Goal: Transaction & Acquisition: Book appointment/travel/reservation

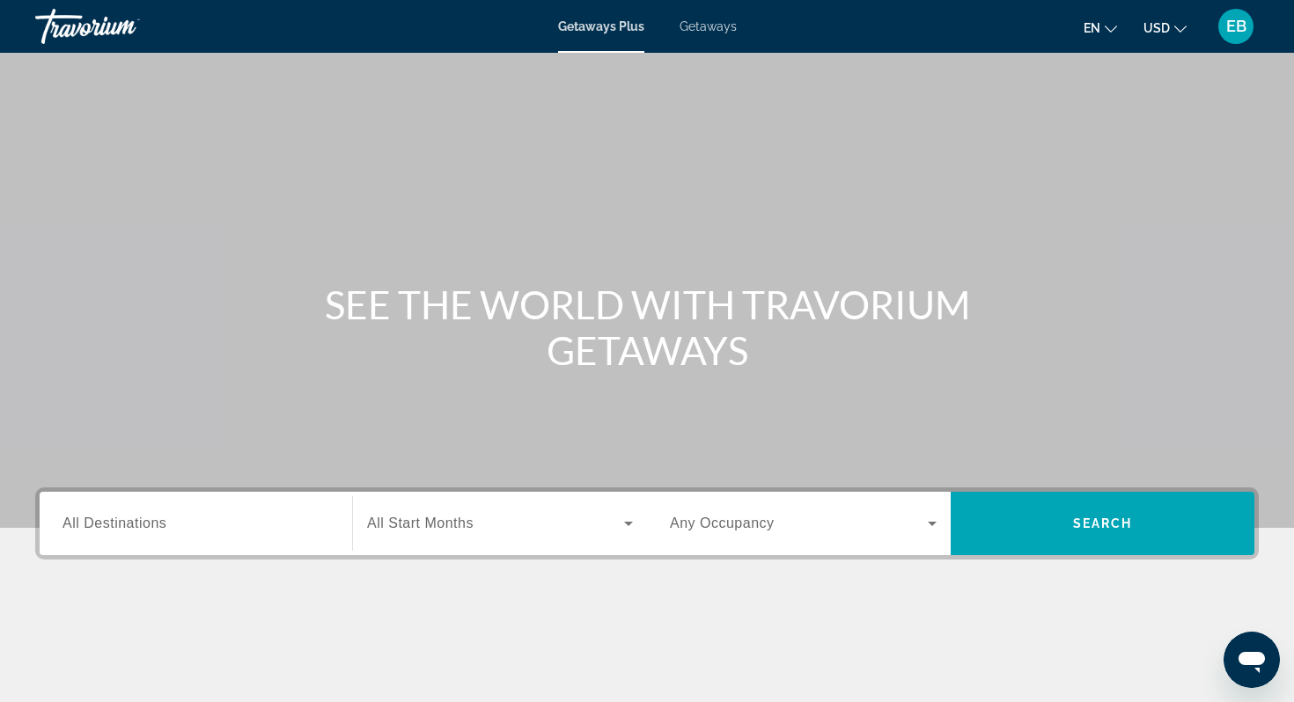
click at [695, 26] on span "Getaways" at bounding box center [707, 26] width 57 height 14
click at [172, 529] on input "Destination All Destinations" at bounding box center [195, 524] width 267 height 21
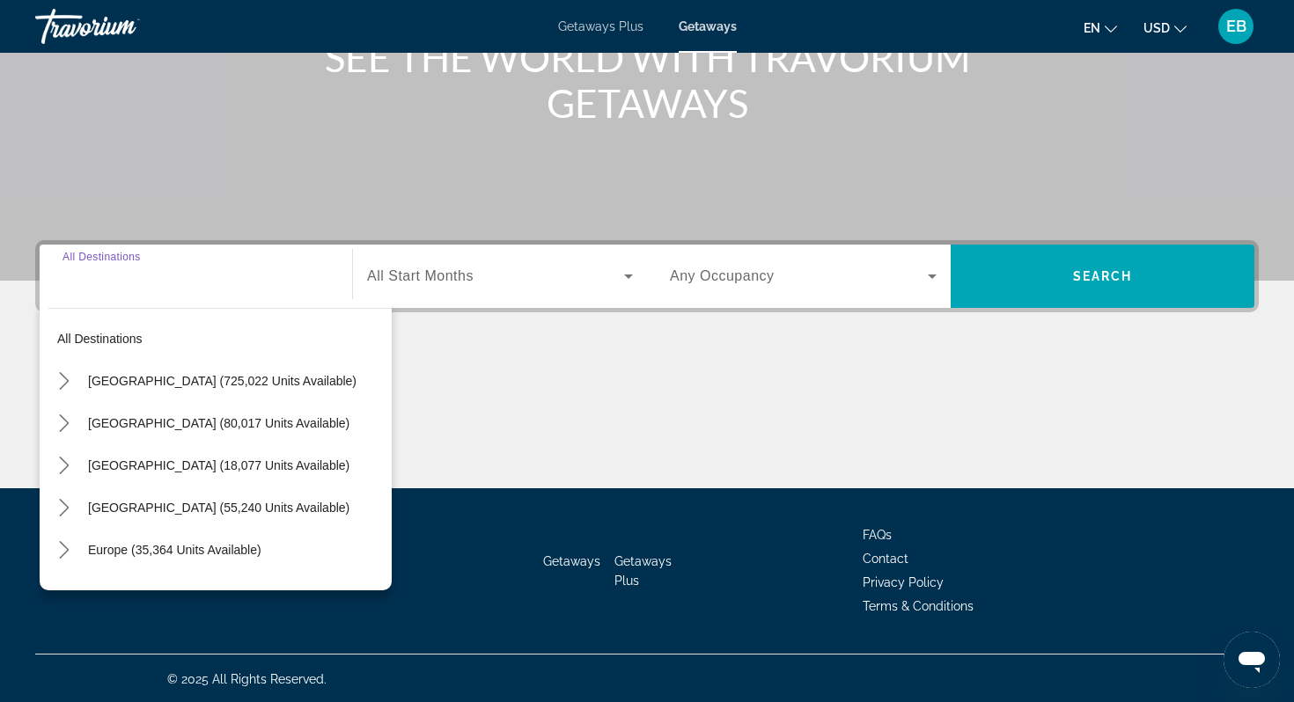
scroll to position [249, 0]
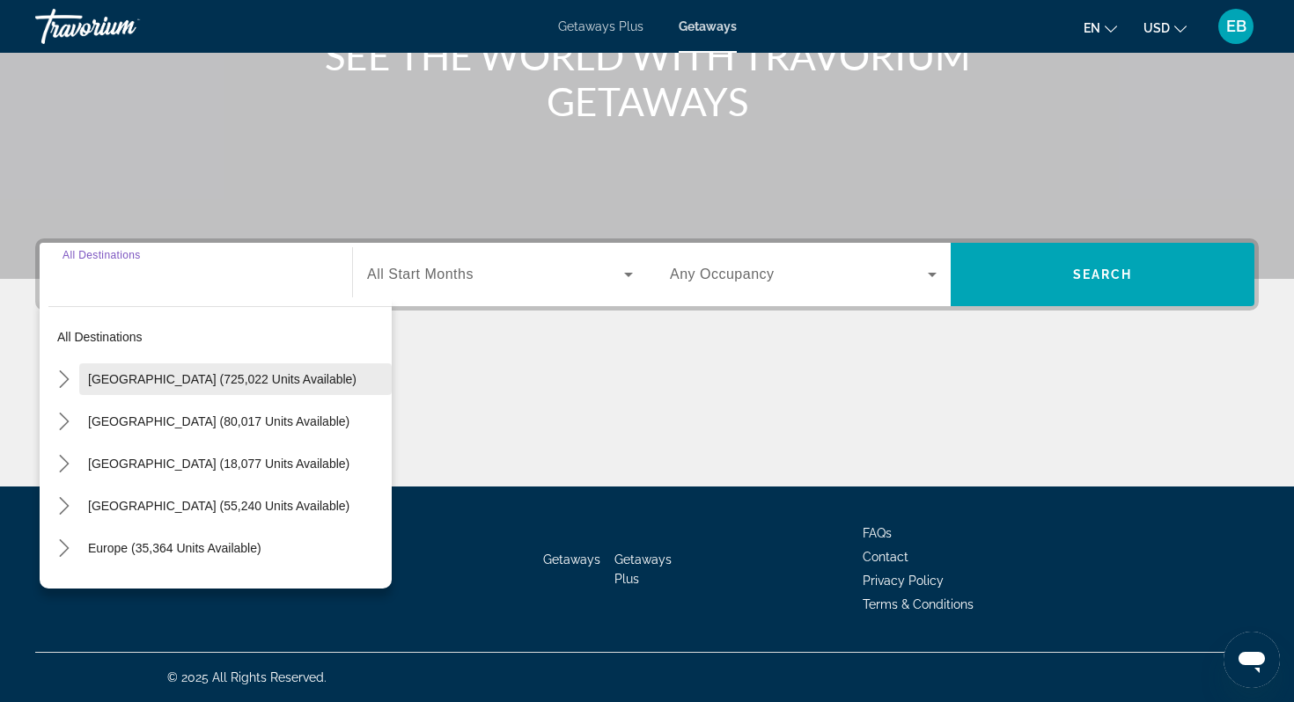
click at [125, 387] on span "Select destination: United States (725,022 units available)" at bounding box center [235, 379] width 312 height 42
type input "**********"
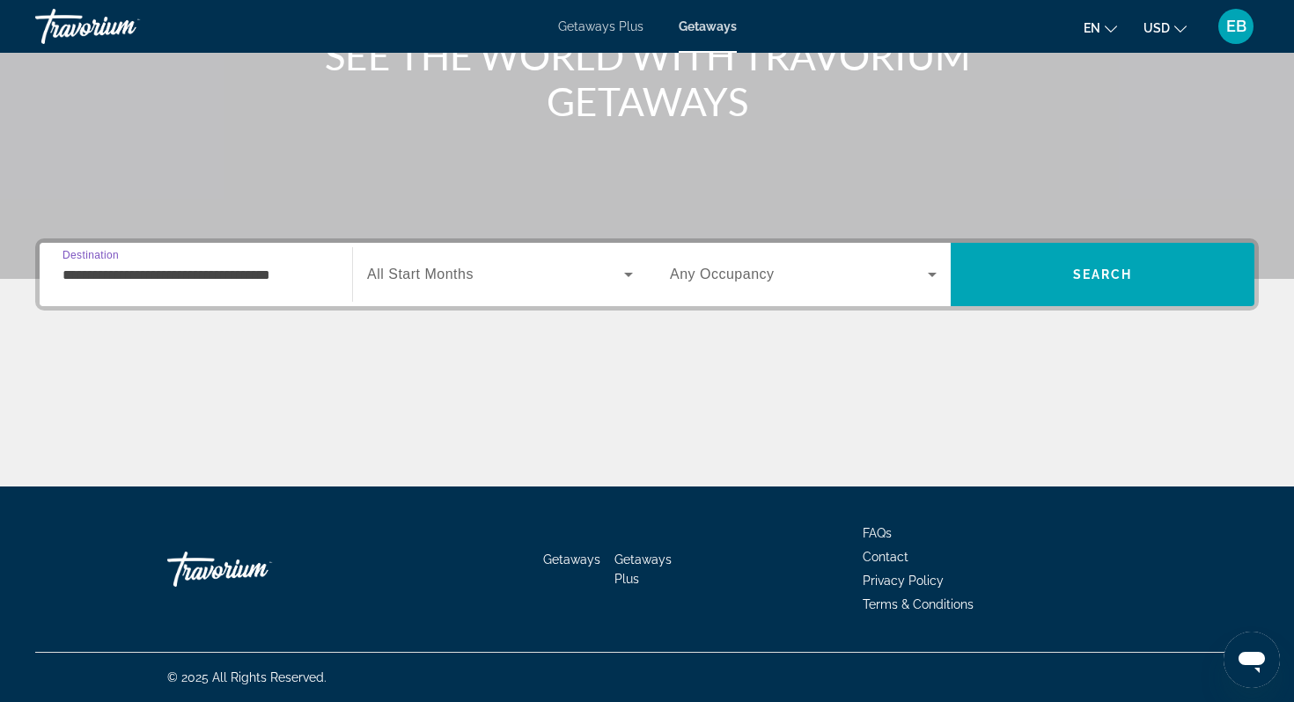
click at [429, 278] on span "All Start Months" at bounding box center [420, 274] width 106 height 15
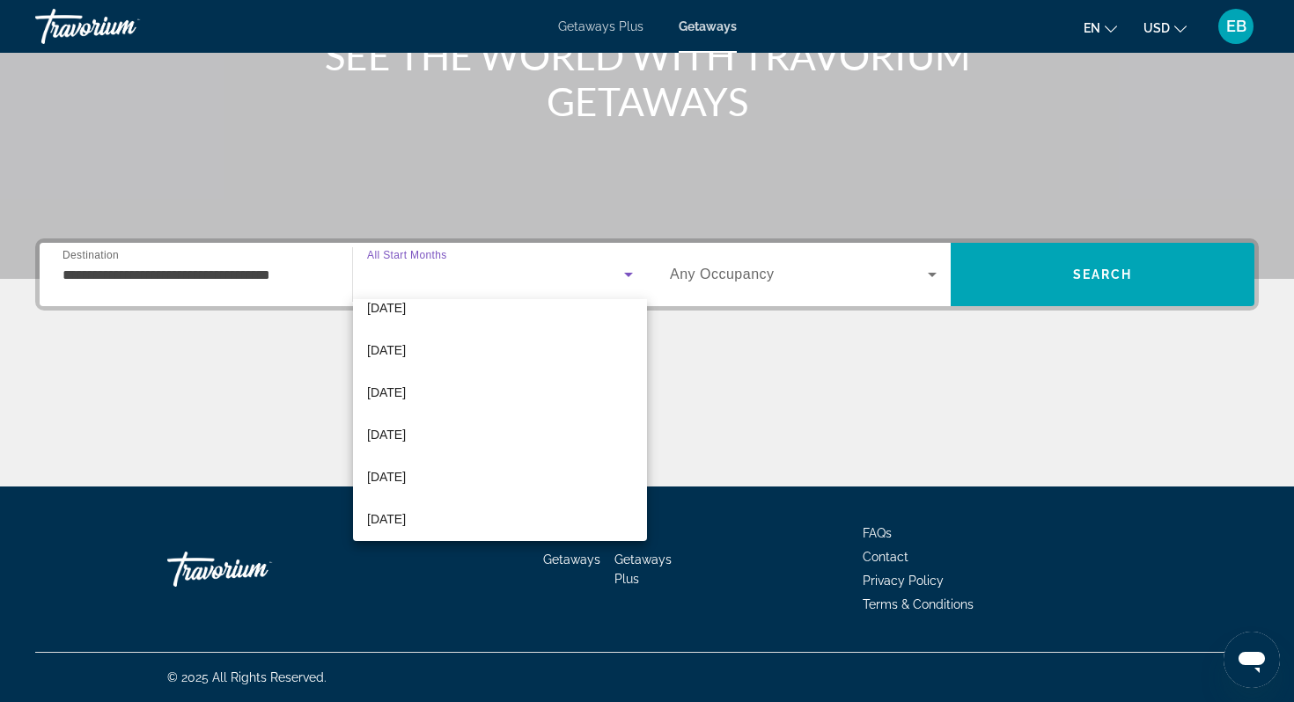
scroll to position [317, 0]
click at [432, 431] on mat-option "[DATE]" at bounding box center [500, 433] width 294 height 42
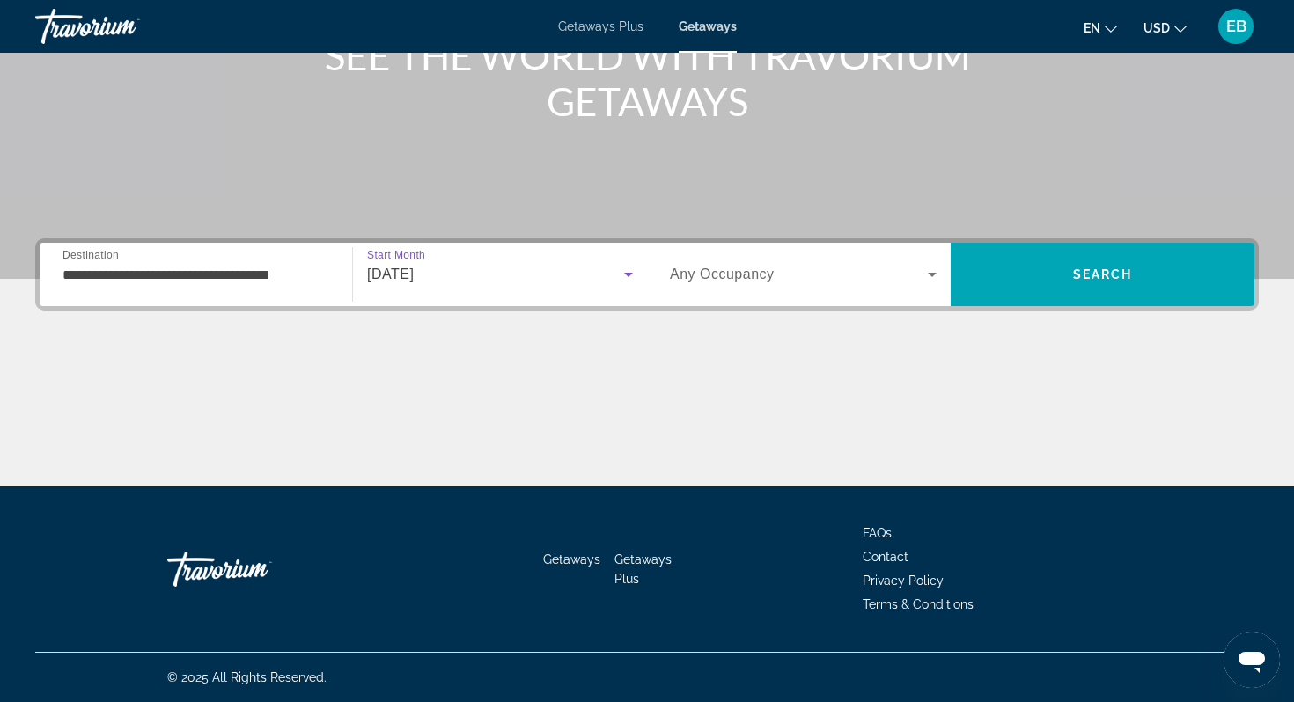
click at [758, 289] on div "Search widget" at bounding box center [803, 274] width 267 height 49
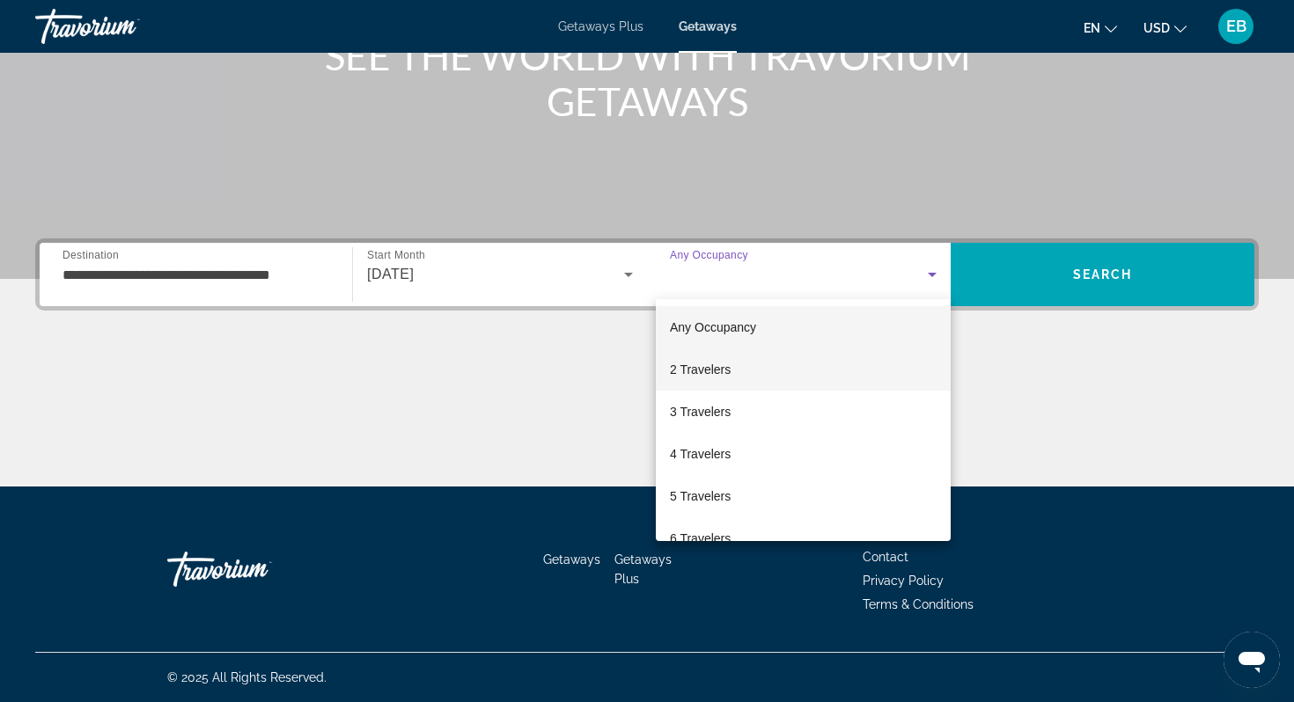
click at [728, 376] on span "2 Travelers" at bounding box center [700, 369] width 61 height 21
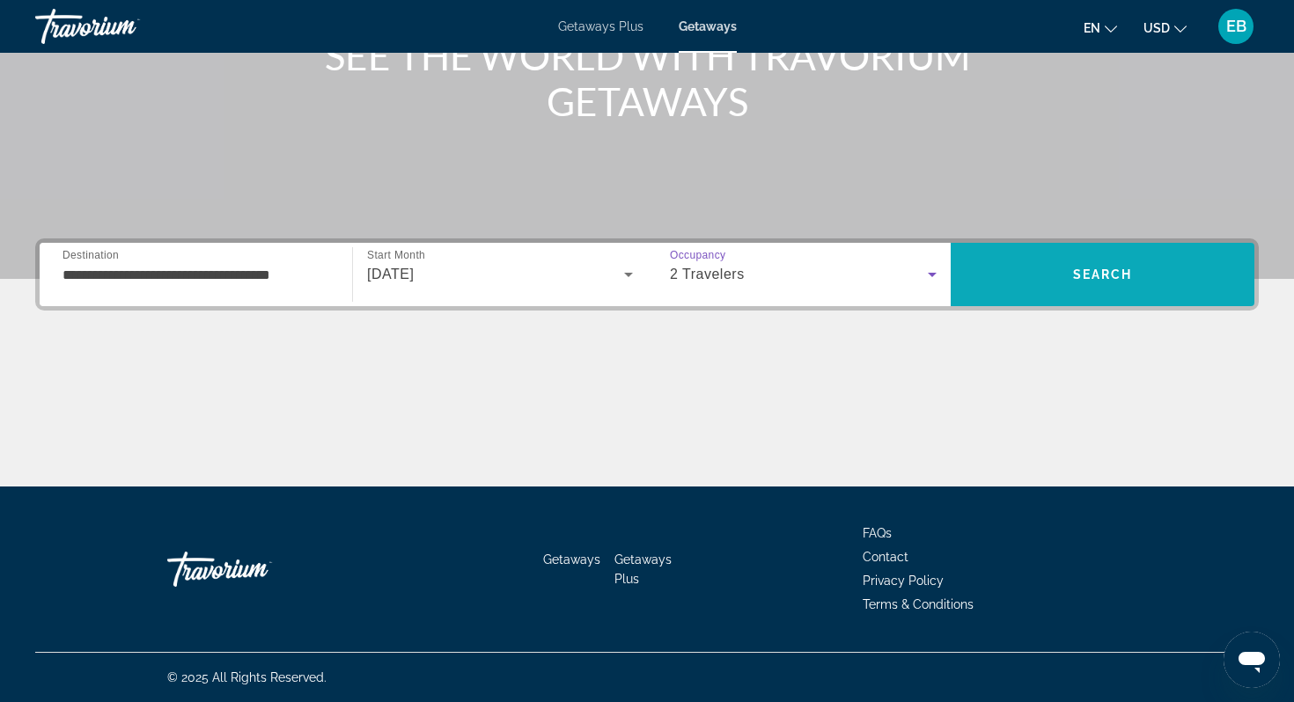
click at [1116, 276] on span "Search" at bounding box center [1103, 275] width 60 height 14
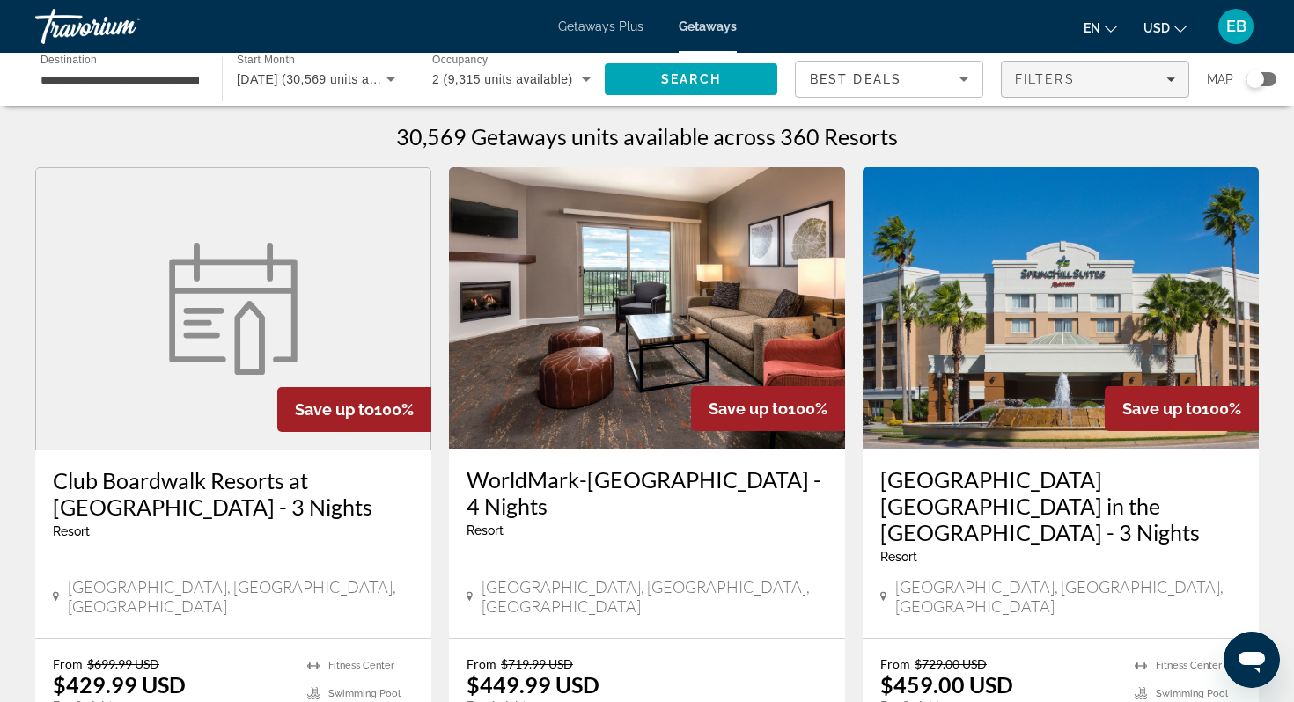
click at [1105, 77] on div "Filters" at bounding box center [1095, 79] width 160 height 14
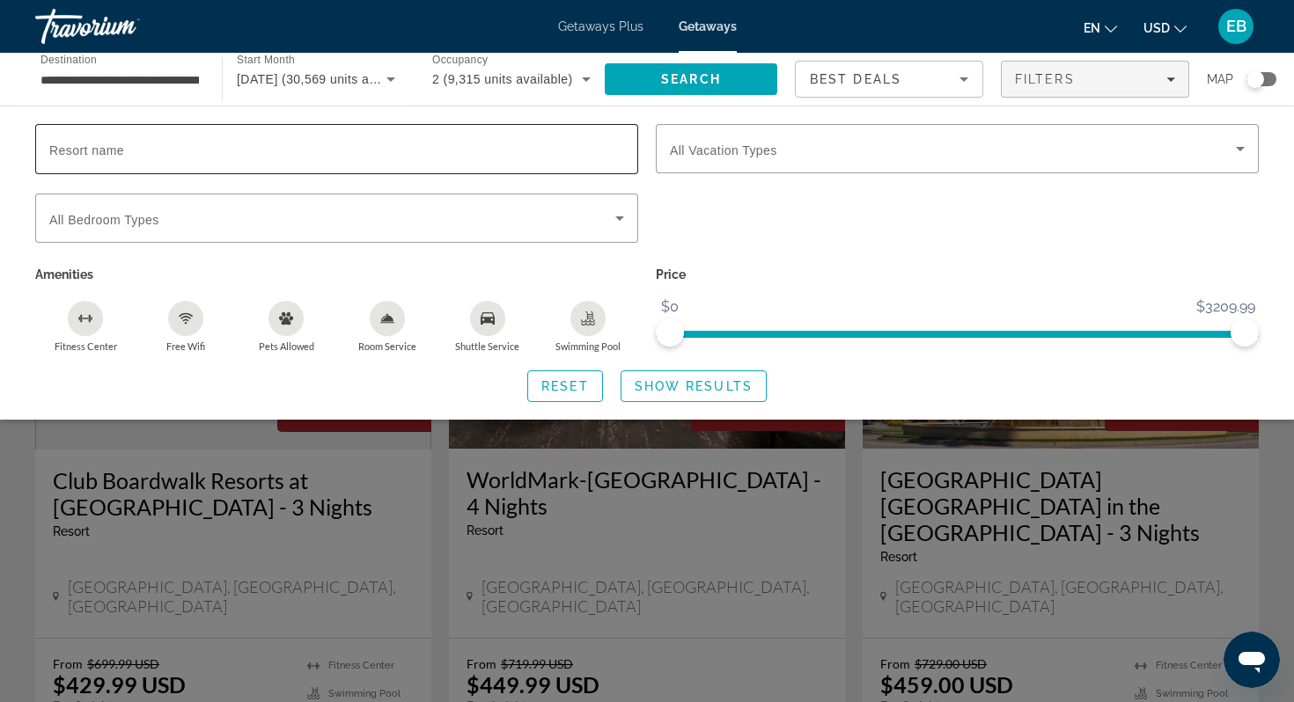
click at [172, 135] on div "Search widget" at bounding box center [336, 149] width 575 height 50
type input "*********"
click at [678, 382] on span "Show Results" at bounding box center [693, 386] width 118 height 14
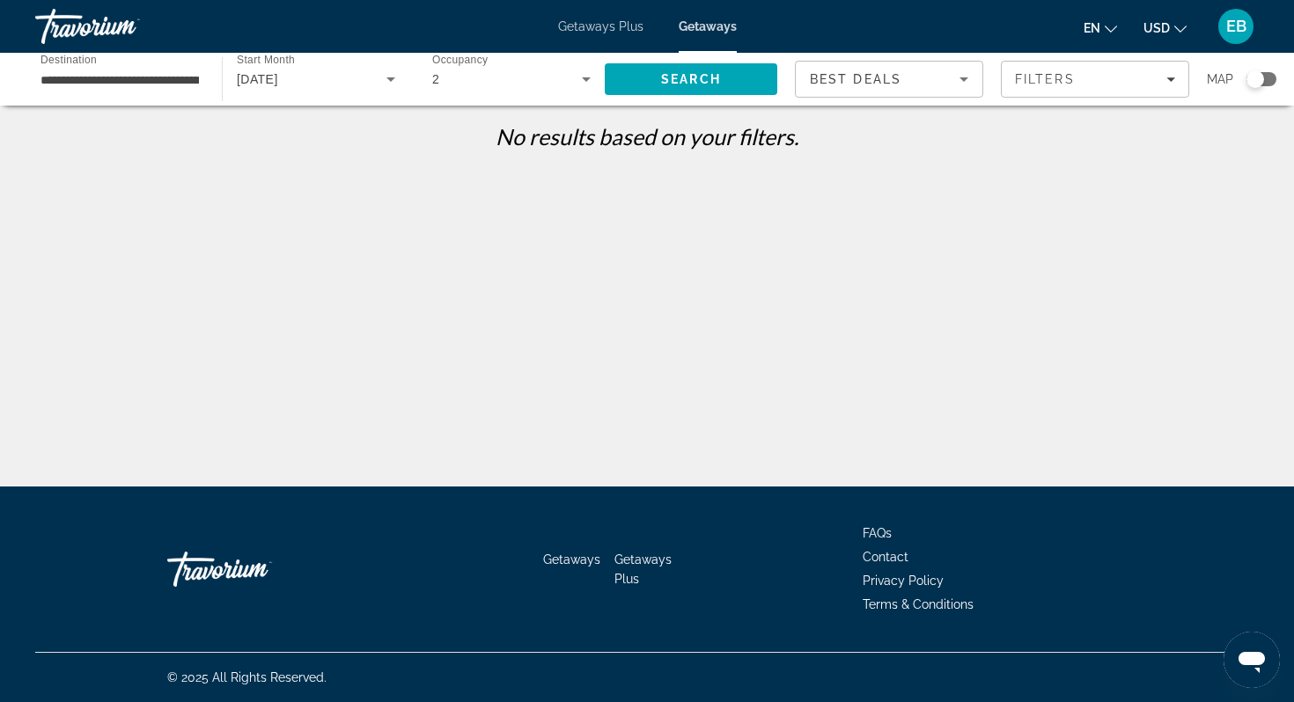
click at [942, 84] on div "Best Deals" at bounding box center [885, 79] width 150 height 21
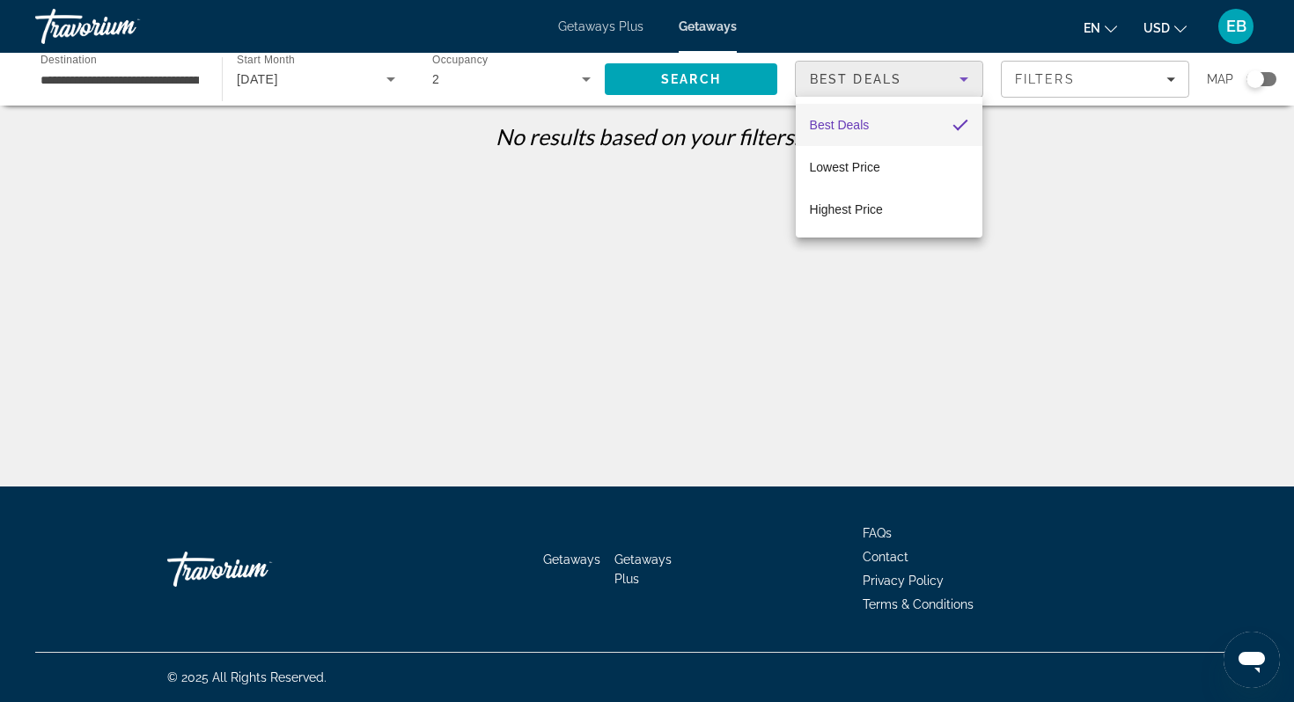
click at [1064, 209] on div at bounding box center [647, 351] width 1294 height 702
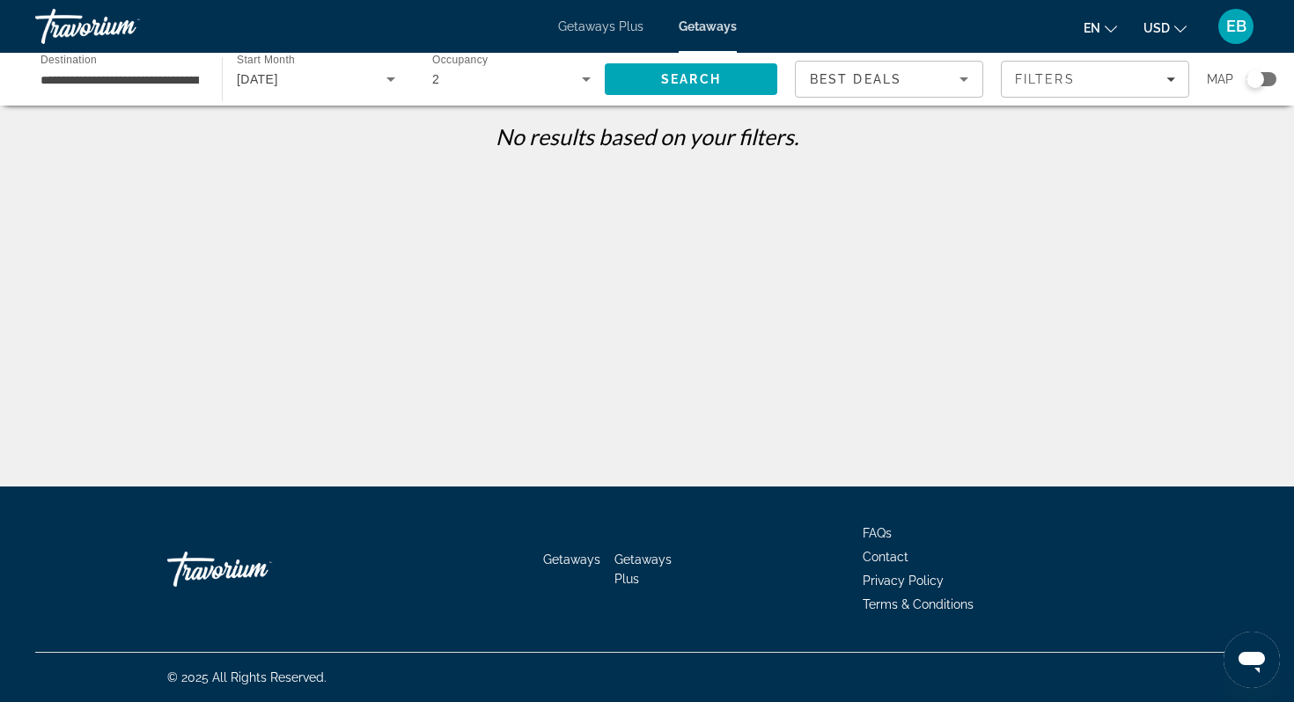
click at [190, 80] on input "**********" at bounding box center [119, 80] width 158 height 21
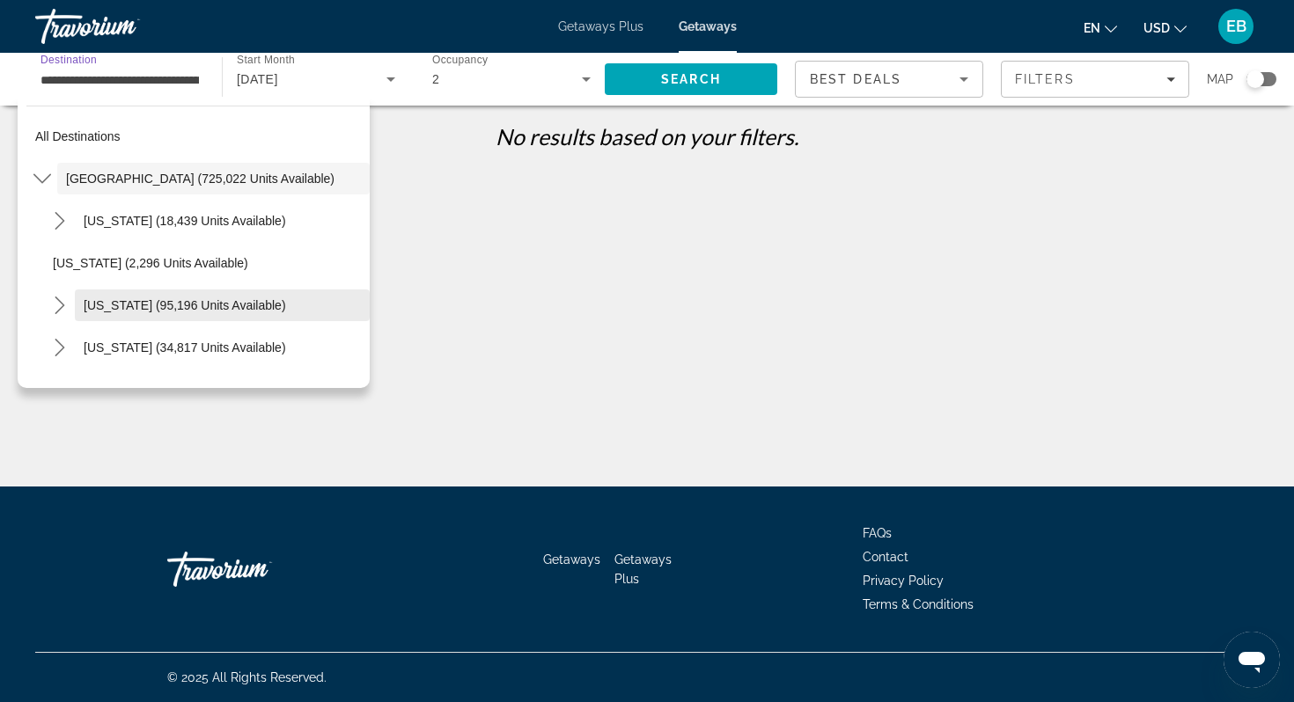
click at [141, 304] on span "[US_STATE] (95,196 units available)" at bounding box center [185, 305] width 202 height 14
type input "**********"
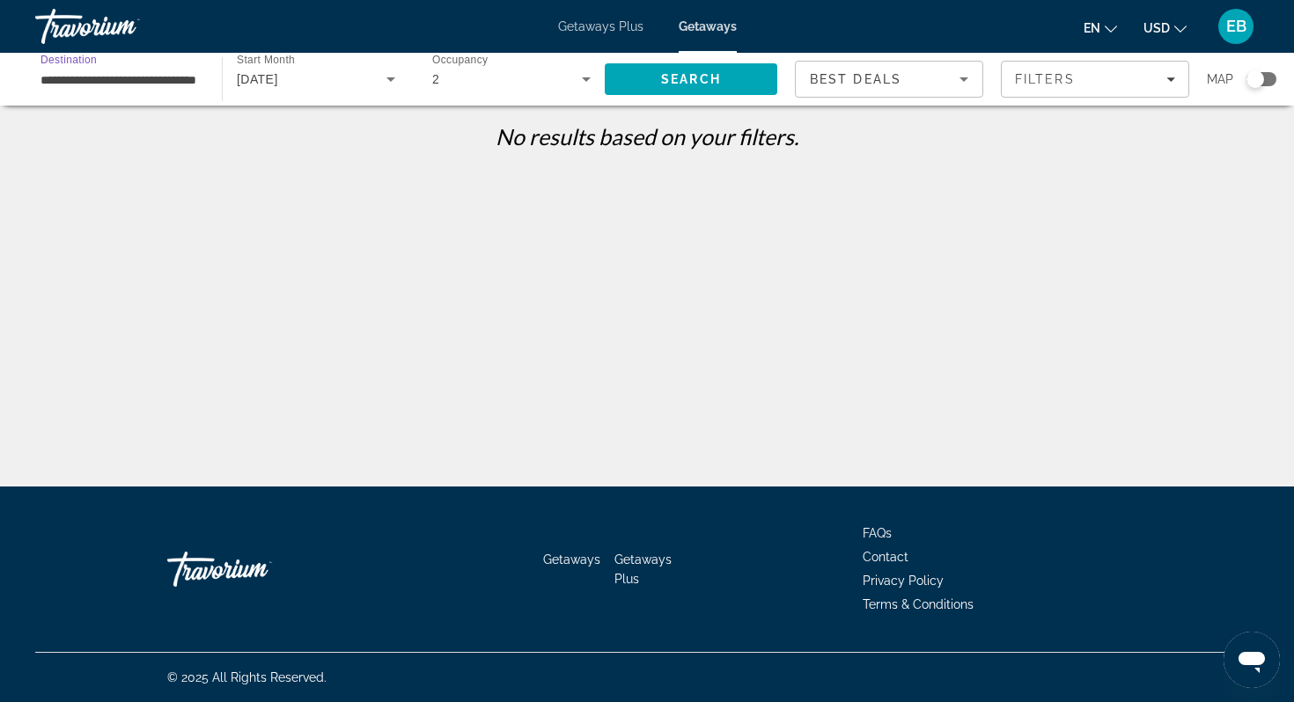
click at [589, 81] on icon "Search widget" at bounding box center [586, 79] width 21 height 21
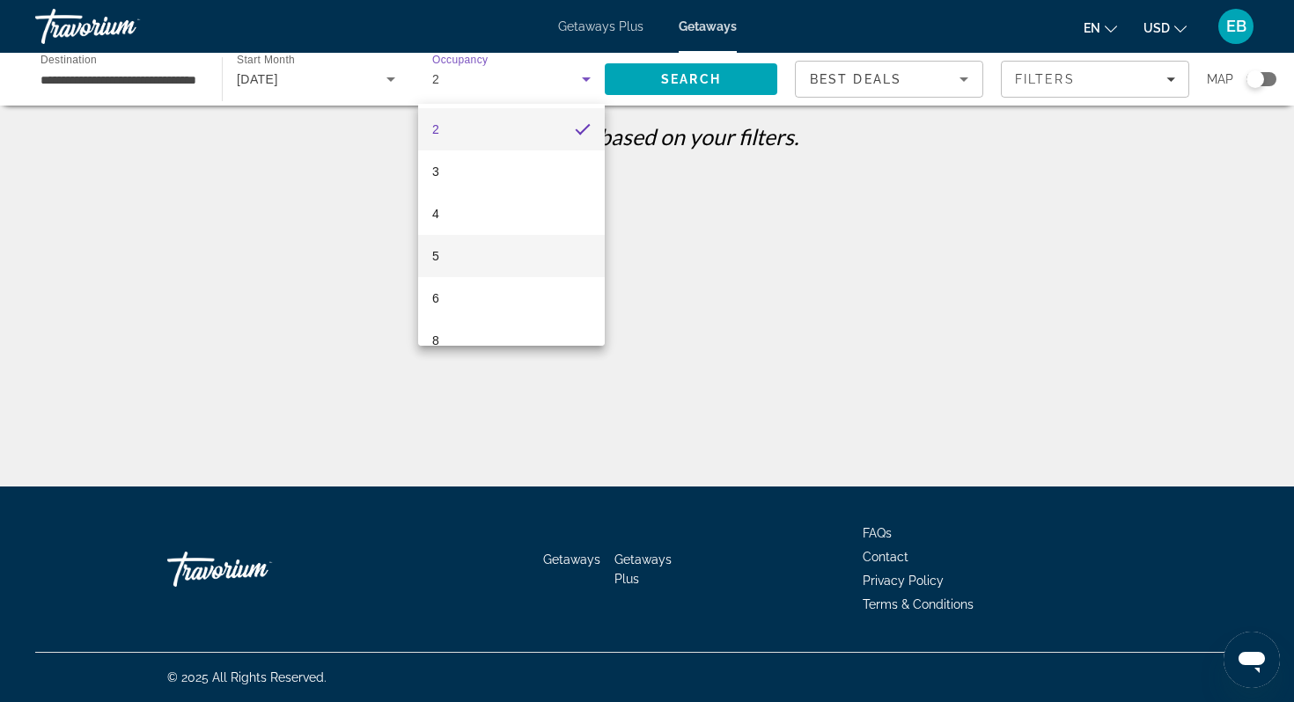
scroll to position [48, 0]
click at [516, 301] on mat-option "6" at bounding box center [511, 296] width 187 height 42
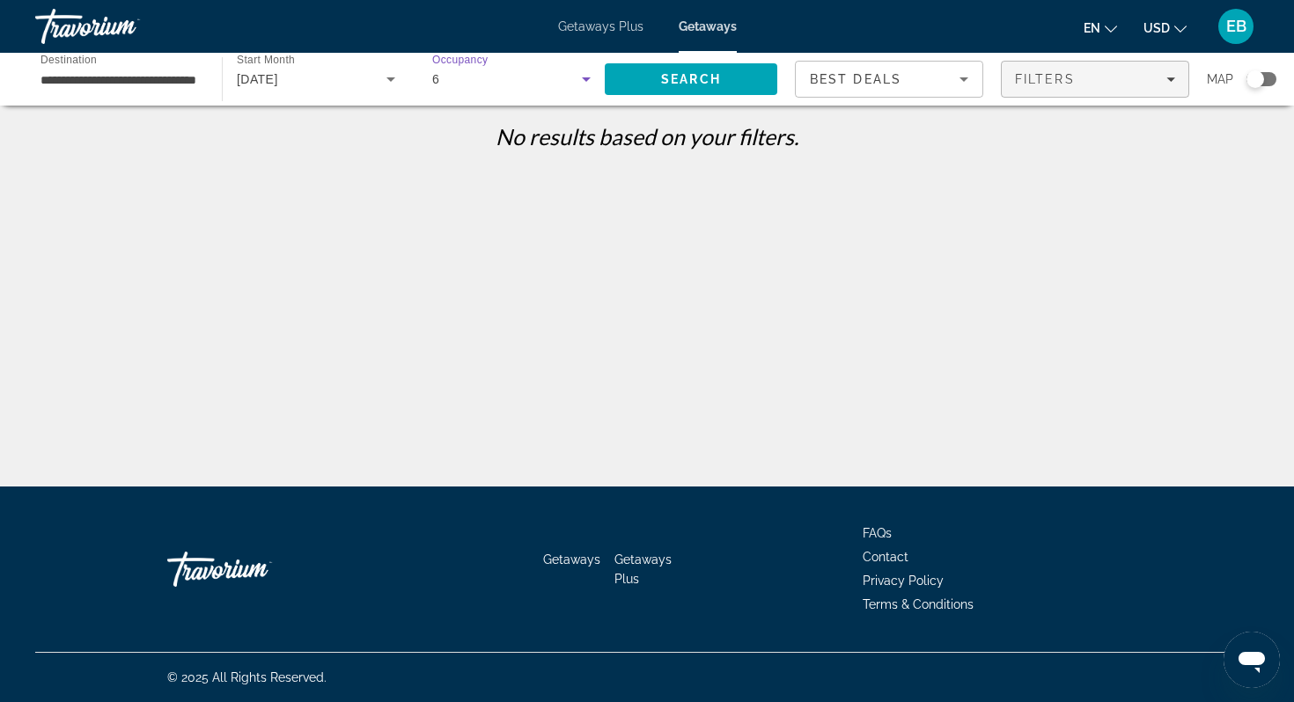
click at [1126, 86] on span "Filters" at bounding box center [1094, 79] width 187 height 42
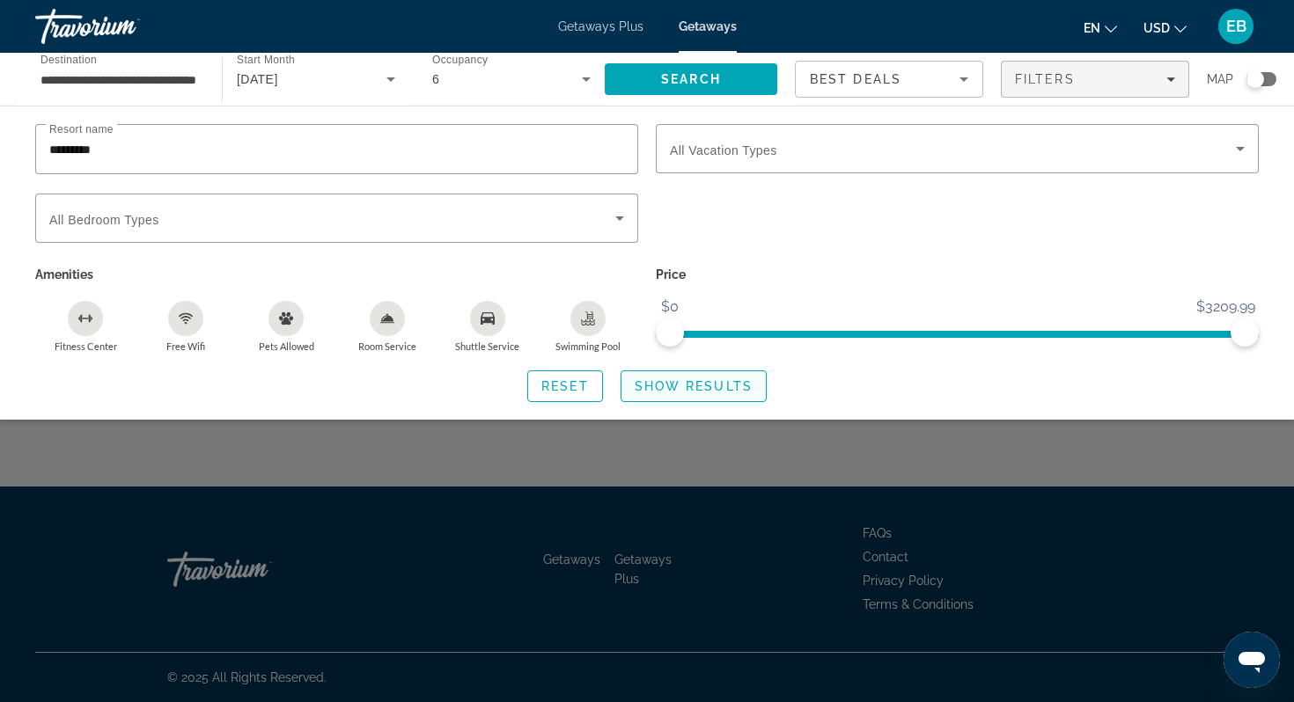
click at [659, 380] on span "Show Results" at bounding box center [693, 386] width 118 height 14
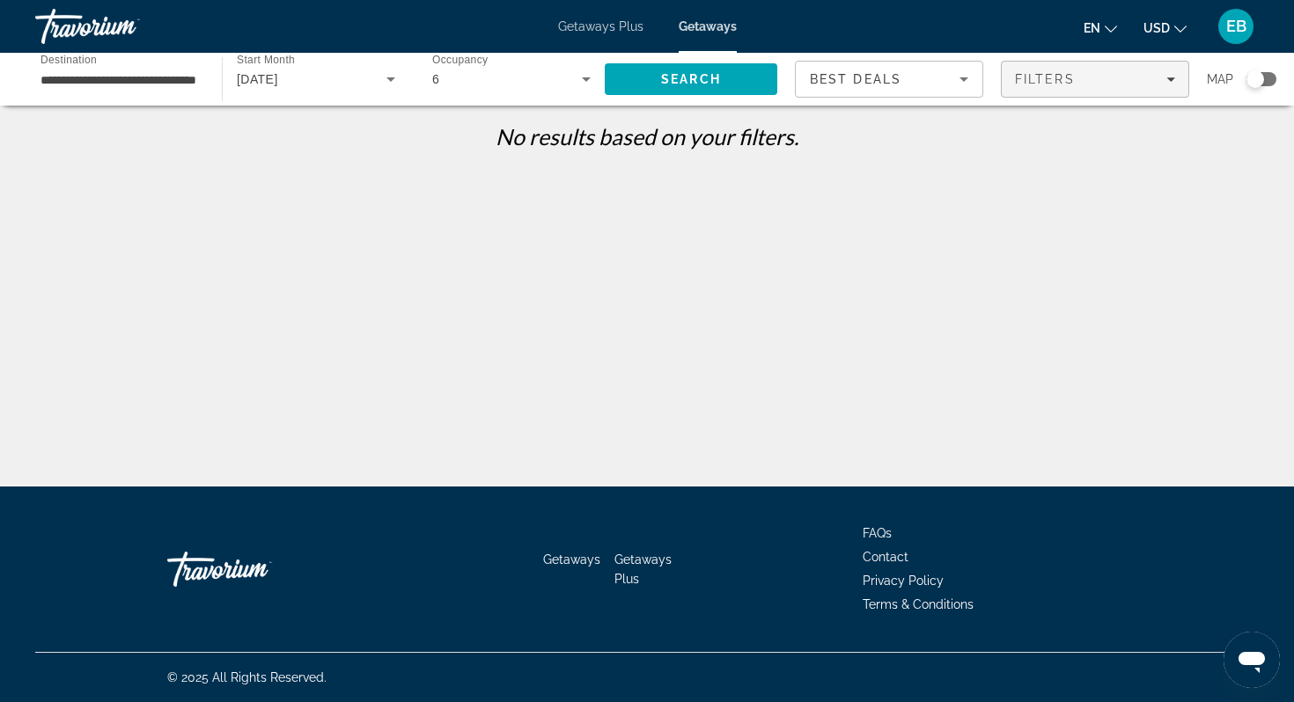
click at [1063, 87] on span "Filters" at bounding box center [1094, 79] width 187 height 42
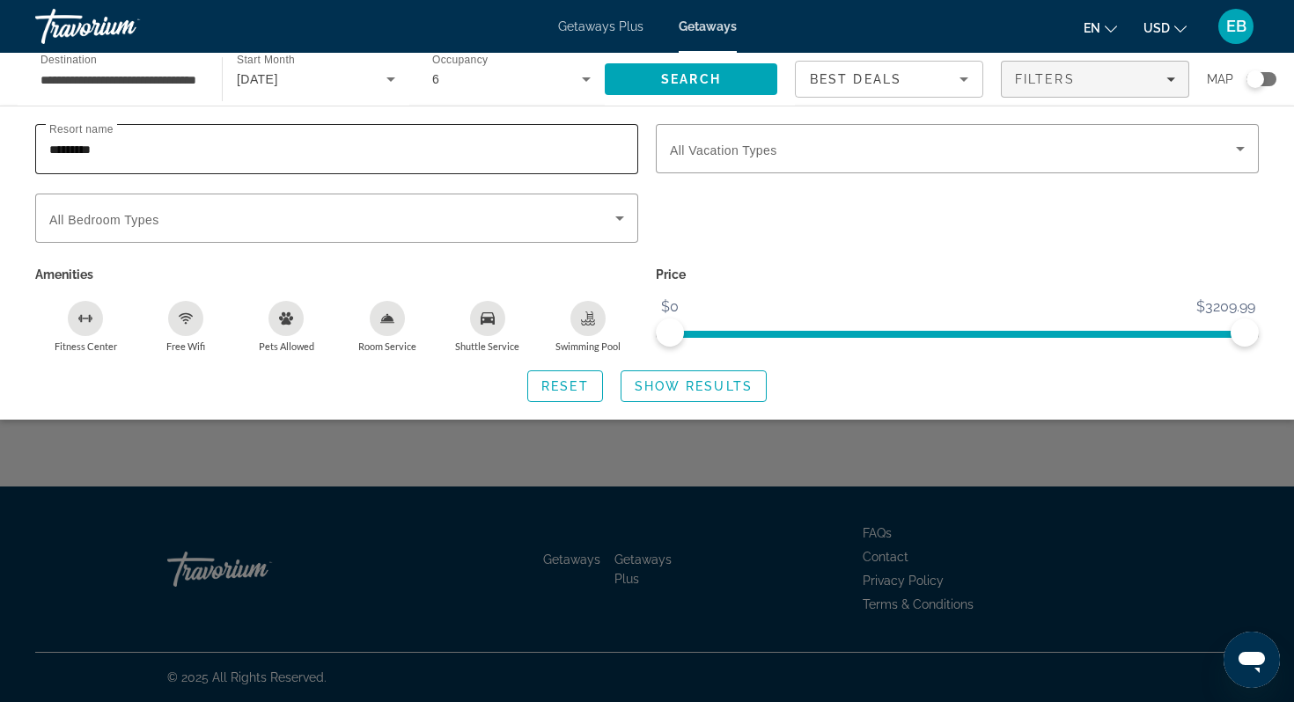
click at [412, 146] on input "*********" at bounding box center [336, 149] width 575 height 21
type input "*"
click at [723, 374] on span "Search widget" at bounding box center [693, 386] width 144 height 42
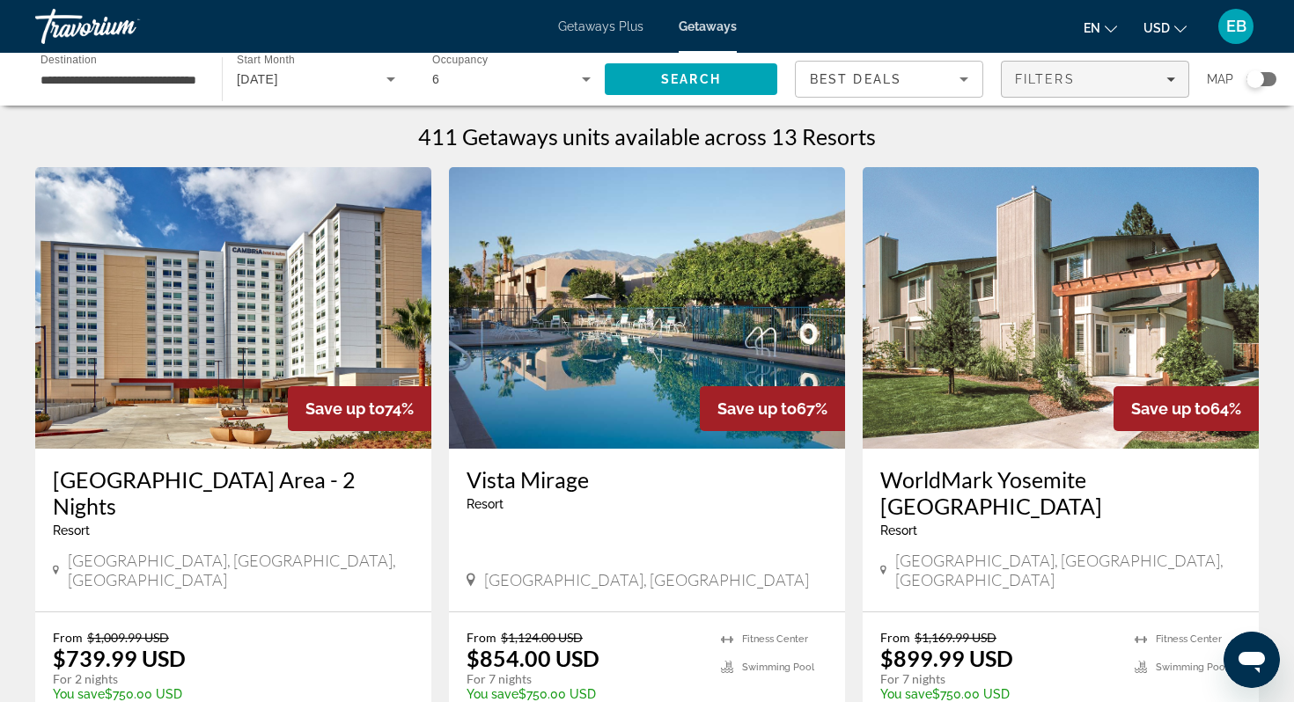
click at [1108, 75] on div "Filters" at bounding box center [1095, 79] width 160 height 14
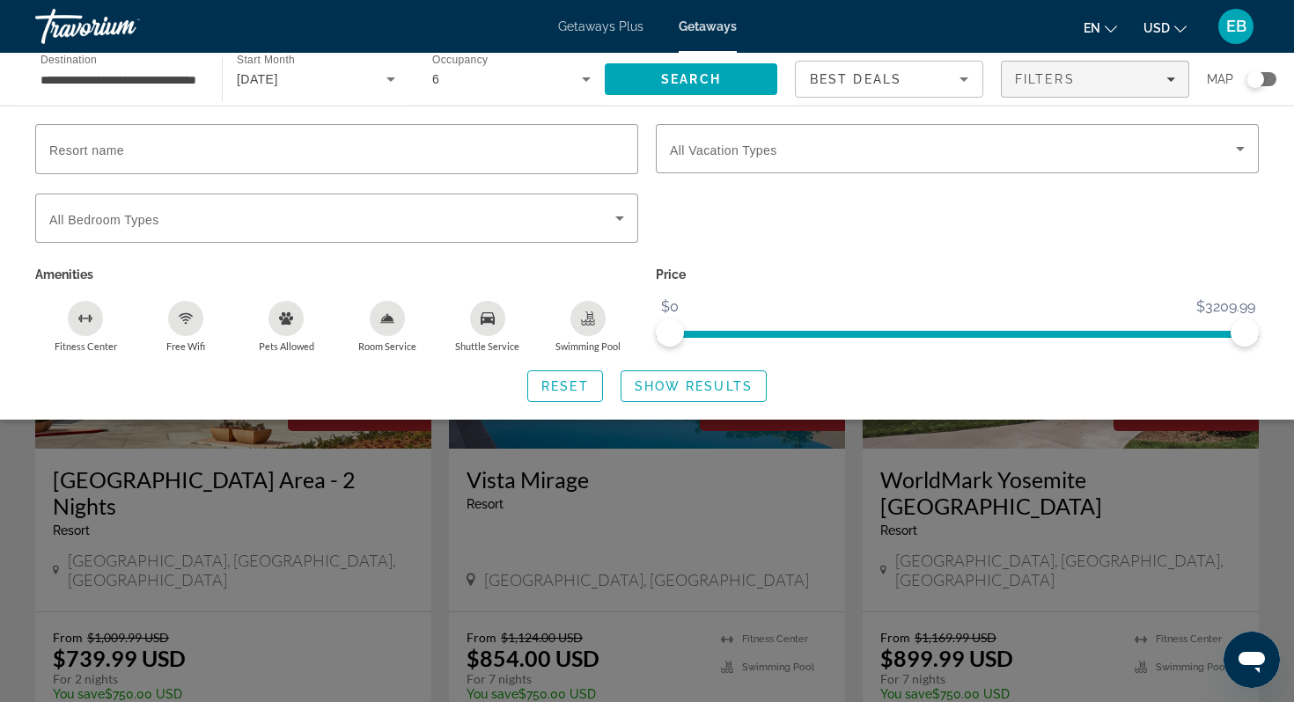
click at [765, 436] on div "Search widget" at bounding box center [647, 483] width 1294 height 438
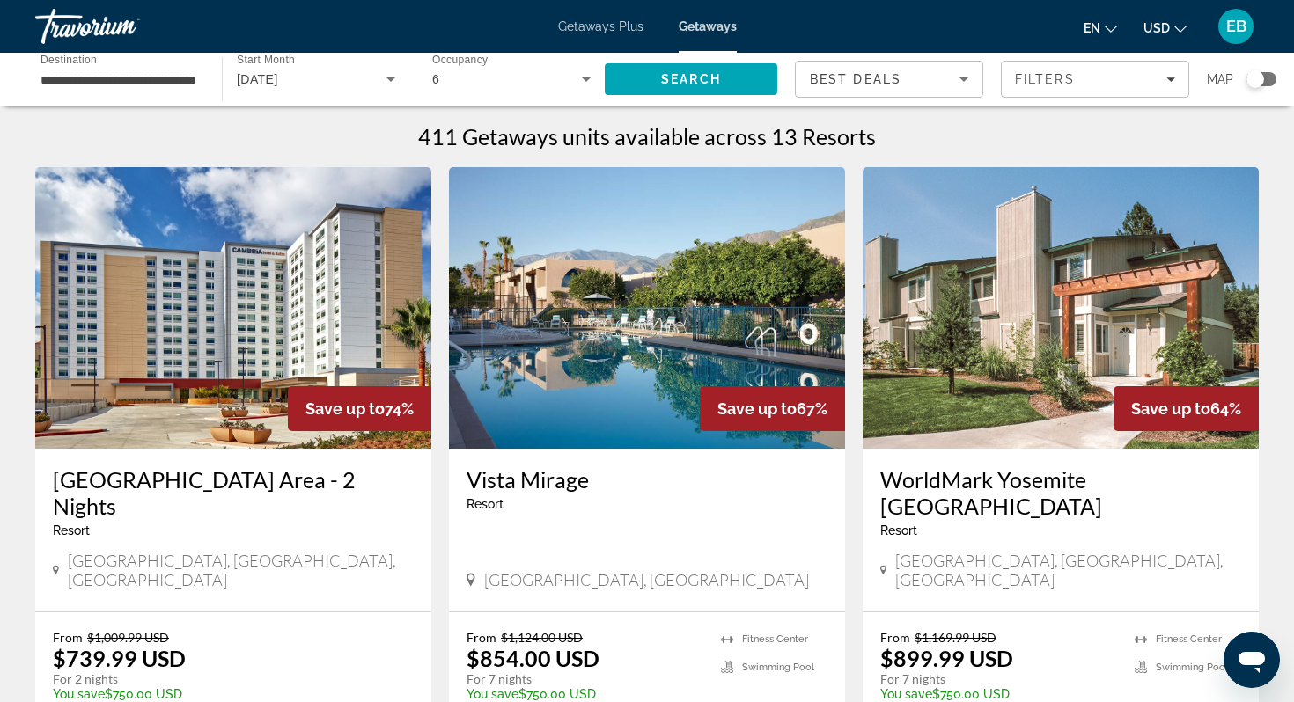
click at [955, 81] on icon "Sort by" at bounding box center [963, 79] width 21 height 21
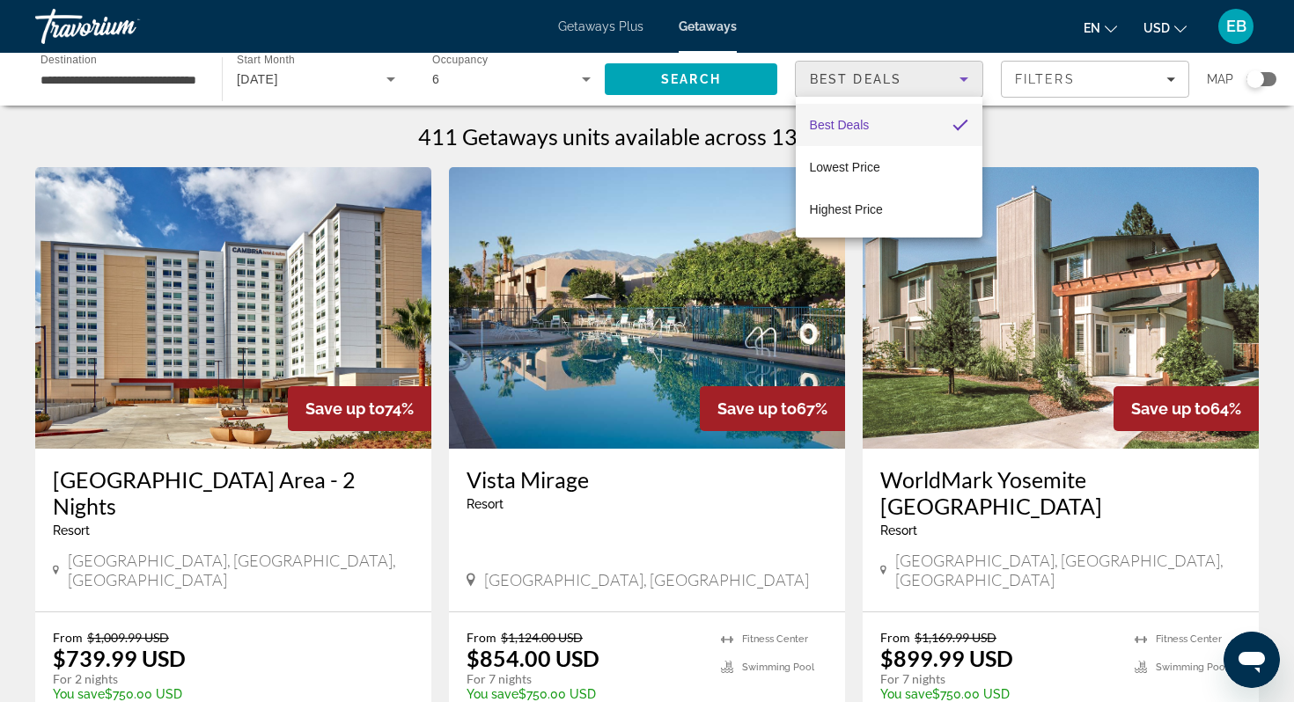
click at [1121, 90] on div at bounding box center [647, 351] width 1294 height 702
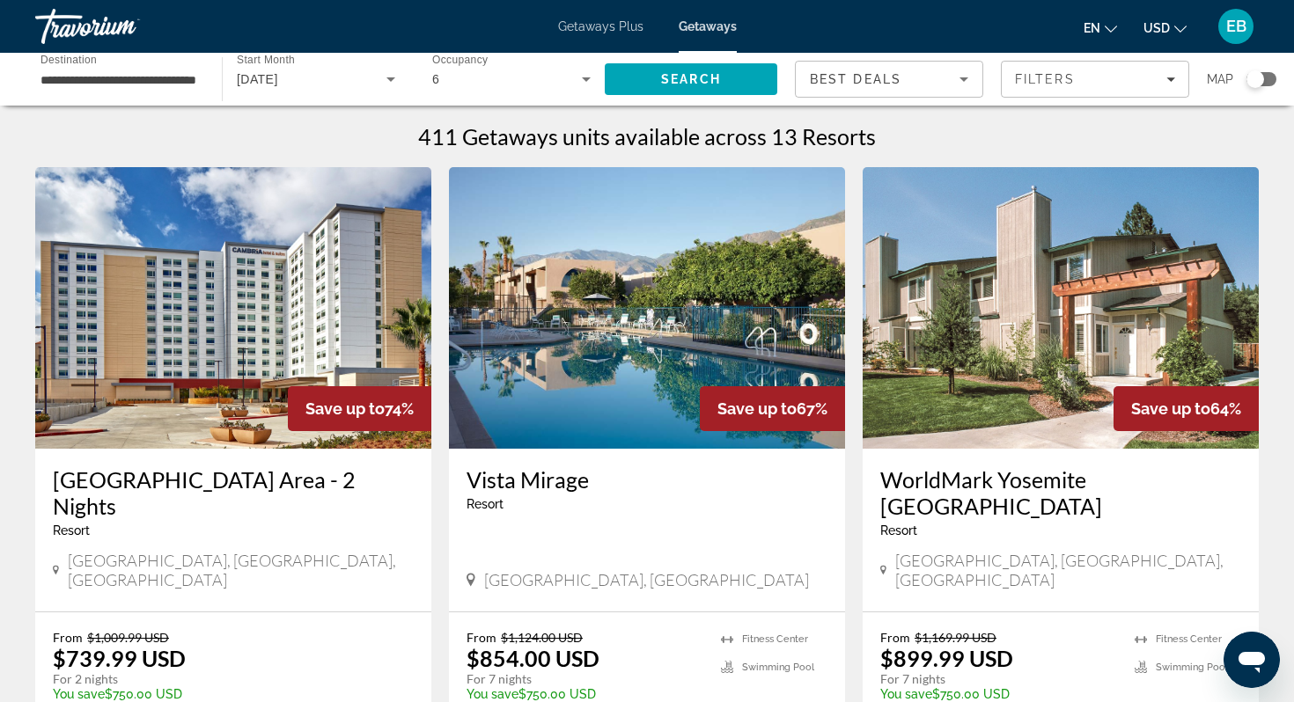
click at [1121, 90] on span "Filters" at bounding box center [1094, 79] width 187 height 42
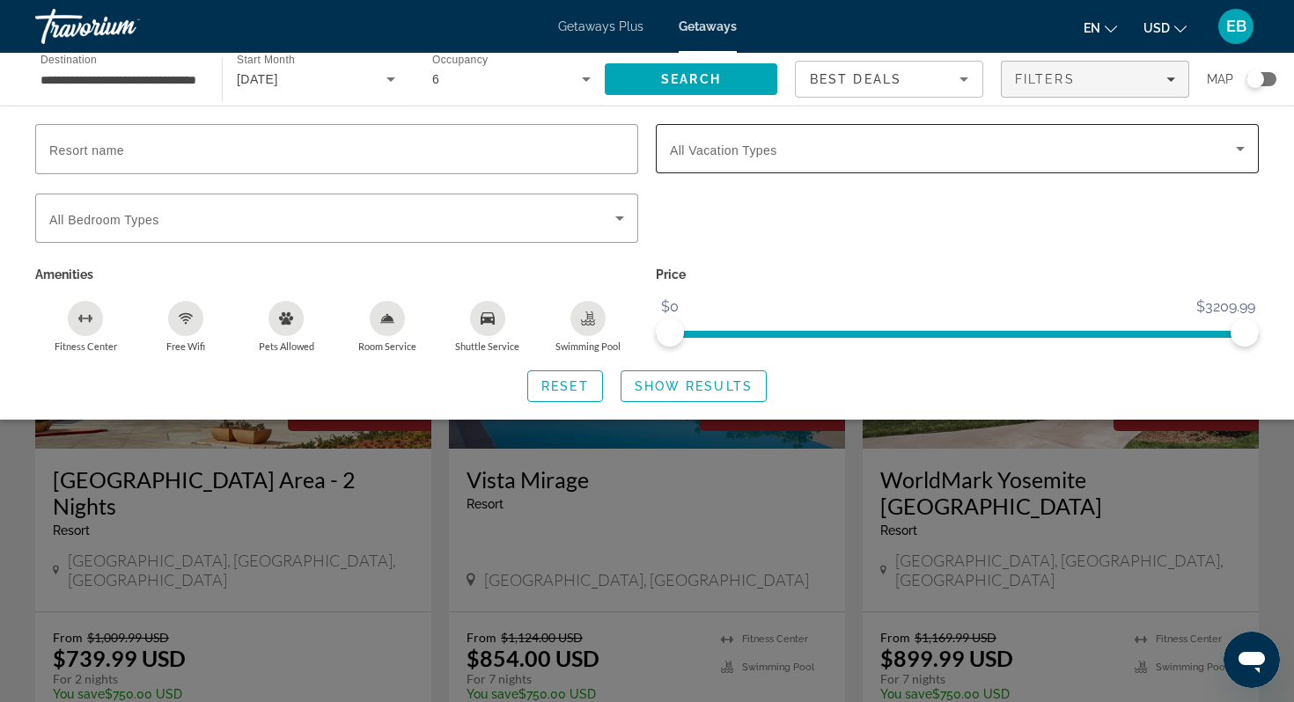
click at [862, 150] on span "Search widget" at bounding box center [953, 148] width 566 height 21
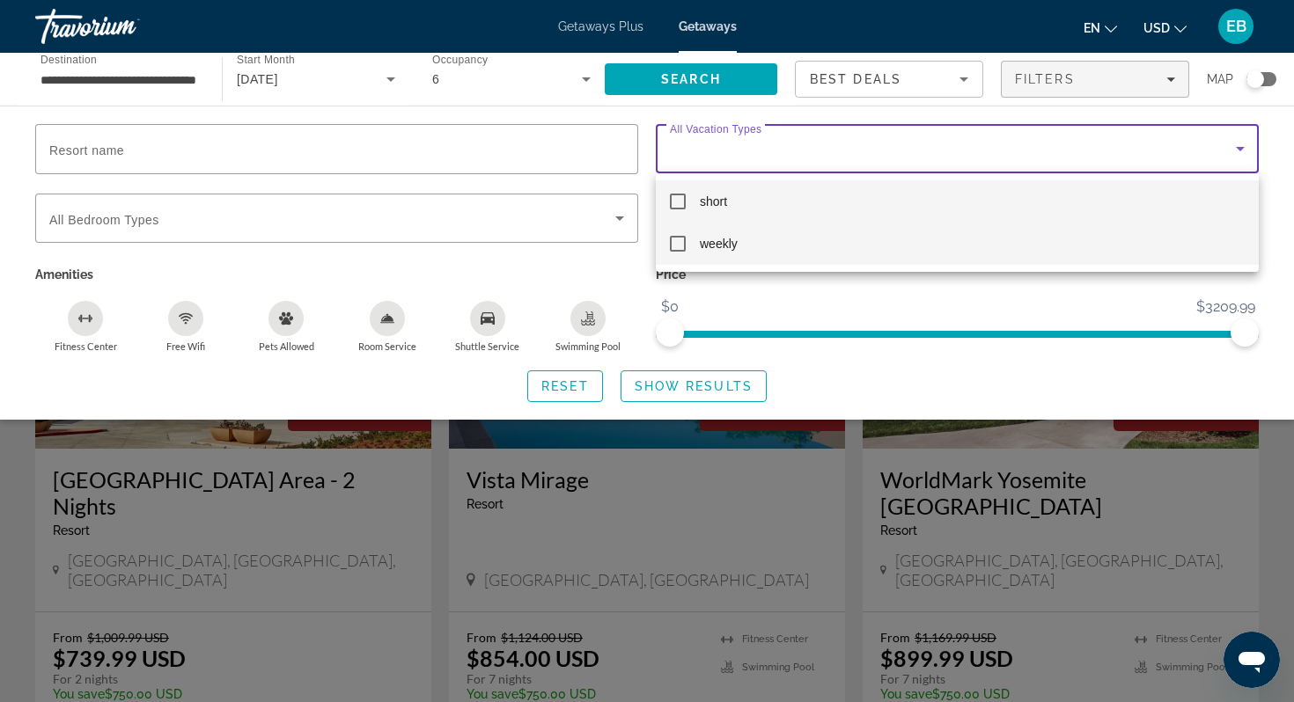
click at [682, 246] on mat-pseudo-checkbox at bounding box center [678, 244] width 16 height 16
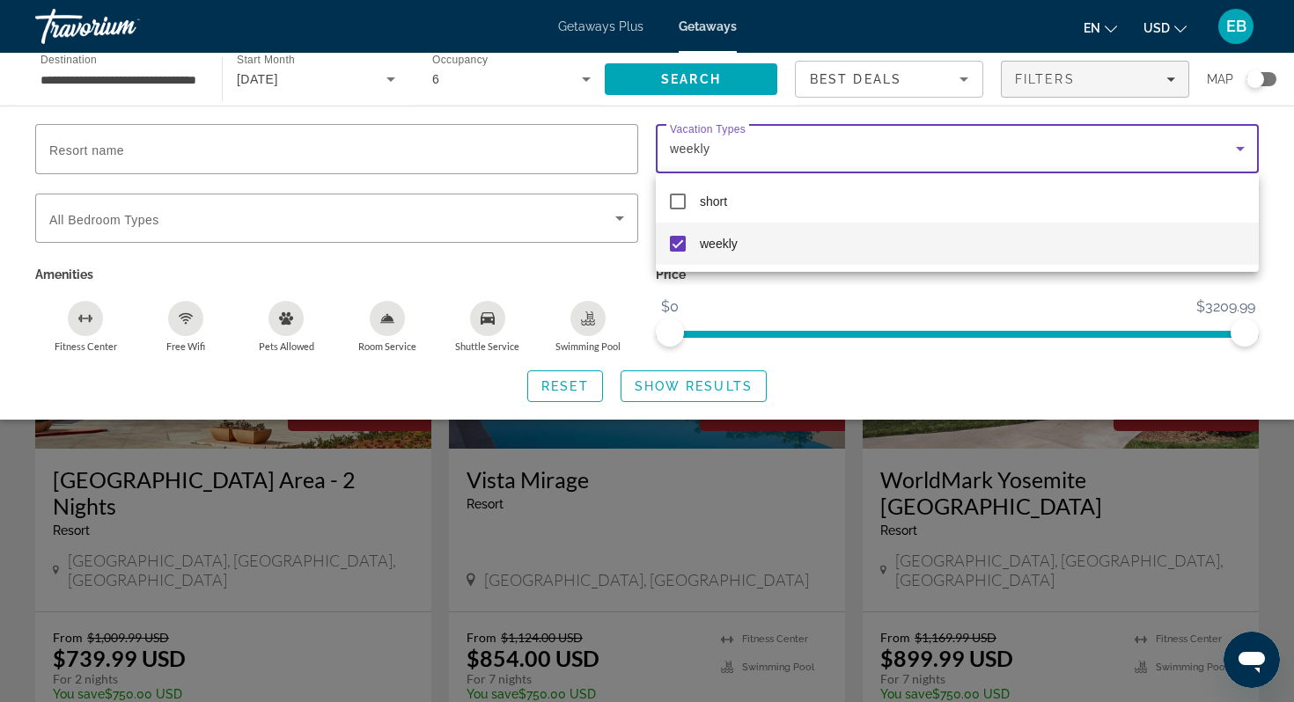
click at [662, 387] on div at bounding box center [647, 351] width 1294 height 702
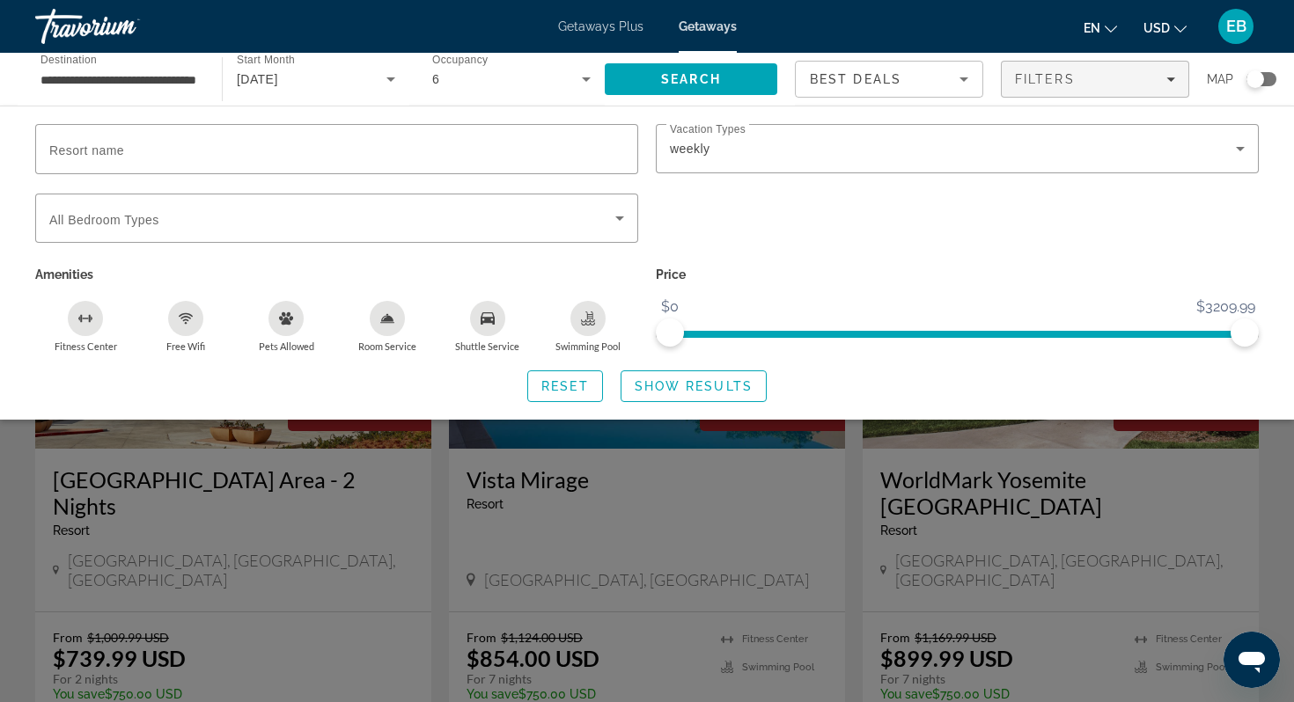
click at [662, 387] on span "Show Results" at bounding box center [693, 386] width 118 height 14
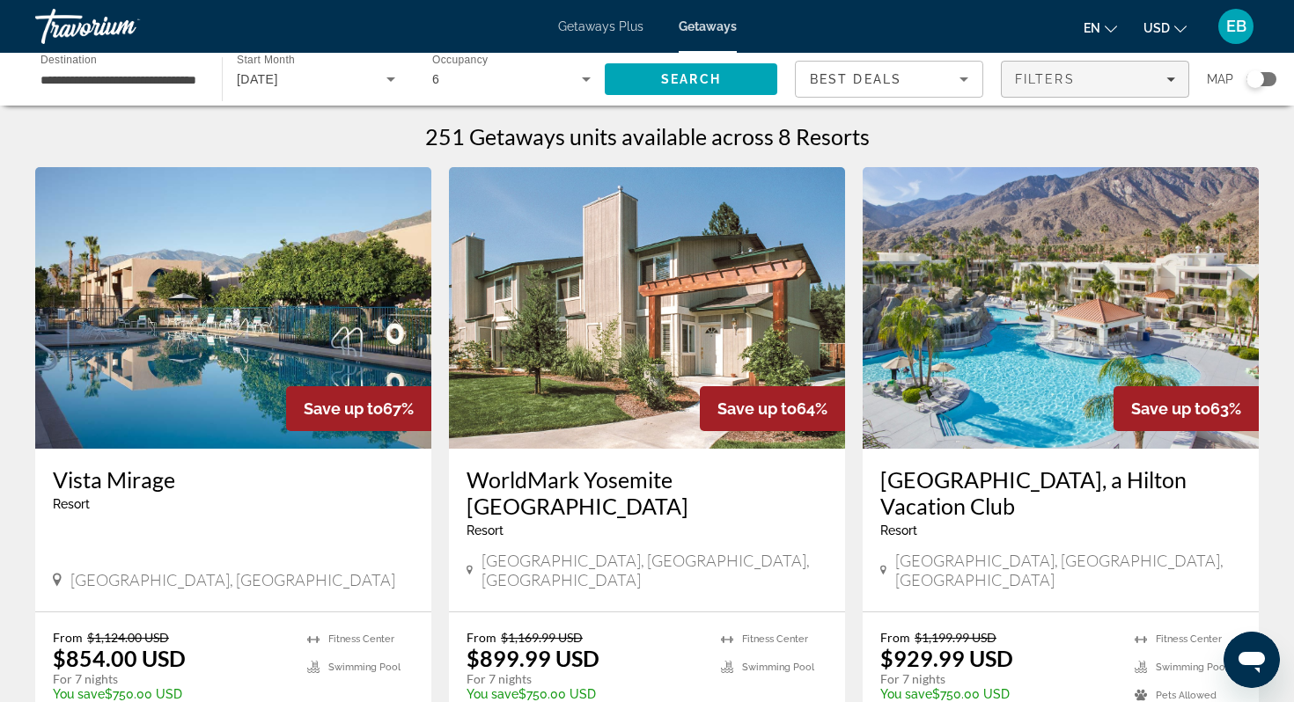
click at [1051, 80] on span "Filters" at bounding box center [1045, 79] width 60 height 14
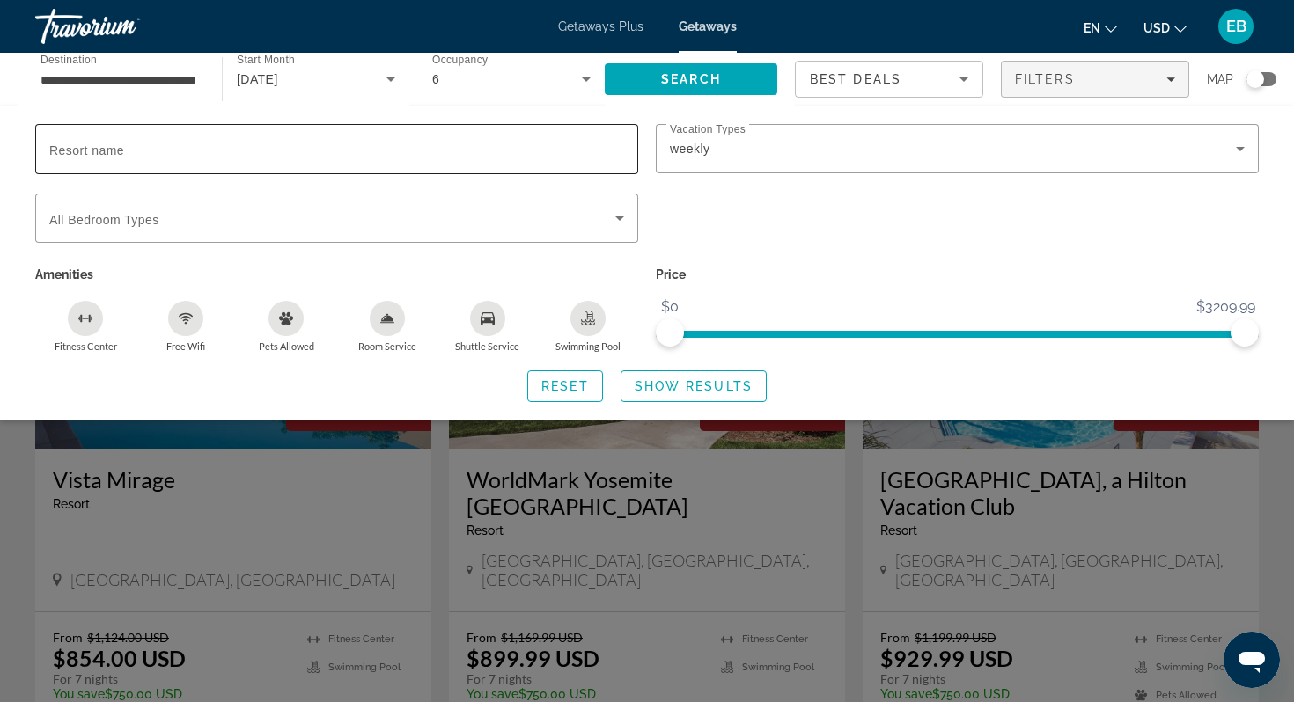
click at [566, 155] on input "Resort name" at bounding box center [336, 149] width 575 height 21
type input "*********"
click at [713, 385] on span "Show Results" at bounding box center [693, 386] width 118 height 14
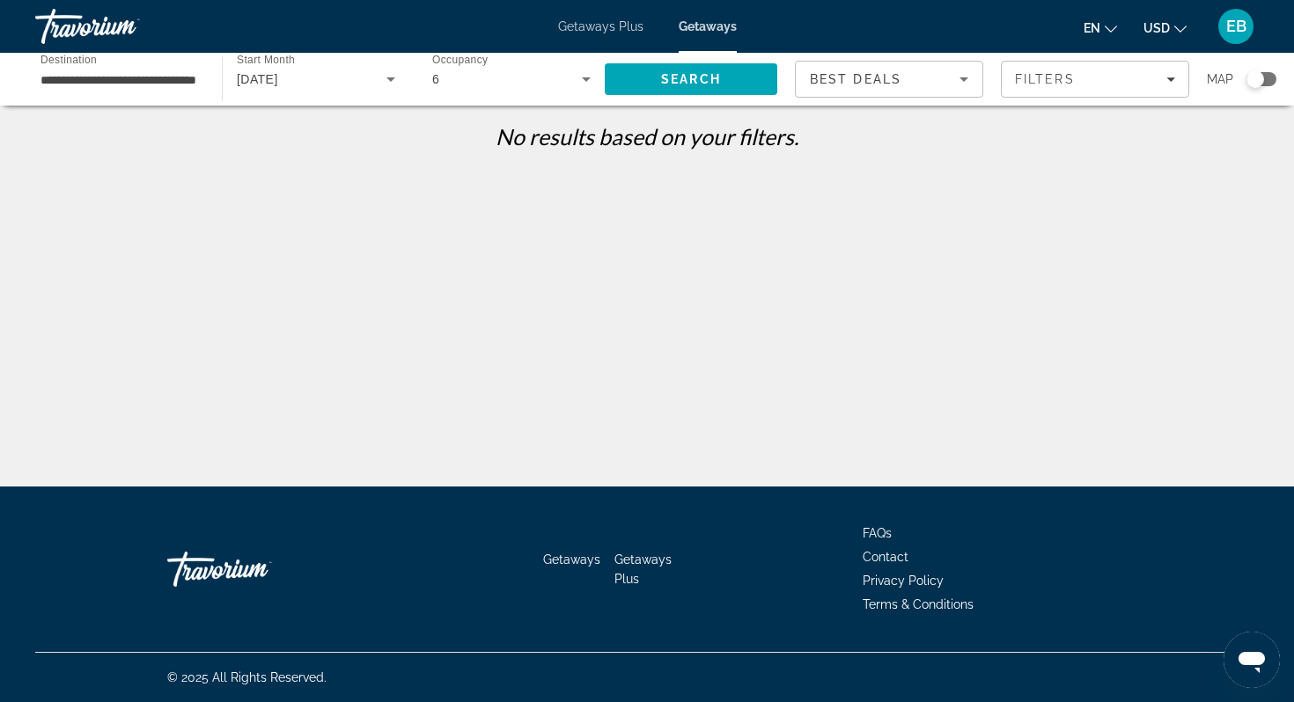
click at [392, 76] on icon "Search widget" at bounding box center [390, 79] width 21 height 21
click at [354, 138] on mat-option "All Start Months" at bounding box center [316, 132] width 187 height 42
click at [672, 69] on span "Search" at bounding box center [691, 79] width 172 height 42
click at [1077, 93] on span "Filters" at bounding box center [1094, 79] width 187 height 42
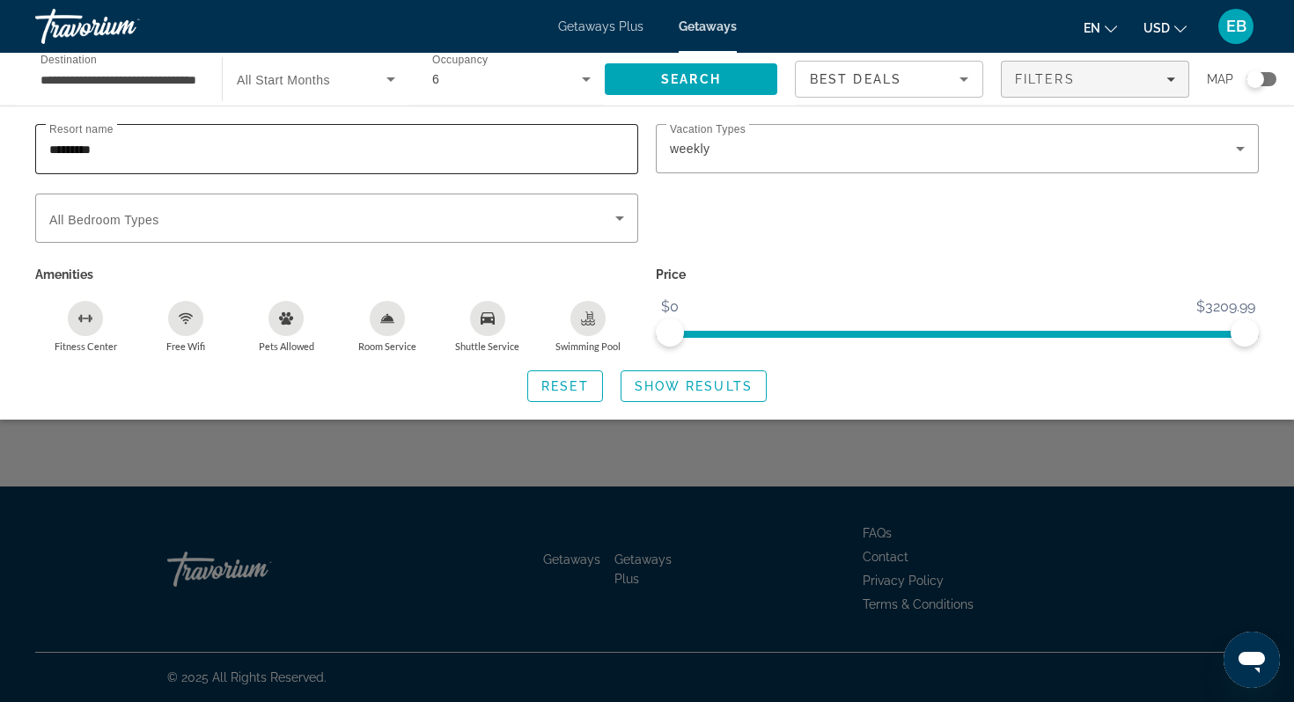
click at [374, 151] on input "*********" at bounding box center [336, 149] width 575 height 21
type input "*"
click at [658, 386] on span "Show Results" at bounding box center [693, 386] width 118 height 14
click at [466, 219] on span "Search widget" at bounding box center [332, 218] width 566 height 21
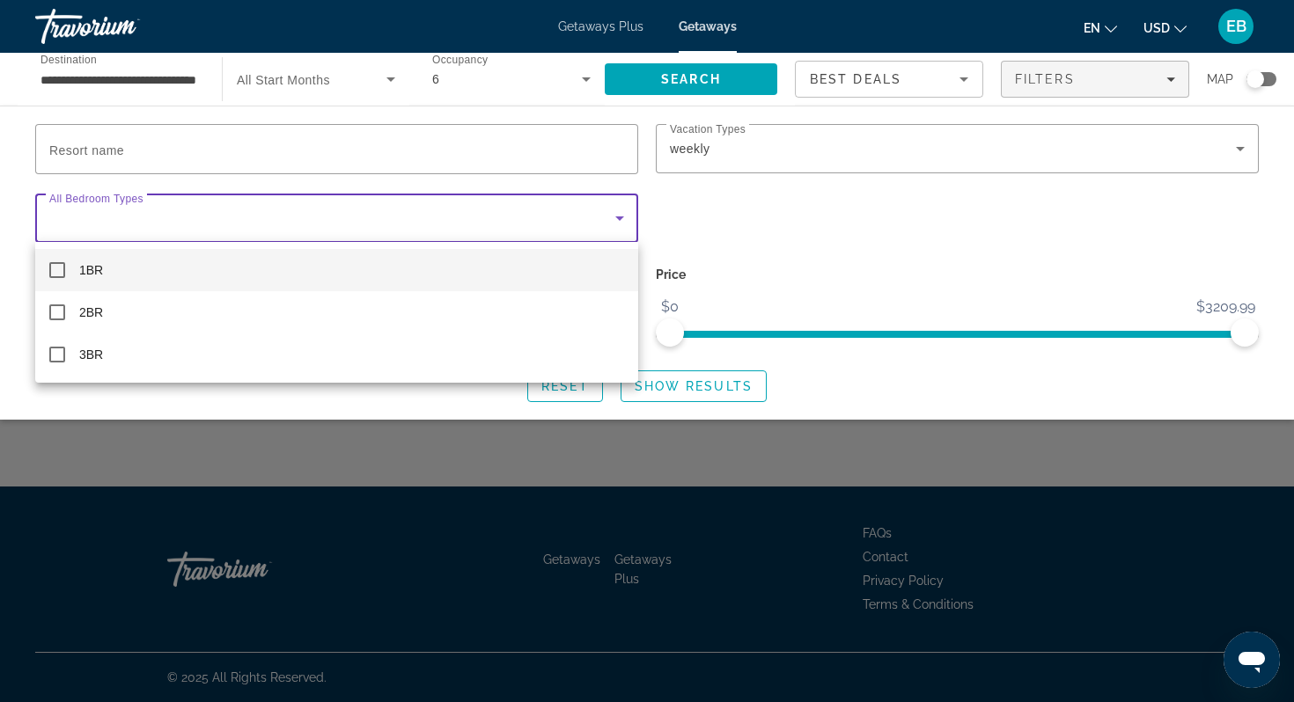
click at [359, 82] on div at bounding box center [647, 351] width 1294 height 702
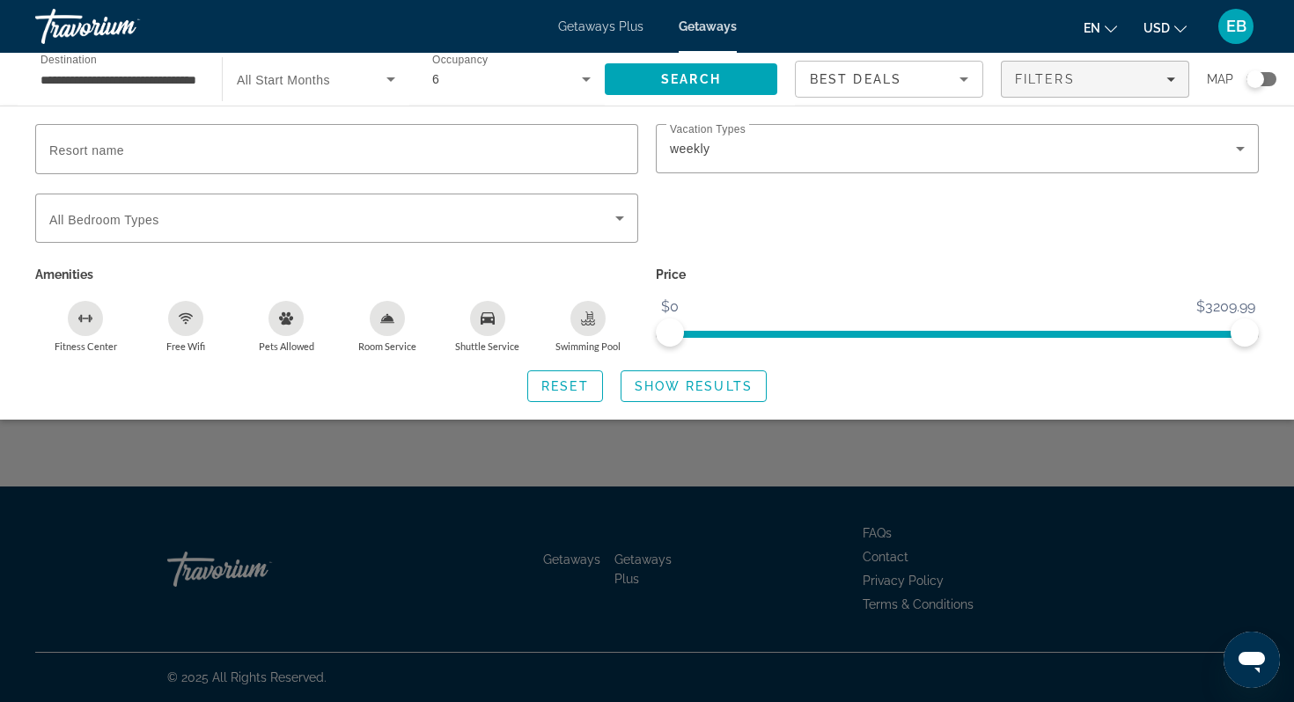
click at [359, 82] on span "Search widget" at bounding box center [312, 79] width 150 height 21
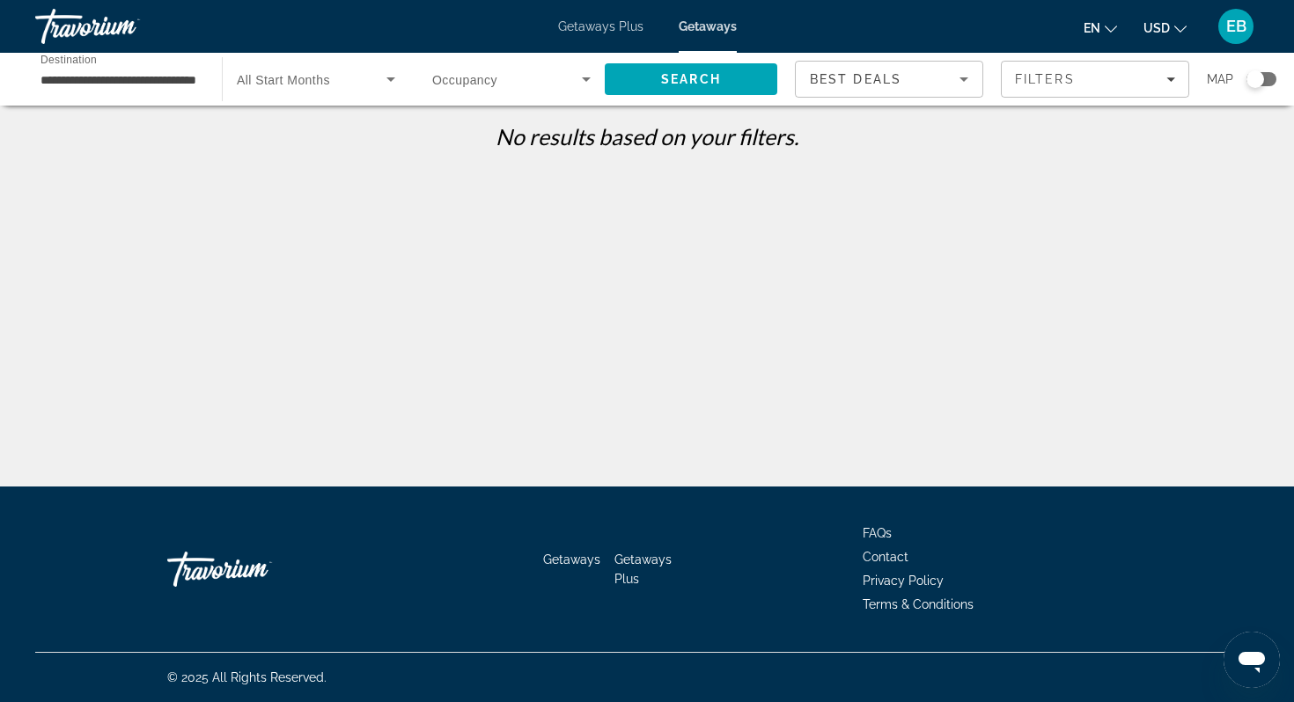
click at [152, 84] on input "**********" at bounding box center [119, 80] width 158 height 21
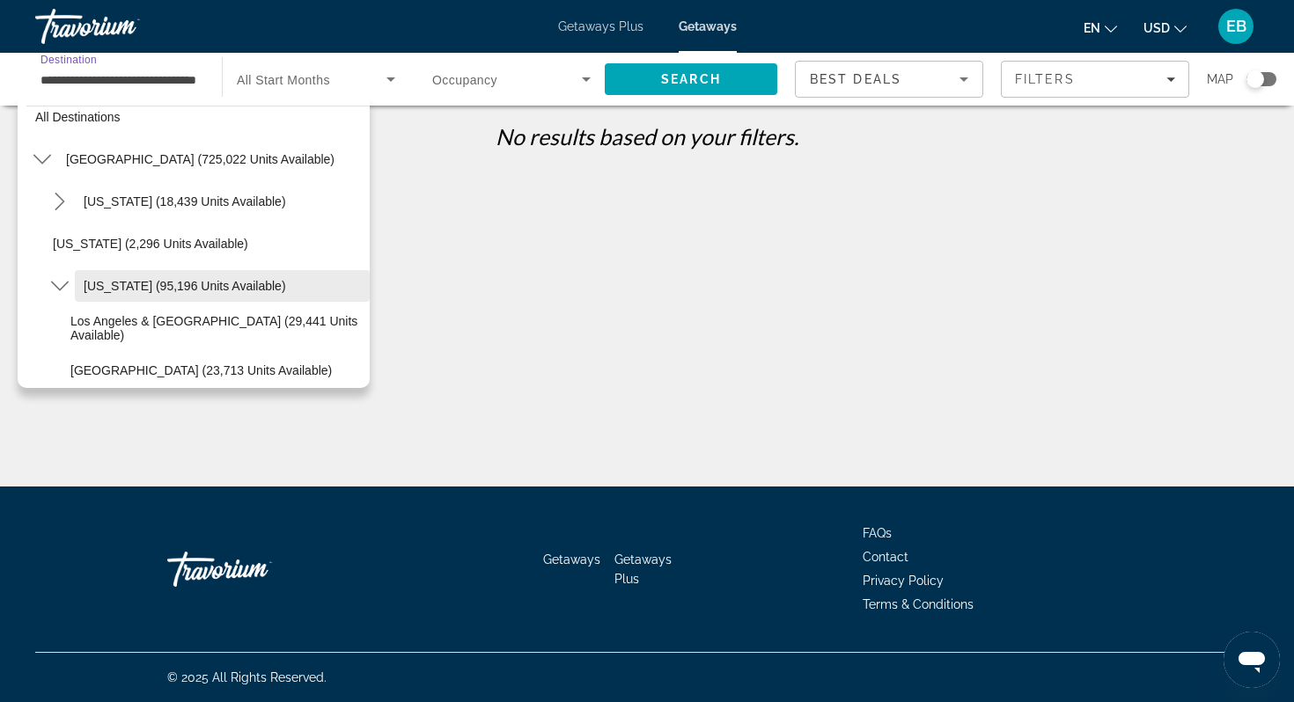
scroll to position [15, 0]
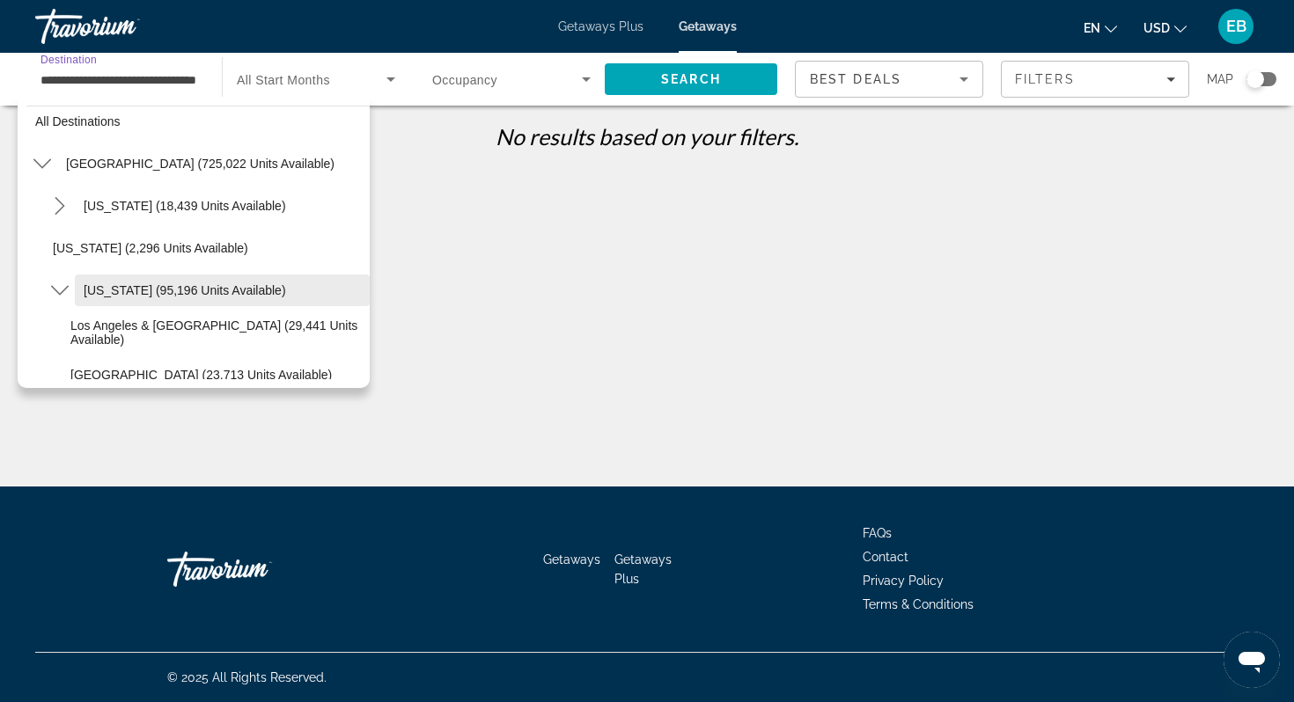
click at [152, 291] on span "[US_STATE] (95,196 units available)" at bounding box center [185, 290] width 202 height 14
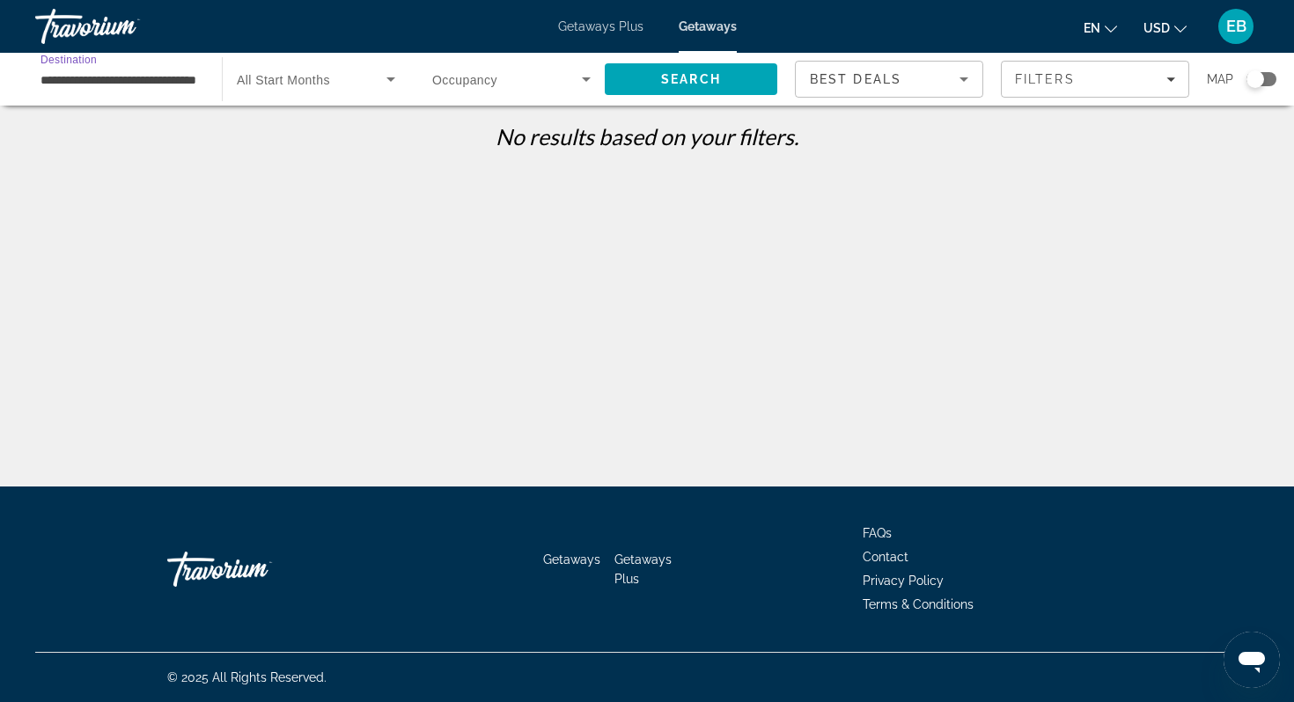
click at [370, 87] on span "Search widget" at bounding box center [312, 79] width 150 height 21
click at [334, 136] on mat-option "All Start Months" at bounding box center [316, 132] width 187 height 42
click at [727, 80] on span "Search" at bounding box center [691, 79] width 172 height 42
click at [1038, 75] on span "Filters" at bounding box center [1045, 79] width 60 height 14
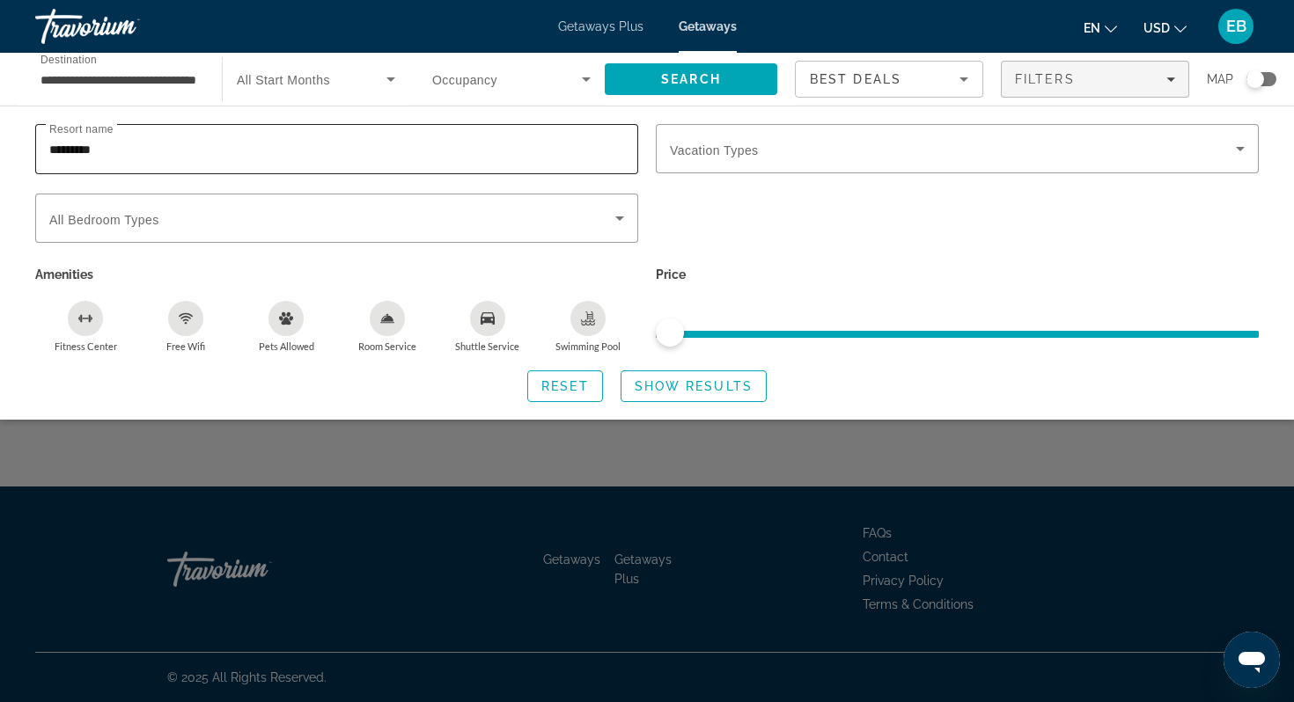
click at [392, 154] on input "*********" at bounding box center [336, 149] width 575 height 21
type input "*"
click at [655, 390] on span "Show Results" at bounding box center [693, 386] width 118 height 14
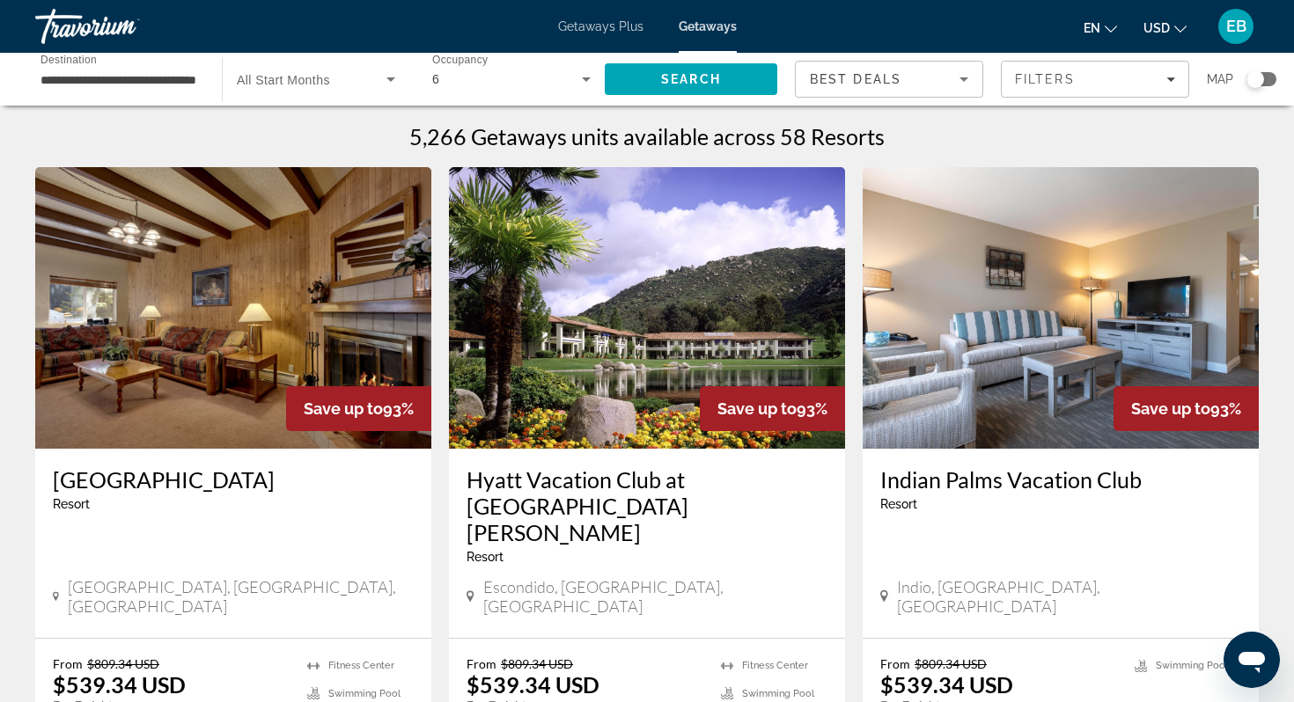
click at [620, 34] on div "Getaways Plus Getaways en English Español Français Italiano Português русский U…" at bounding box center [647, 27] width 1294 height 46
click at [599, 32] on span "Getaways Plus" at bounding box center [600, 26] width 85 height 14
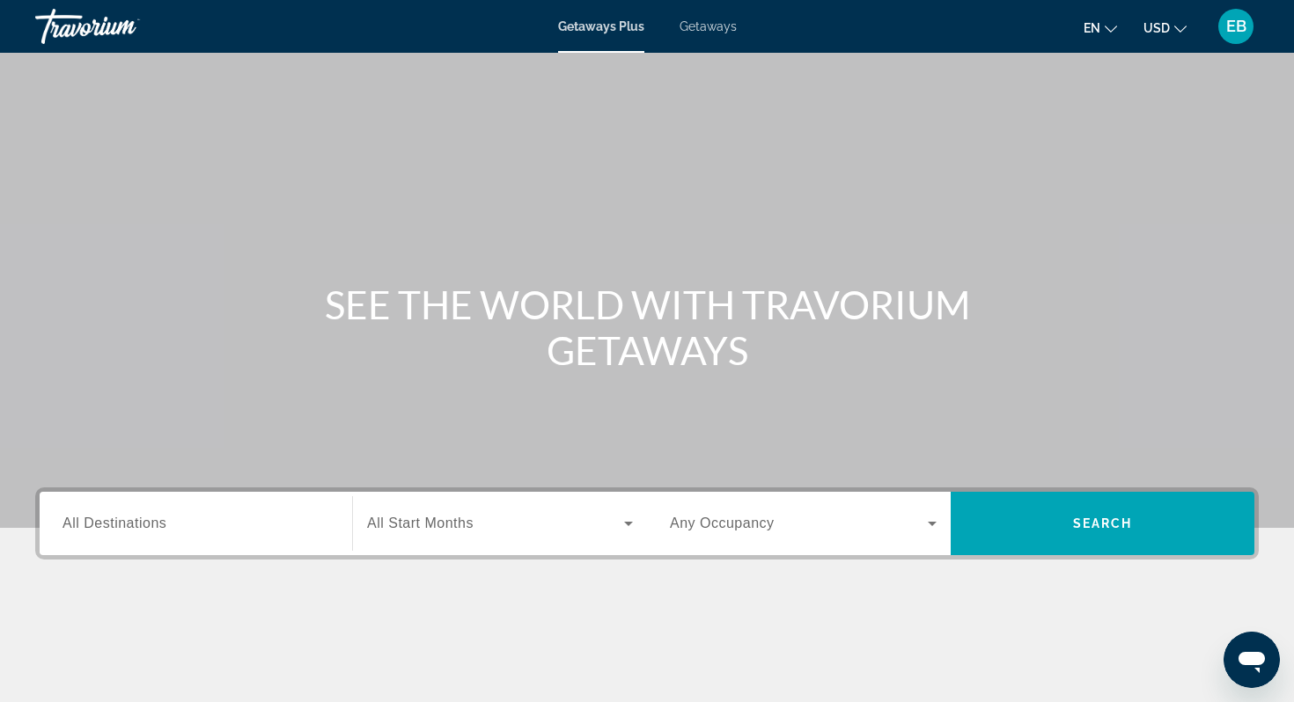
click at [169, 534] on div "Search widget" at bounding box center [195, 524] width 267 height 50
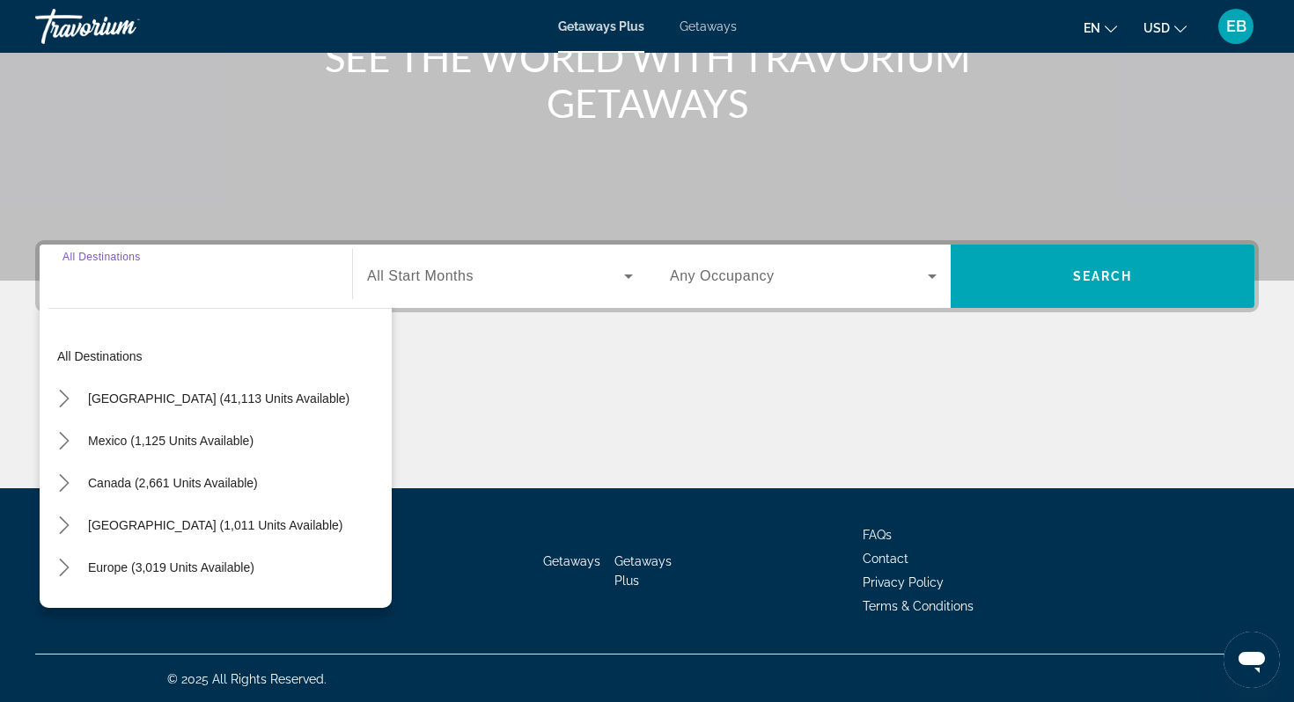
scroll to position [249, 0]
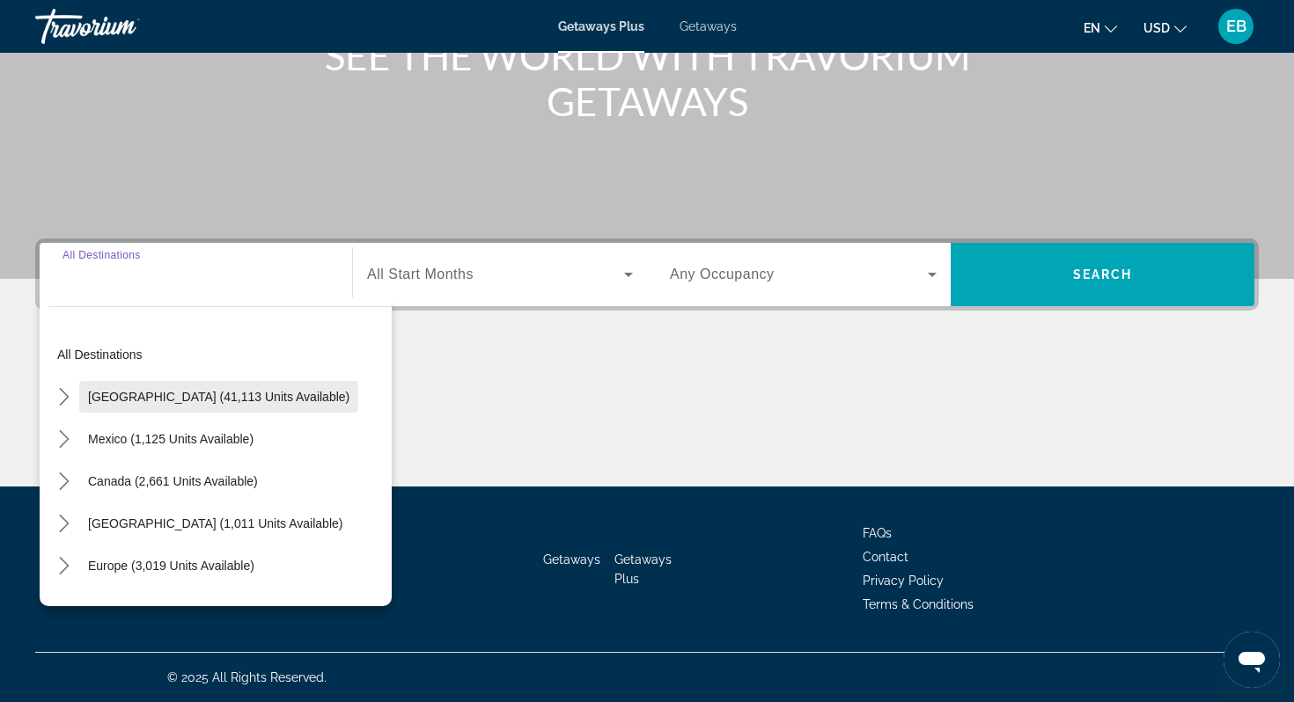
click at [182, 404] on span "Select destination: United States (41,113 units available)" at bounding box center [218, 397] width 279 height 42
type input "**********"
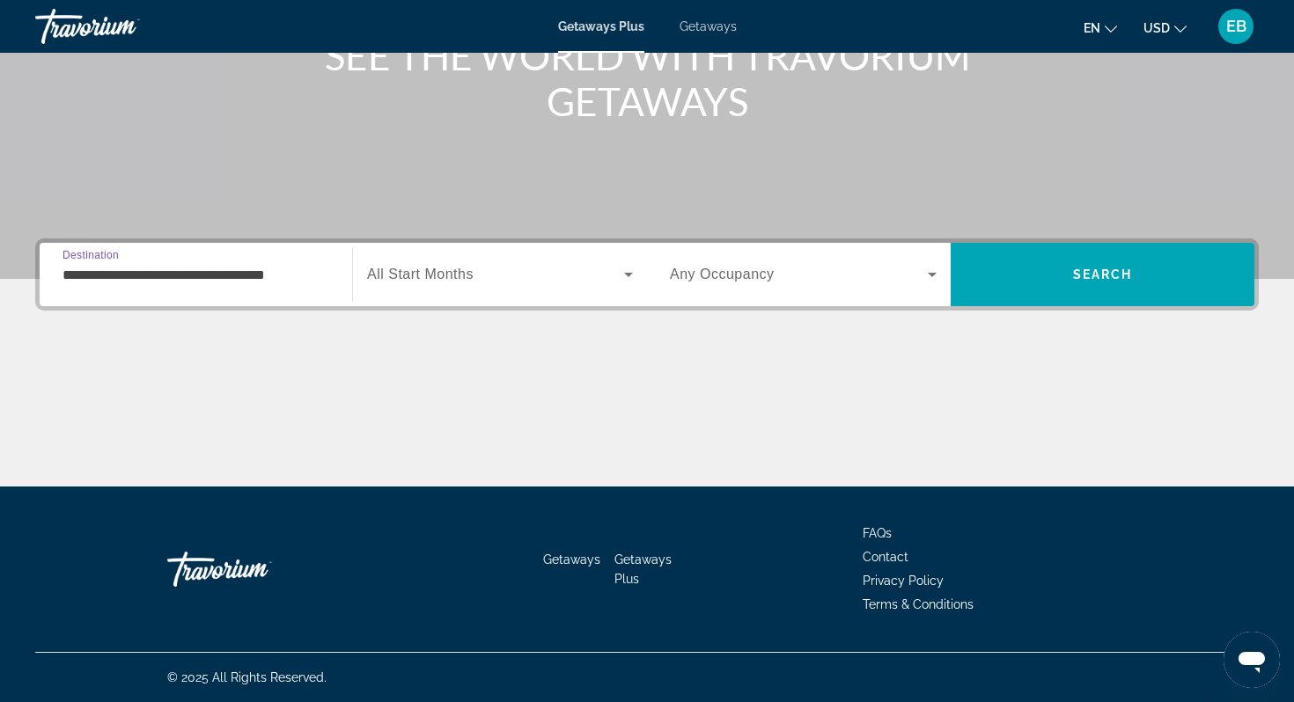
click at [478, 281] on span "Search widget" at bounding box center [495, 274] width 257 height 21
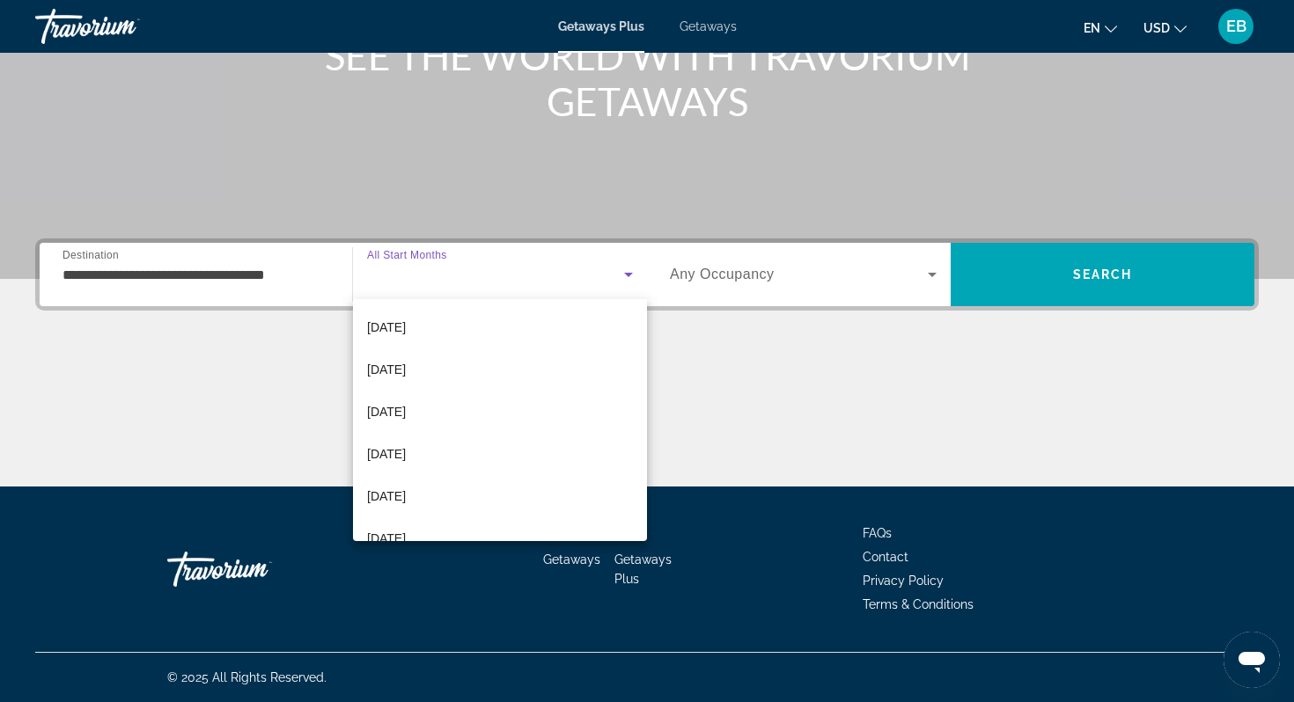
scroll to position [340, 0]
click at [406, 454] on span "[DATE]" at bounding box center [386, 452] width 39 height 21
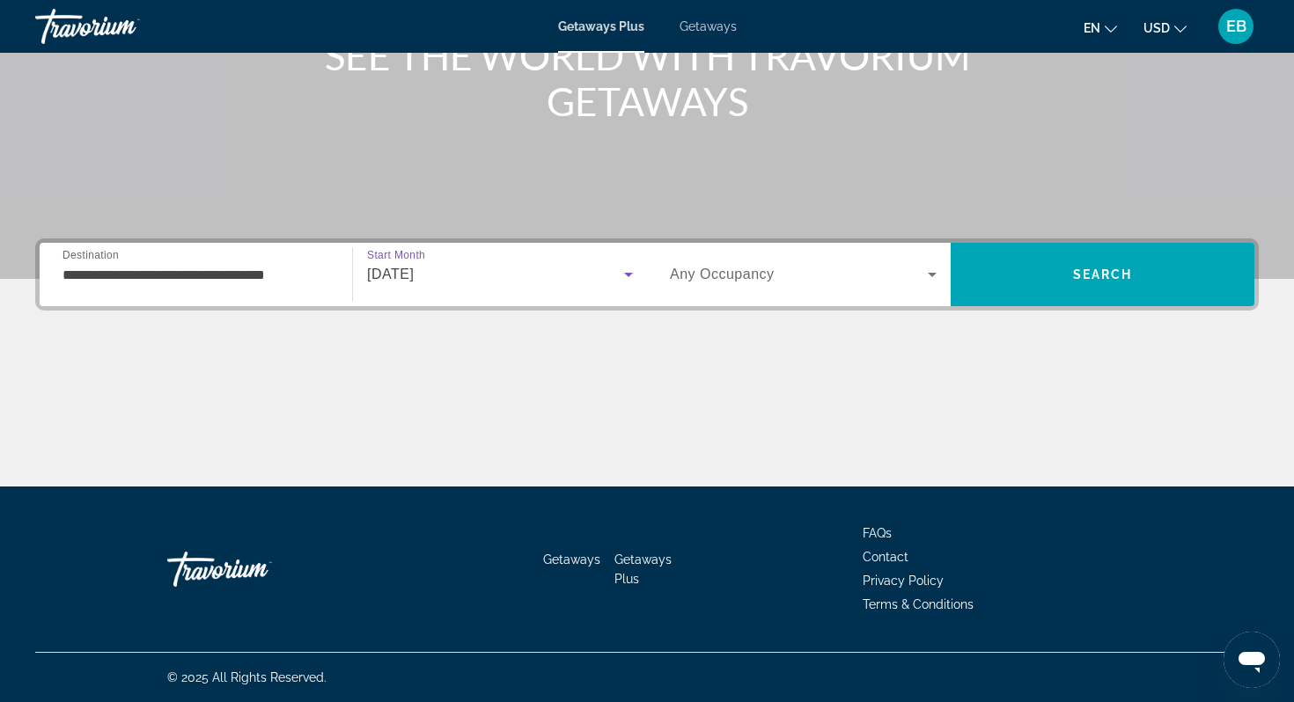
click at [793, 280] on span "Search widget" at bounding box center [799, 274] width 258 height 21
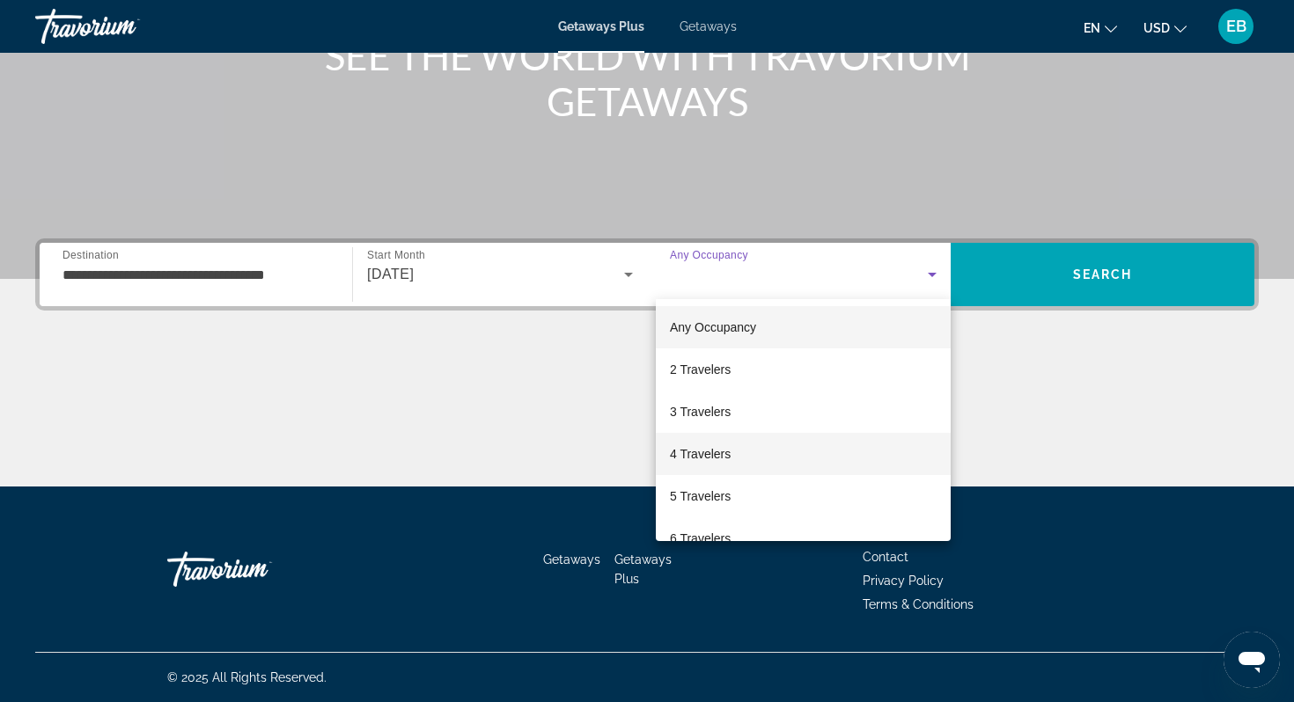
scroll to position [37, 0]
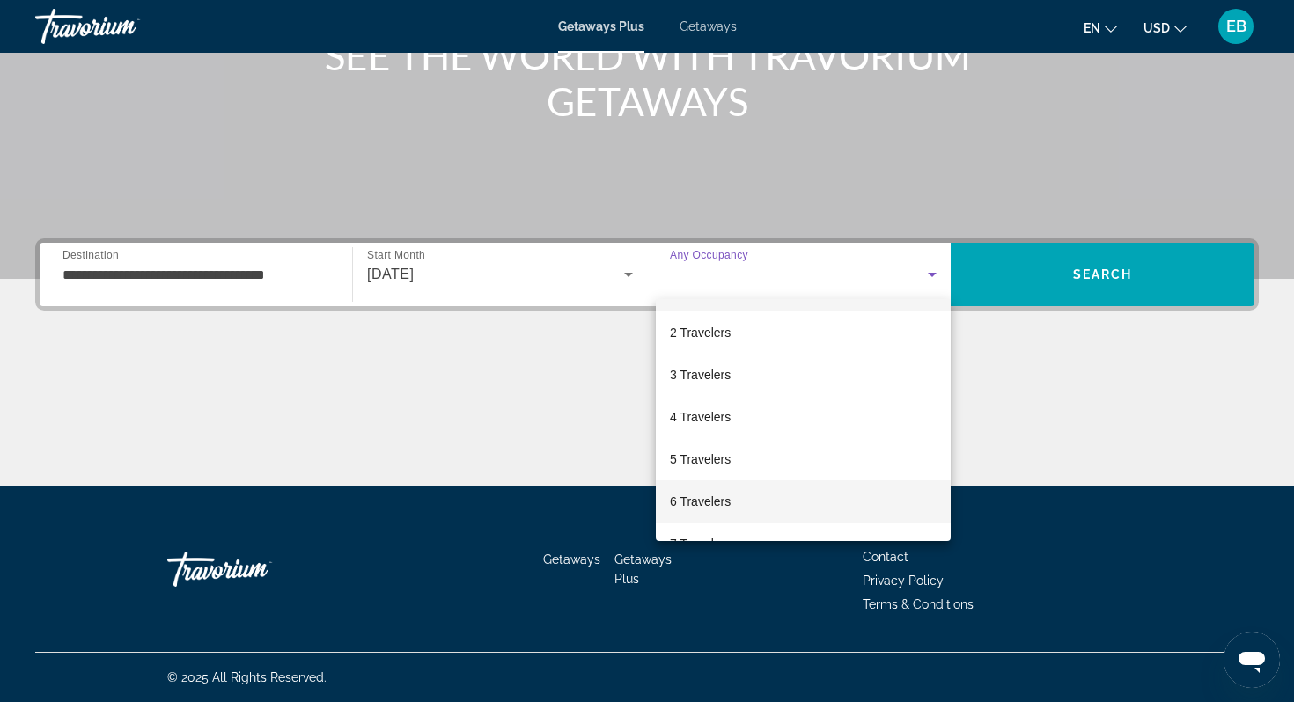
click at [726, 506] on span "6 Travelers" at bounding box center [700, 501] width 61 height 21
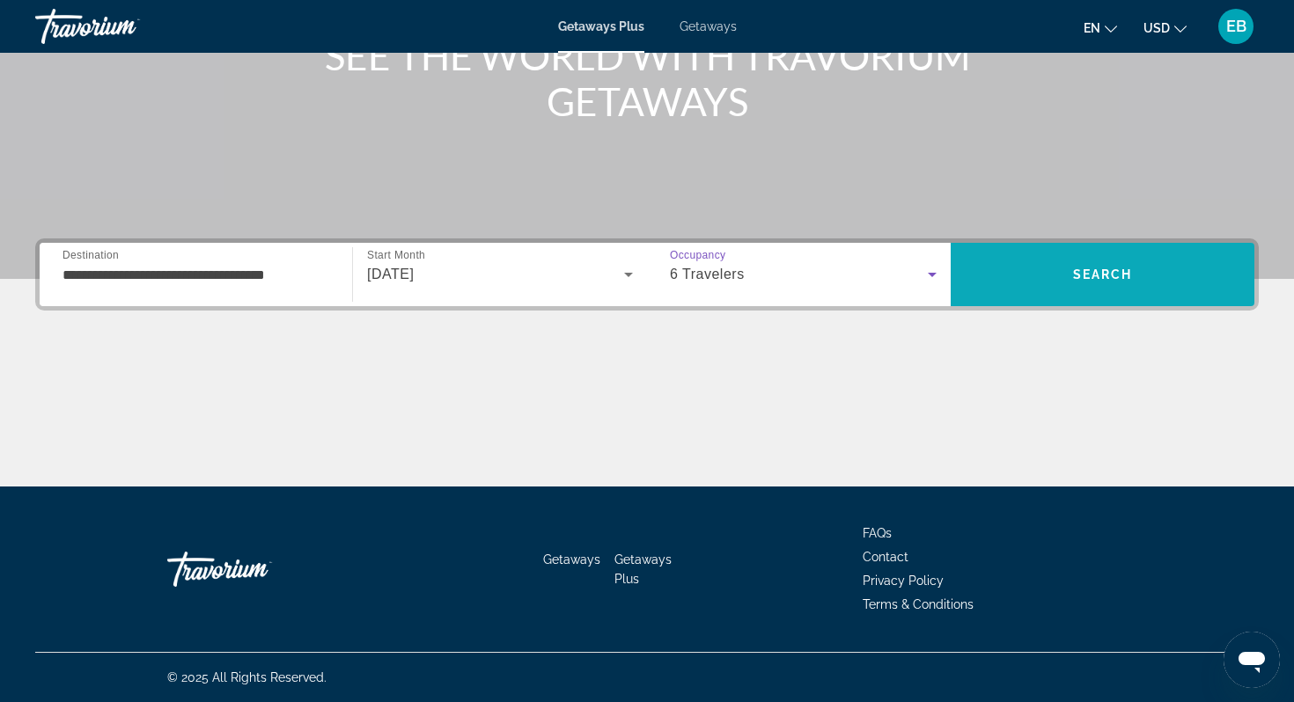
click at [1078, 283] on span "Search" at bounding box center [1102, 274] width 304 height 42
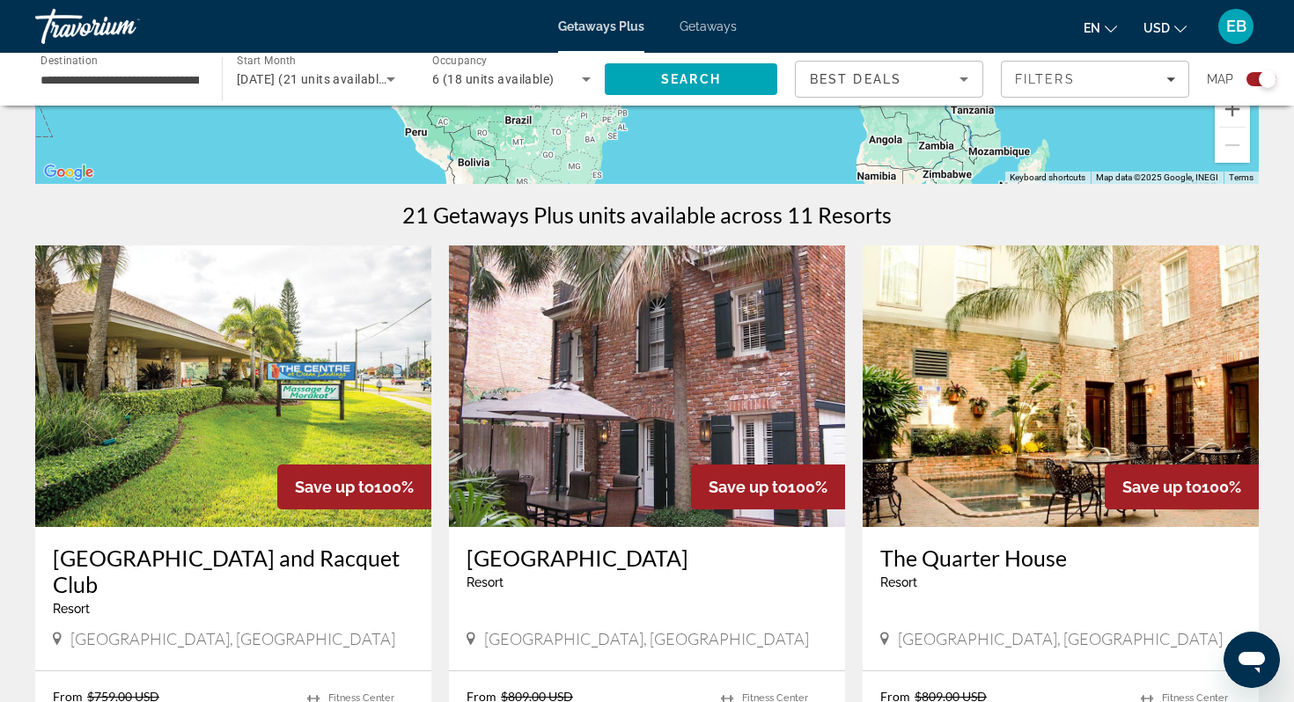
scroll to position [462, 0]
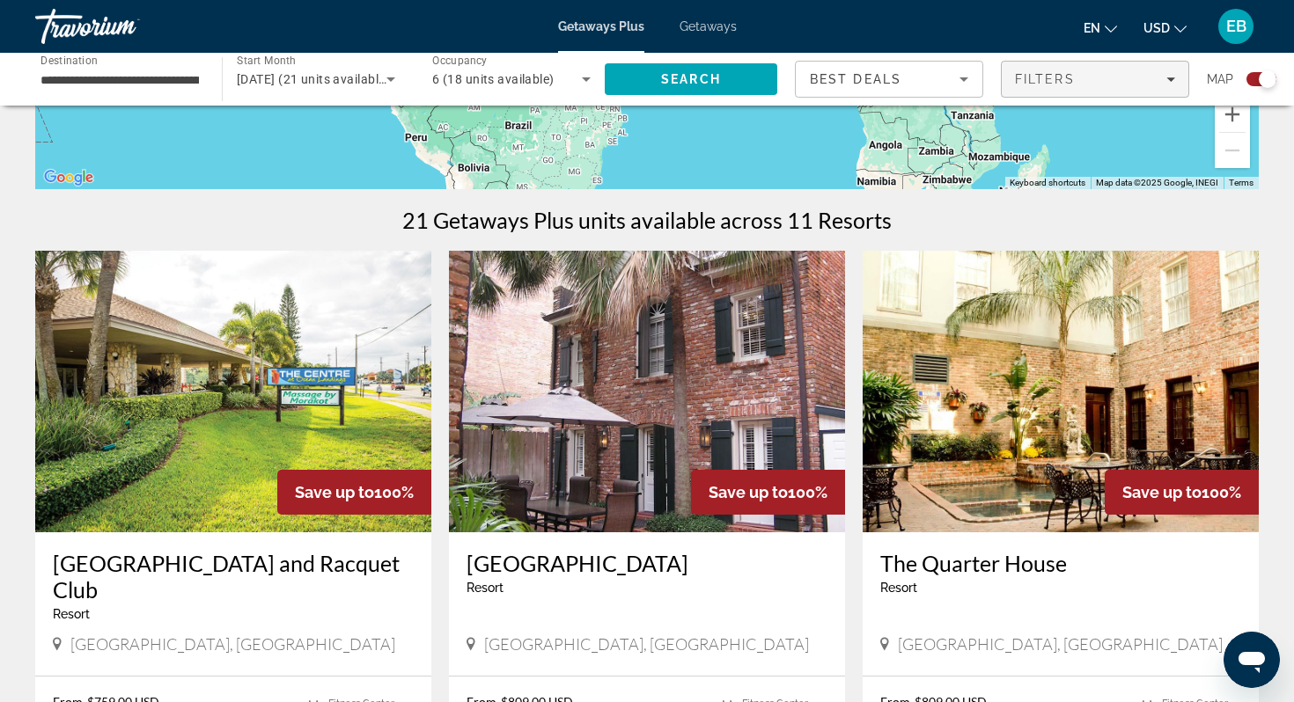
click at [1089, 89] on span "Filters" at bounding box center [1094, 79] width 187 height 42
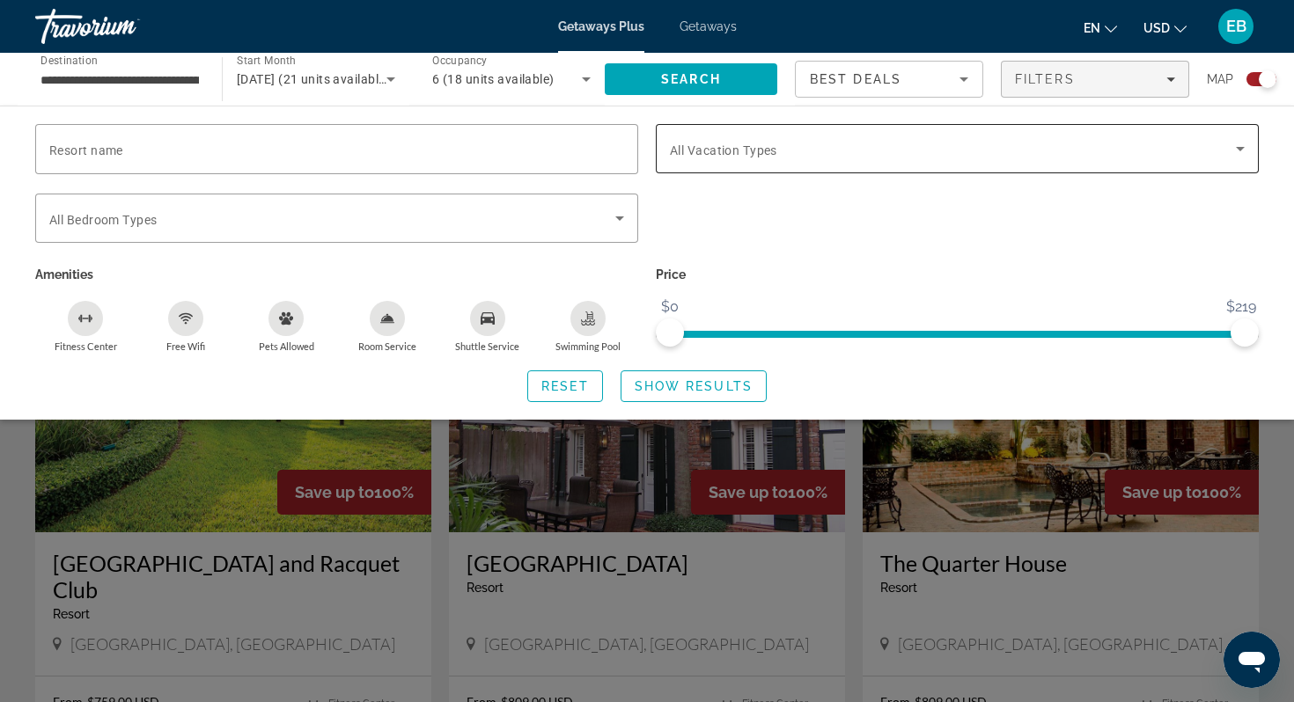
click at [744, 160] on div "Search widget" at bounding box center [957, 148] width 575 height 49
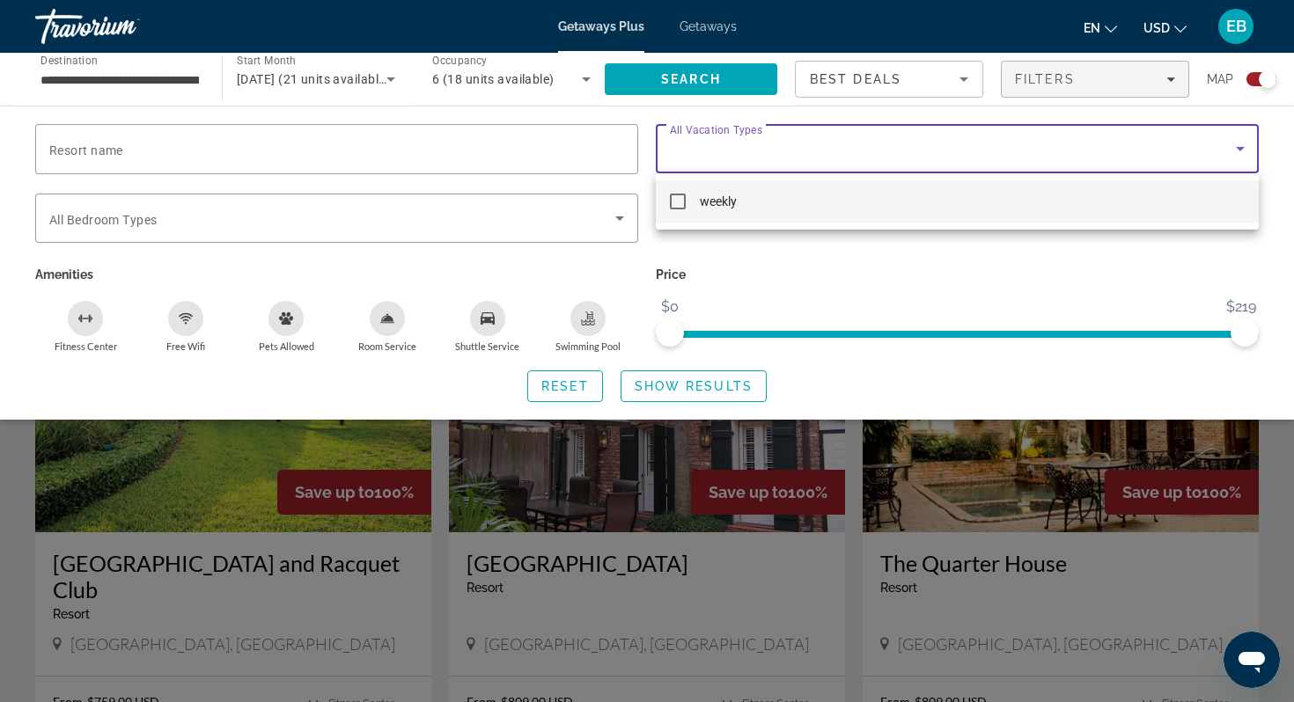
click at [678, 205] on mat-pseudo-checkbox at bounding box center [678, 202] width 16 height 16
click at [502, 147] on div at bounding box center [647, 351] width 1294 height 702
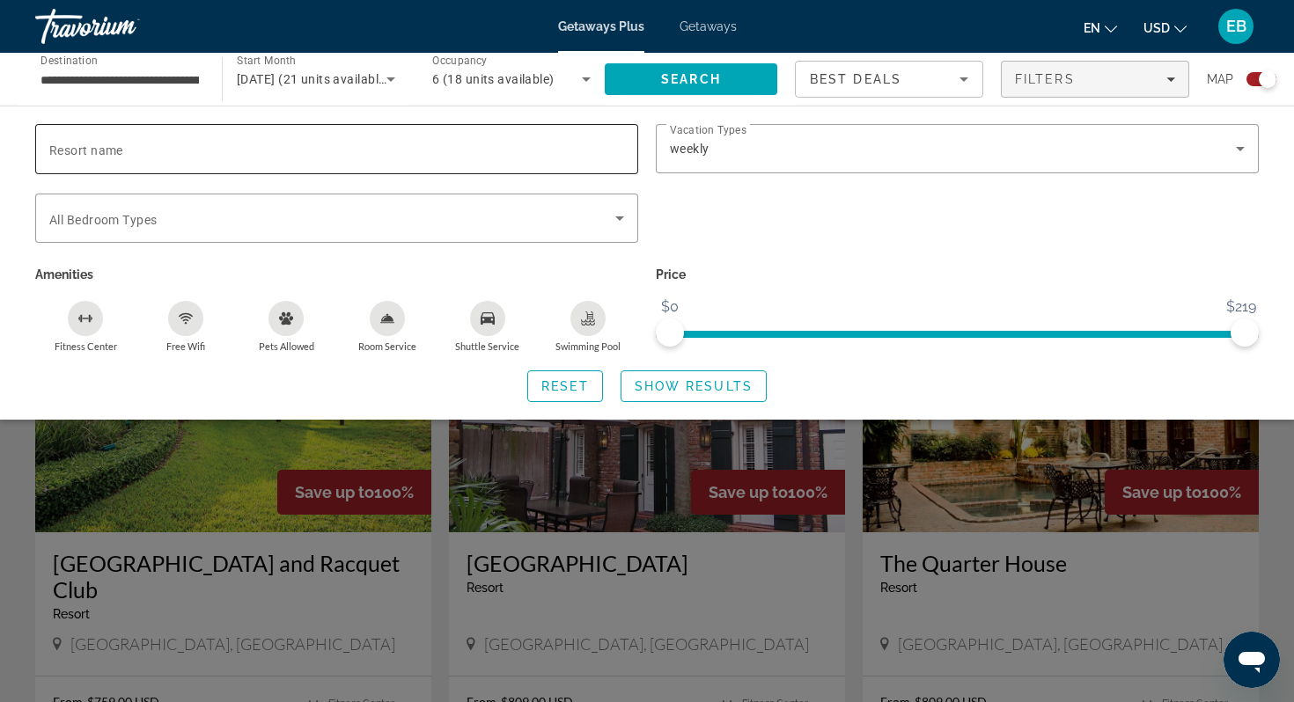
click at [367, 153] on input "Resort name" at bounding box center [336, 149] width 575 height 21
click at [367, 153] on input "**" at bounding box center [336, 149] width 575 height 21
type input "*********"
click at [655, 393] on span "Search widget" at bounding box center [693, 386] width 144 height 42
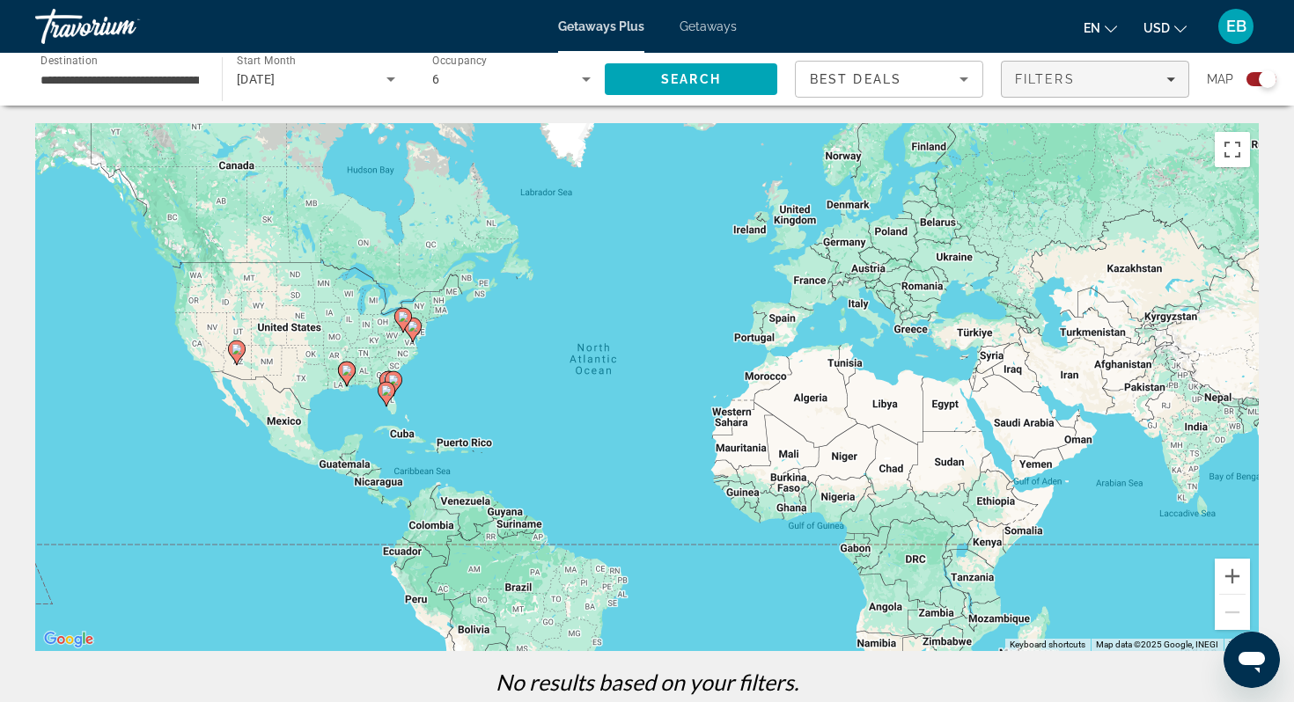
click at [1093, 90] on span "Filters" at bounding box center [1094, 79] width 187 height 42
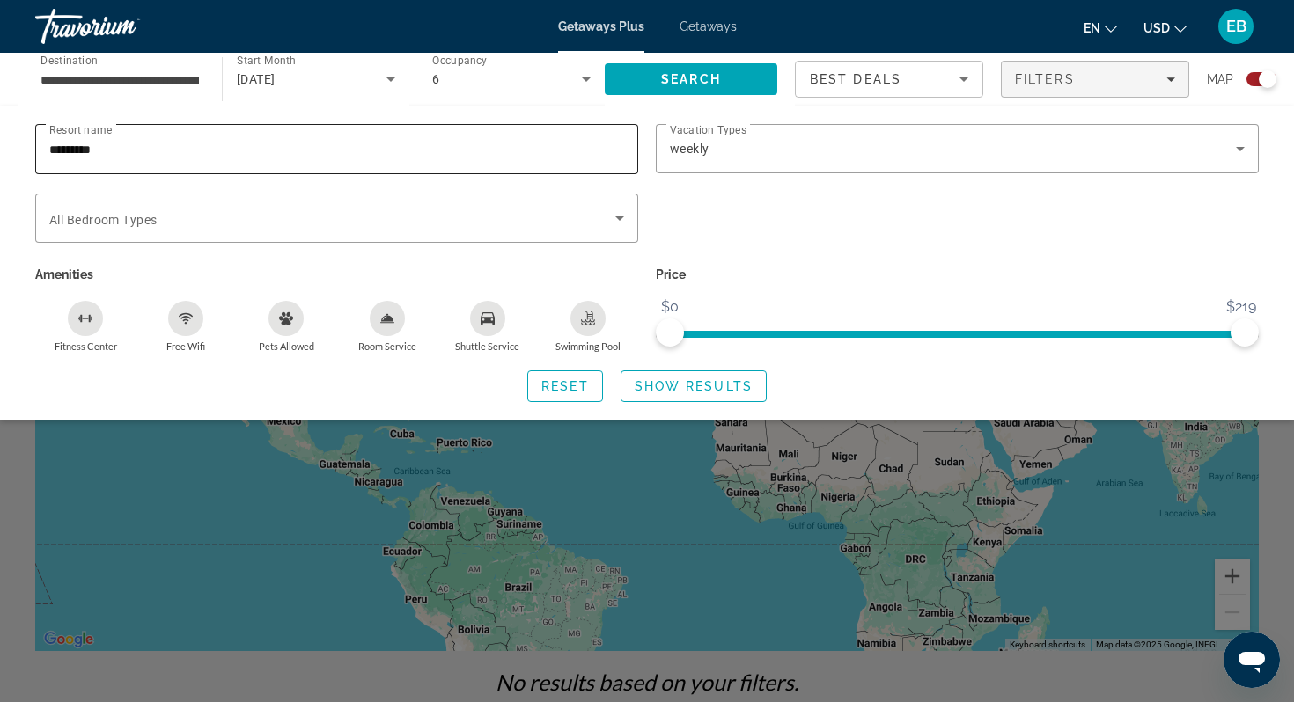
click at [312, 150] on input "*********" at bounding box center [336, 149] width 575 height 21
type input "*"
click at [671, 375] on span "Search widget" at bounding box center [693, 386] width 144 height 42
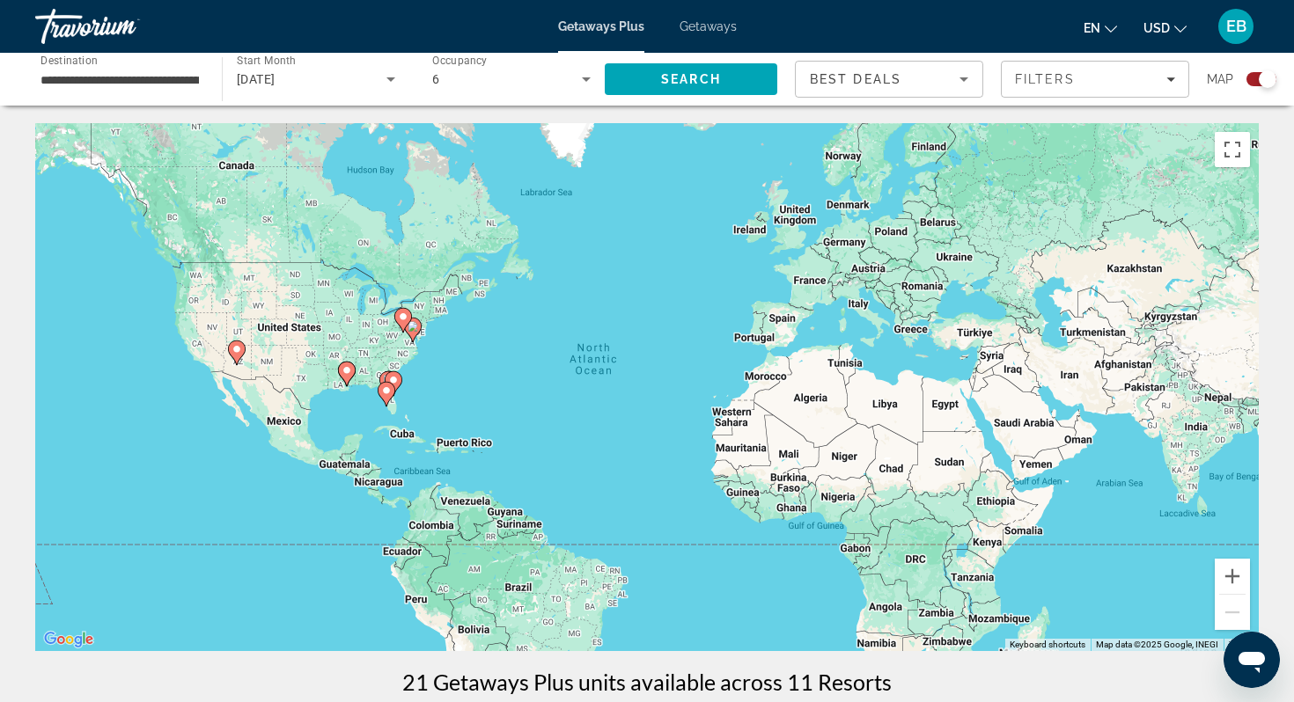
click at [165, 85] on input "**********" at bounding box center [119, 80] width 158 height 21
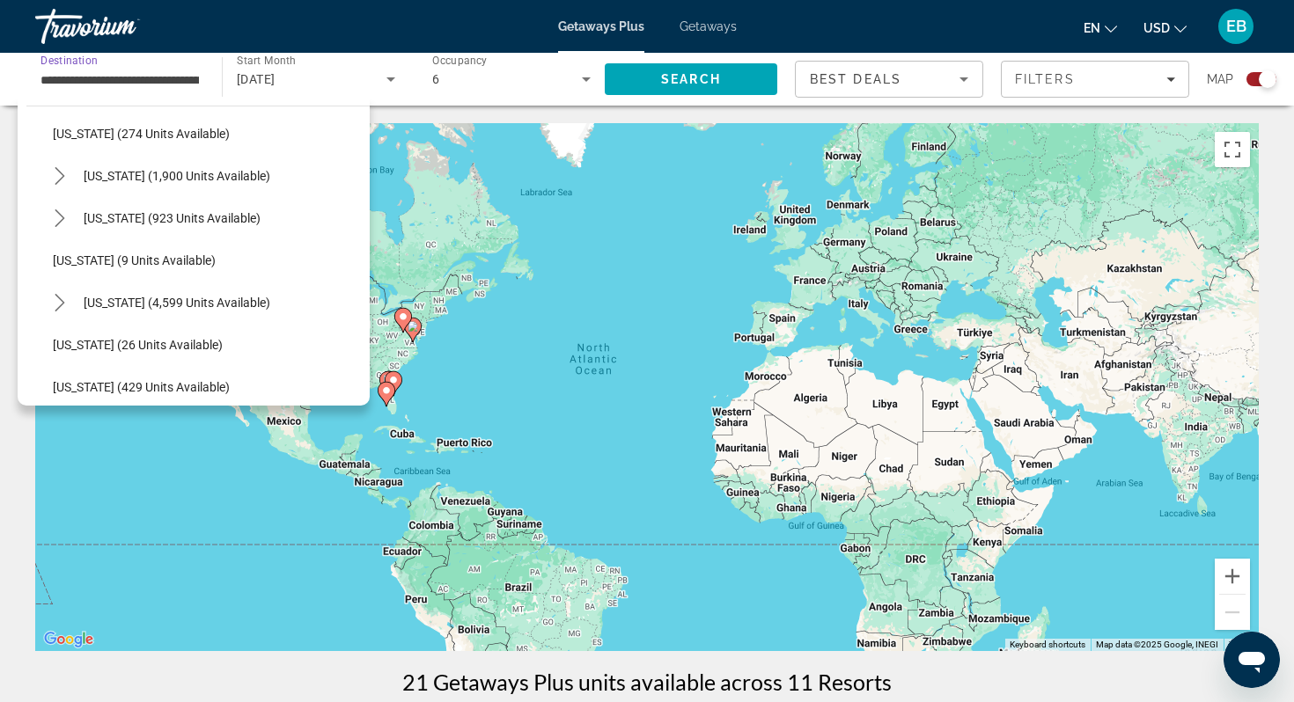
scroll to position [149, 0]
click at [157, 182] on span "Select destination: California (1,900 units available)" at bounding box center [177, 174] width 204 height 42
type input "**********"
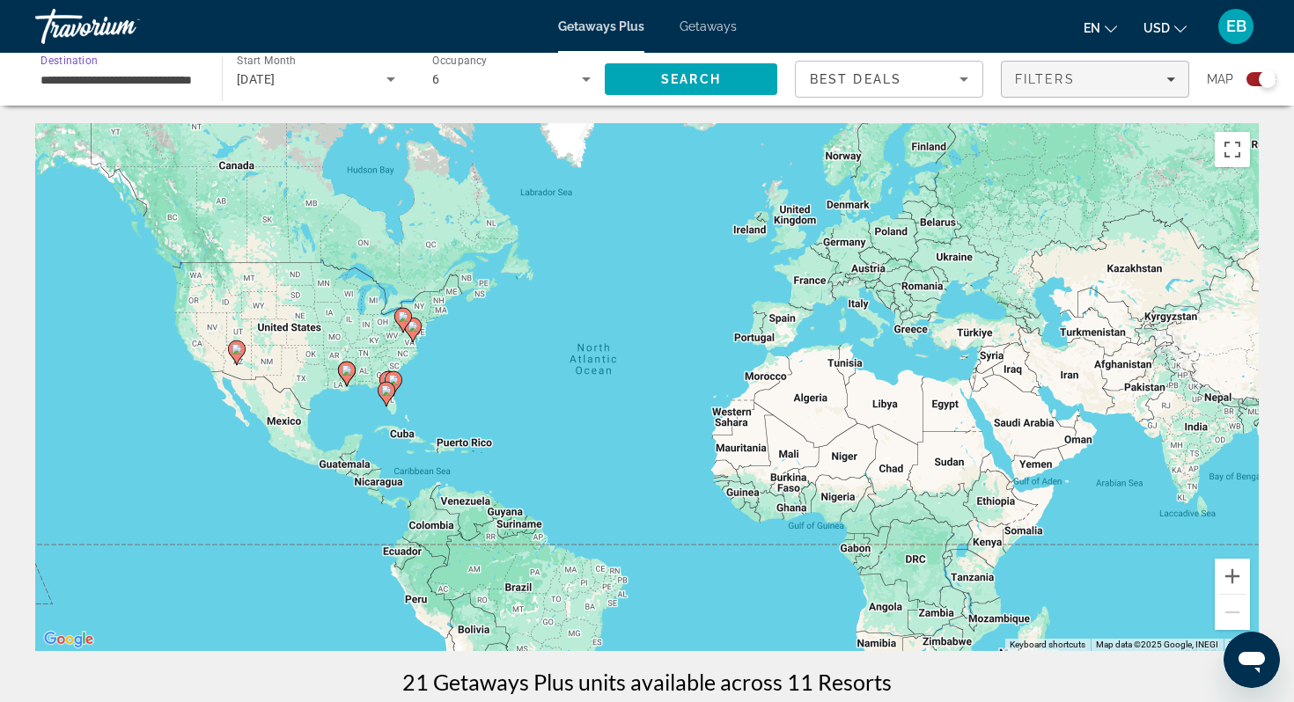
click at [1053, 80] on span "Filters" at bounding box center [1045, 79] width 60 height 14
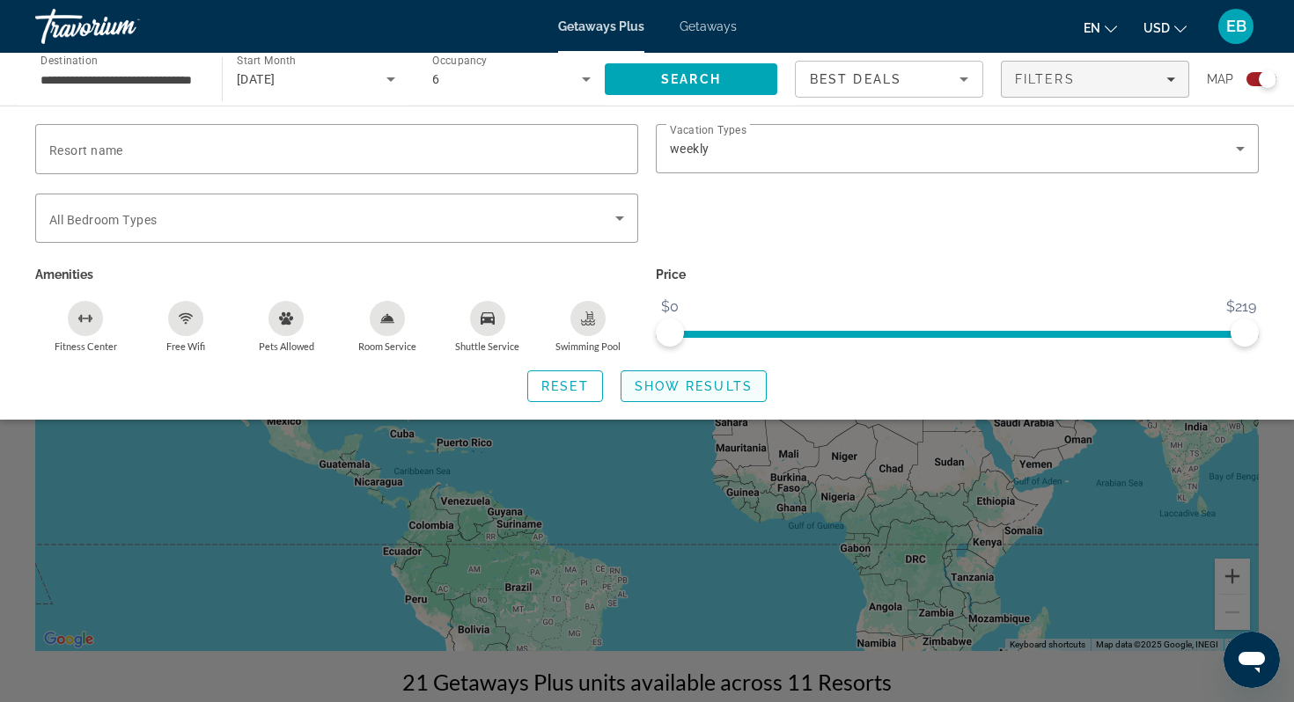
click at [744, 385] on span "Show Results" at bounding box center [693, 386] width 118 height 14
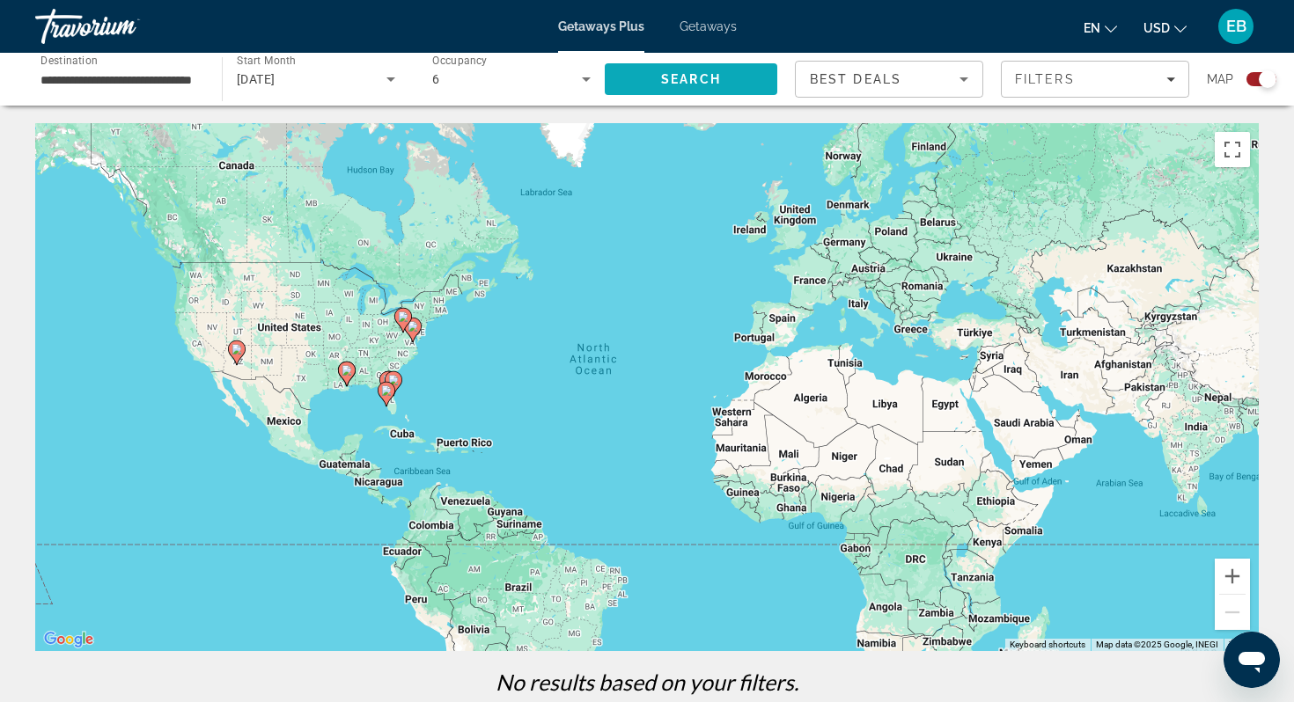
click at [726, 77] on span "Search" at bounding box center [691, 79] width 172 height 42
click at [385, 85] on icon "Search widget" at bounding box center [390, 79] width 21 height 21
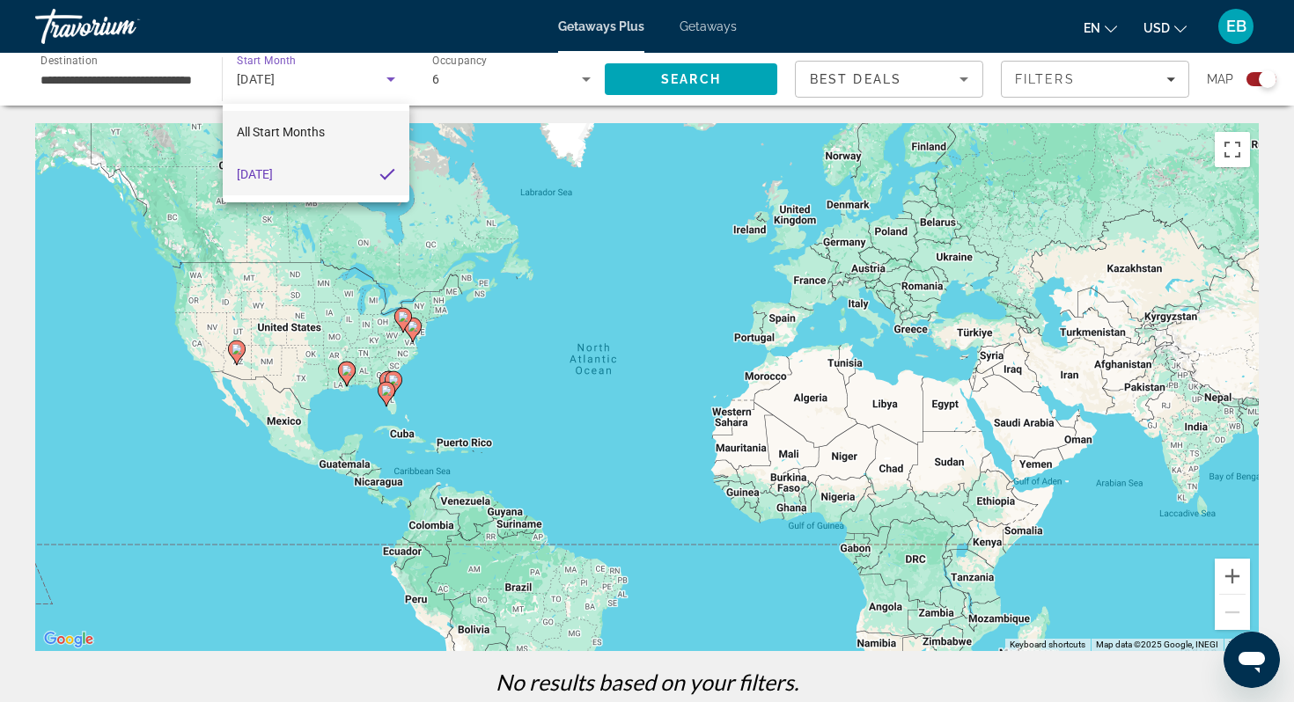
click at [333, 129] on mat-option "All Start Months" at bounding box center [316, 132] width 187 height 42
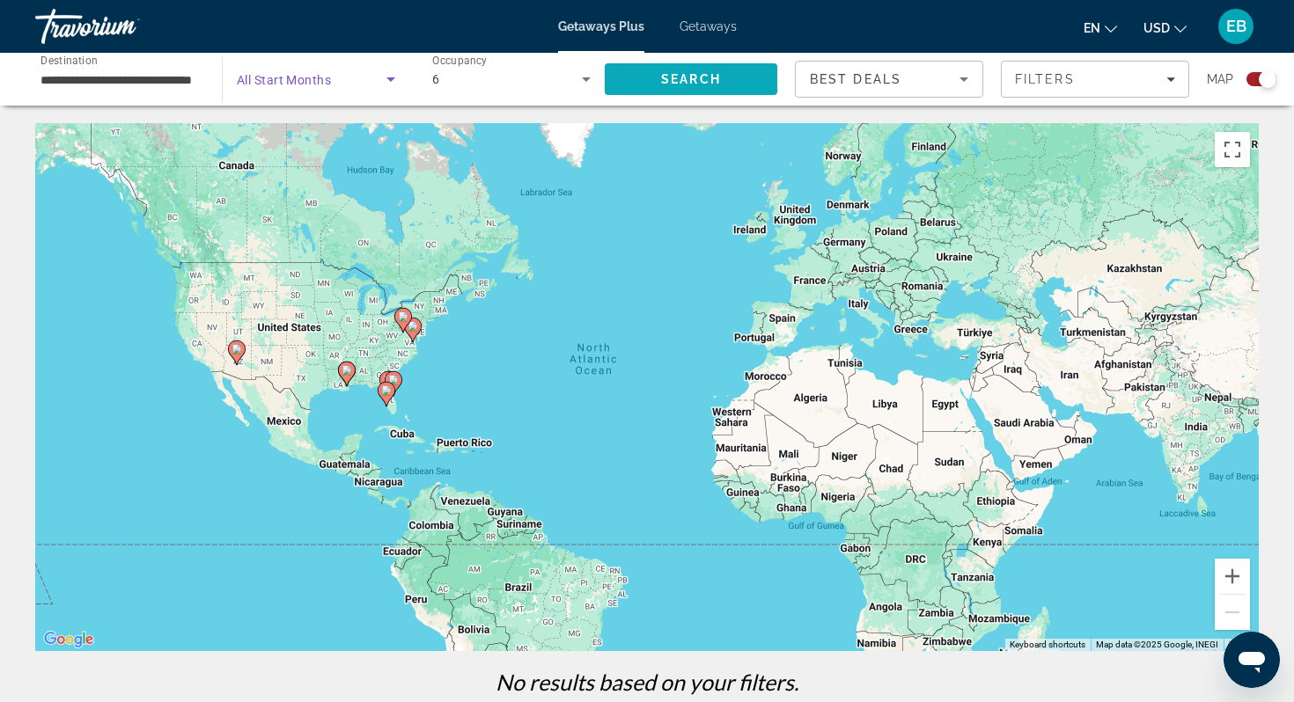
click at [725, 70] on span "Search" at bounding box center [691, 79] width 172 height 42
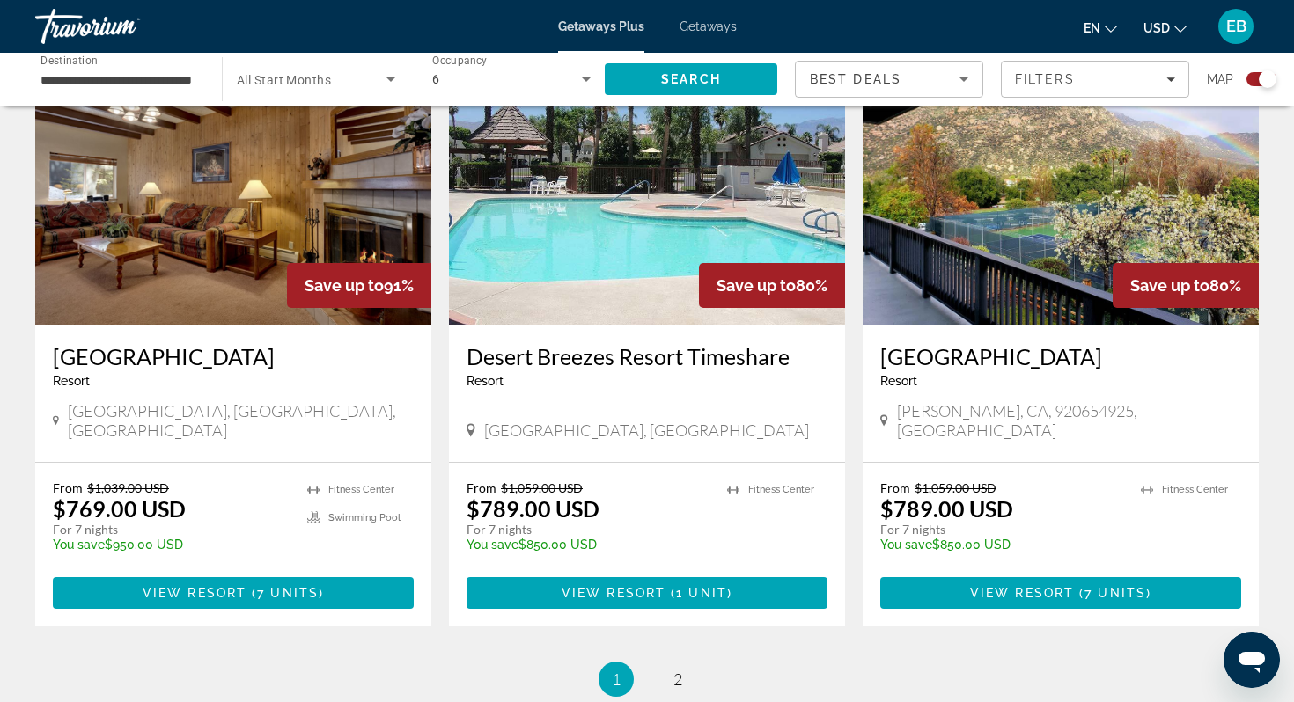
scroll to position [2600, 0]
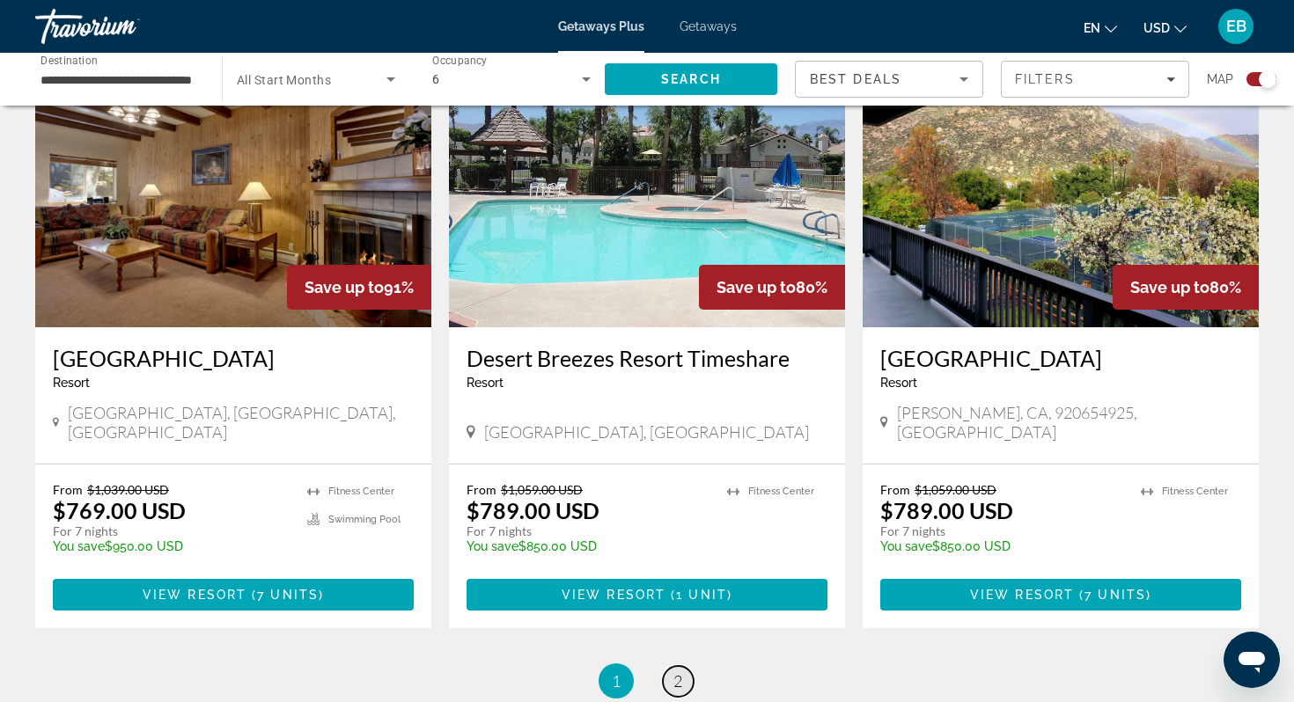
click at [674, 671] on span "2" at bounding box center [677, 680] width 9 height 19
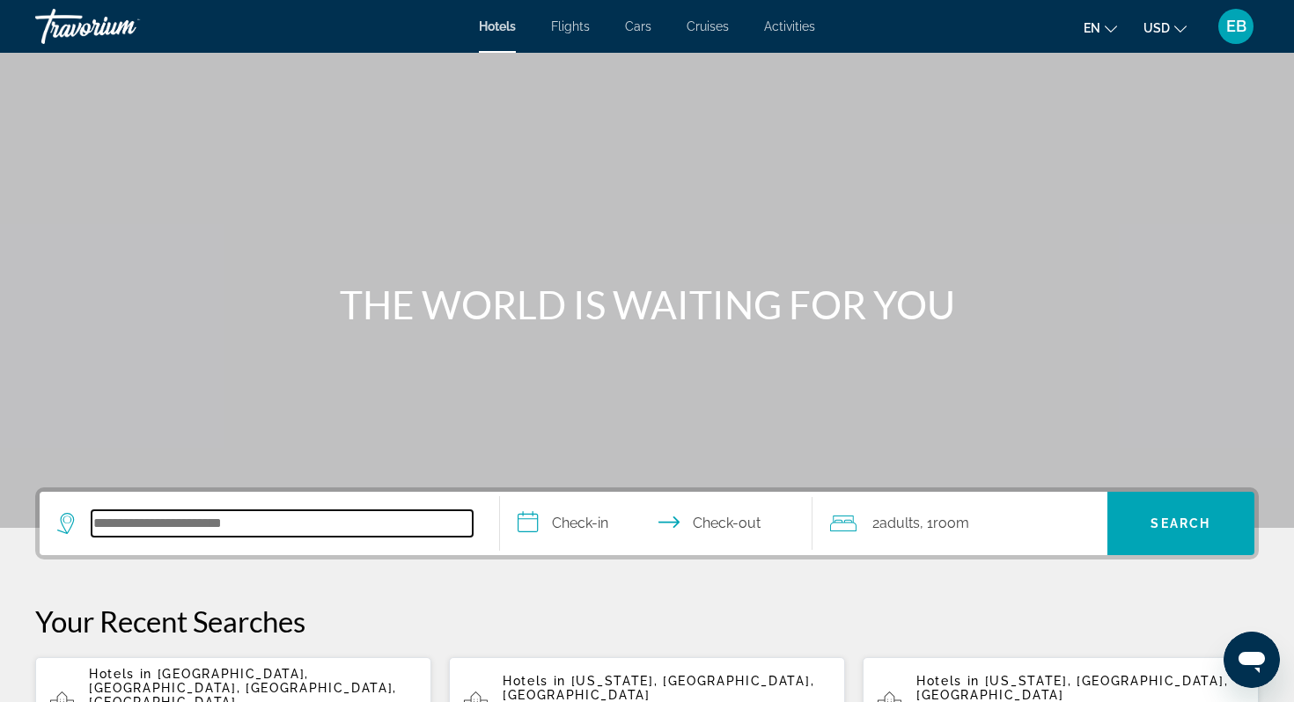
click at [208, 517] on input "Search hotel destination" at bounding box center [282, 523] width 381 height 26
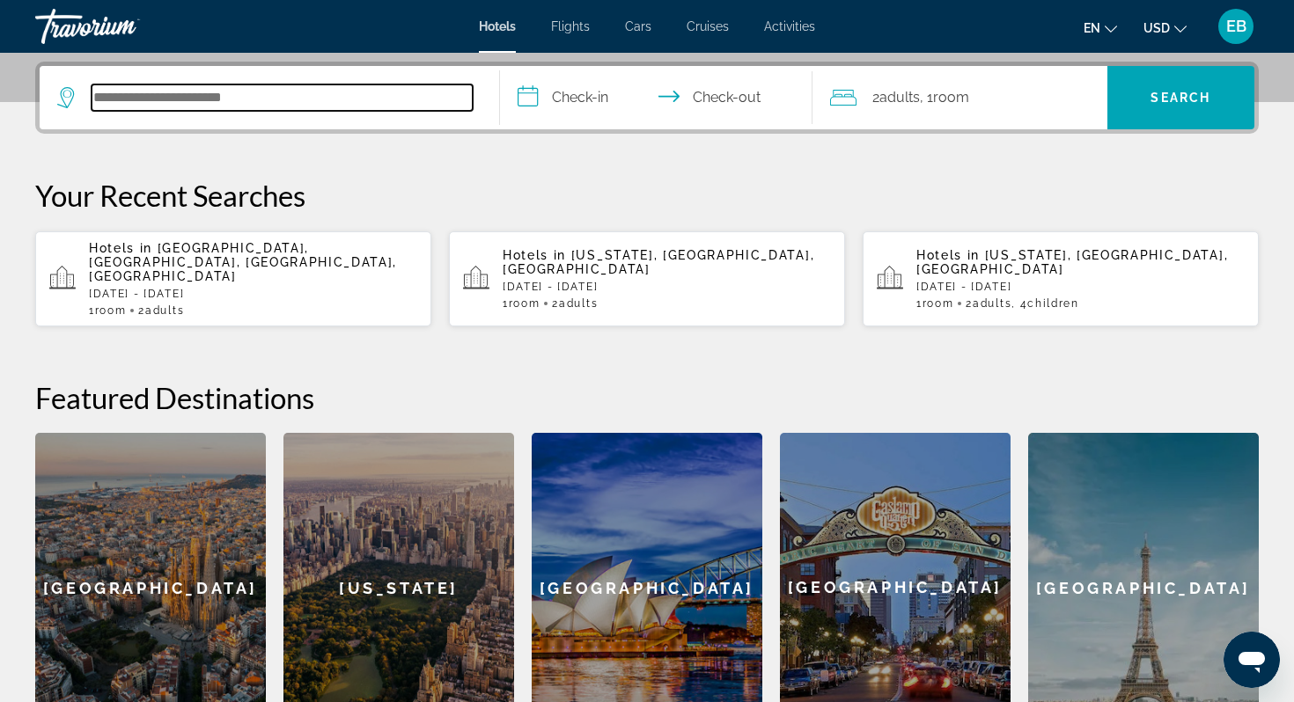
scroll to position [430, 0]
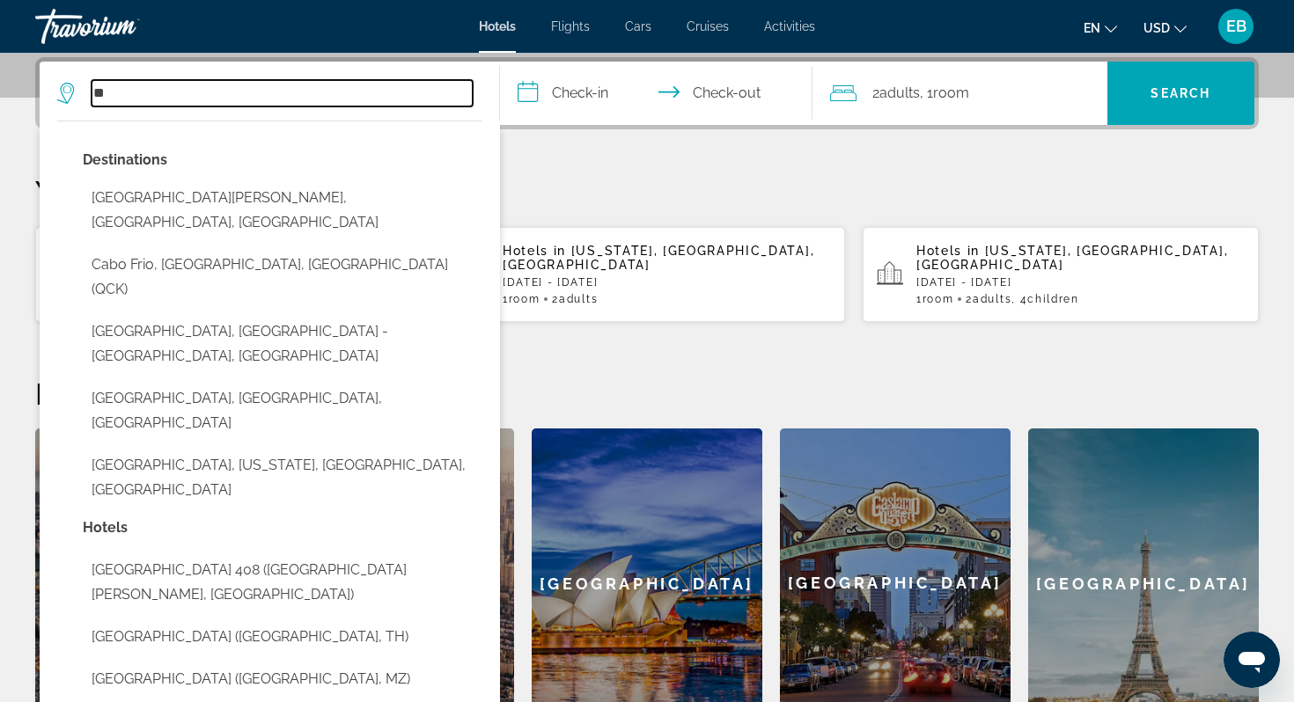
type input "*"
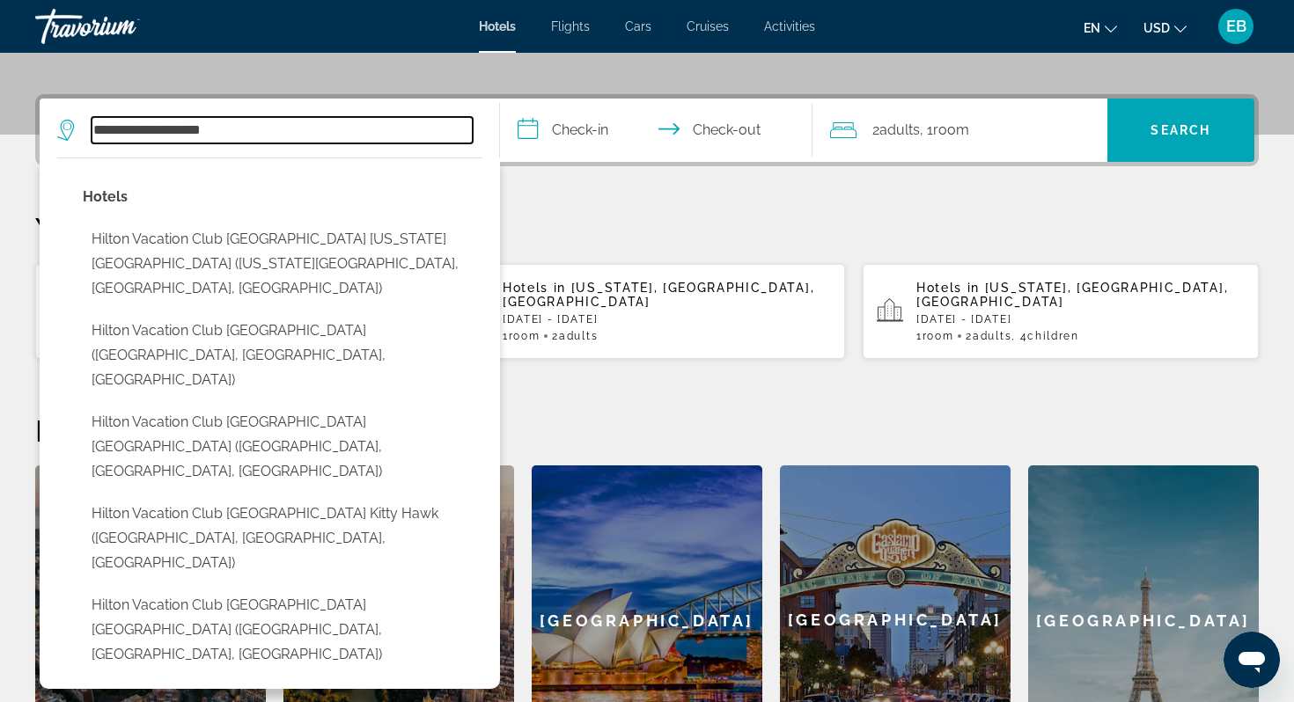
scroll to position [391, 0]
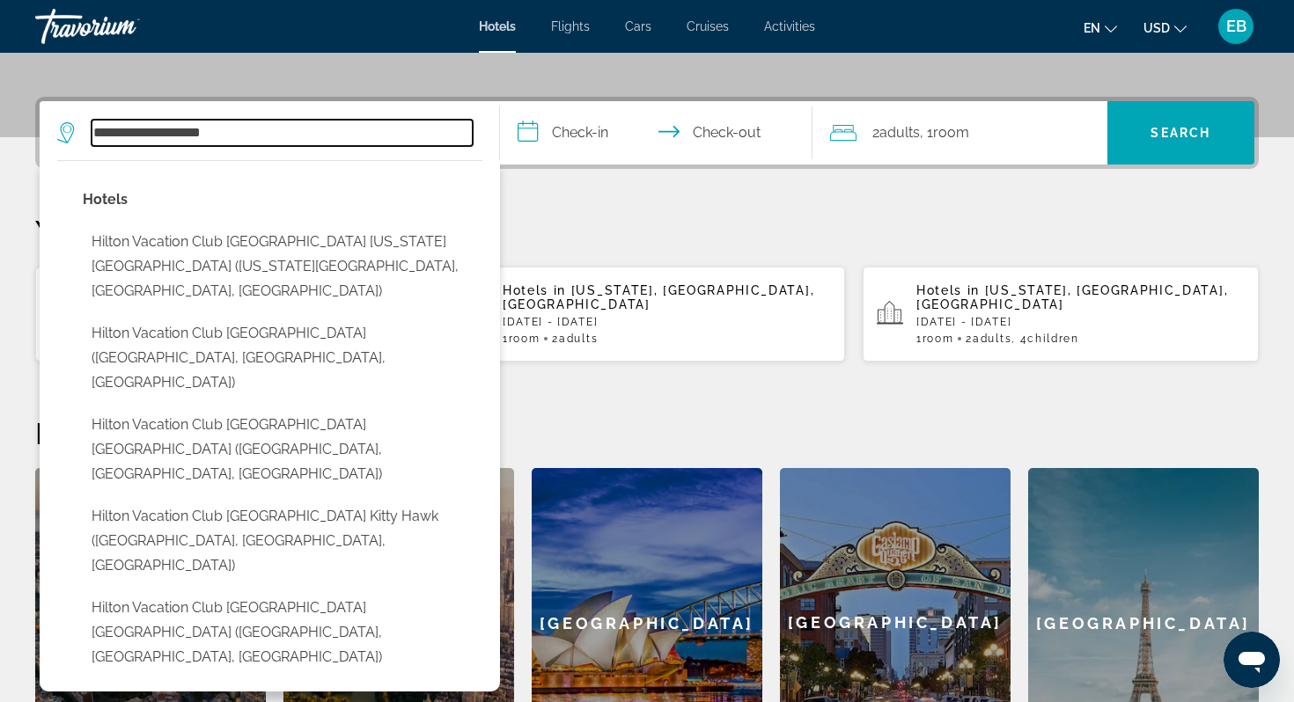
type input "**********"
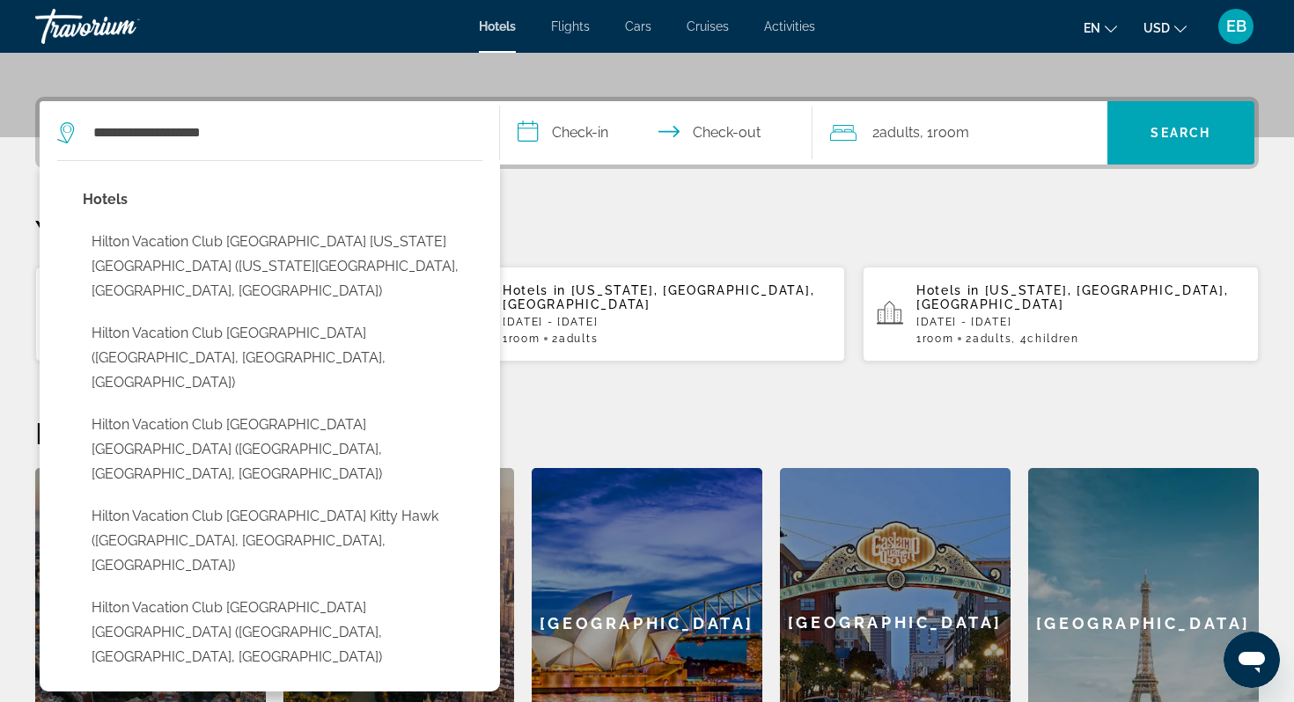
click at [601, 215] on p "Your Recent Searches" at bounding box center [646, 230] width 1223 height 35
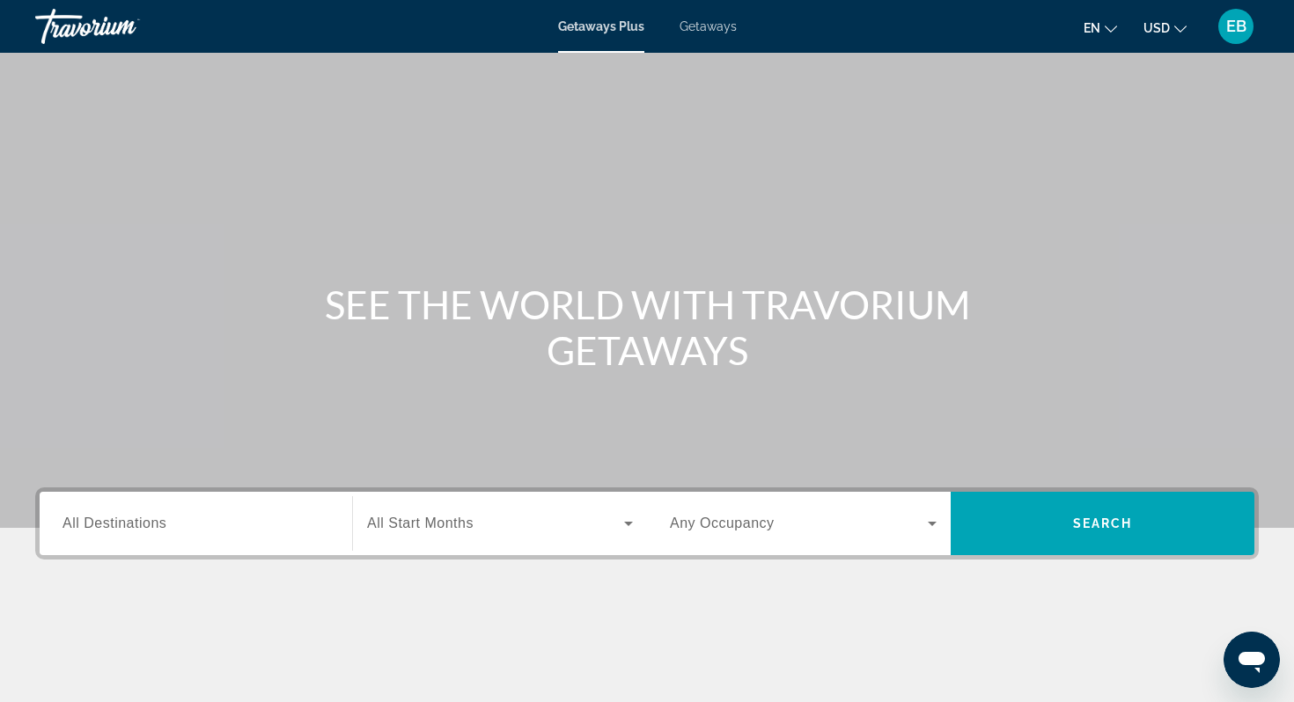
click at [208, 519] on input "Destination All Destinations" at bounding box center [195, 524] width 267 height 21
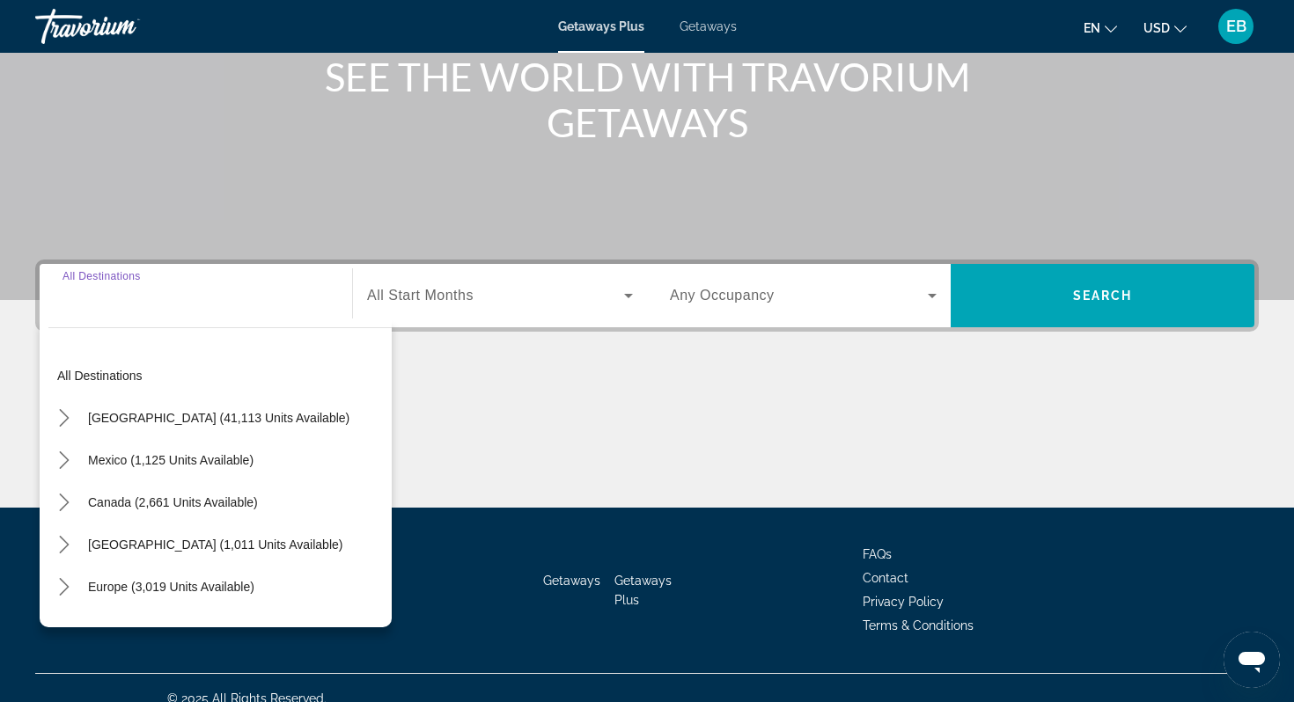
scroll to position [249, 0]
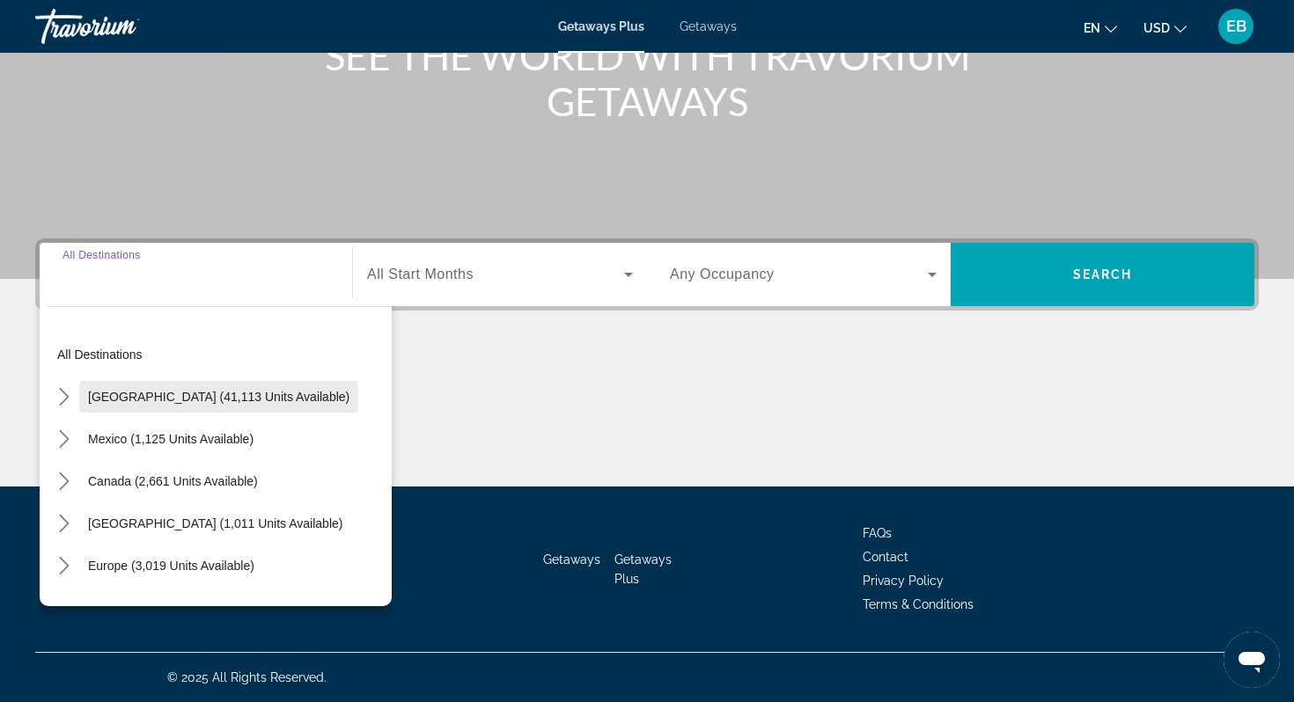
click at [206, 394] on span "United States (41,113 units available)" at bounding box center [218, 397] width 261 height 14
type input "**********"
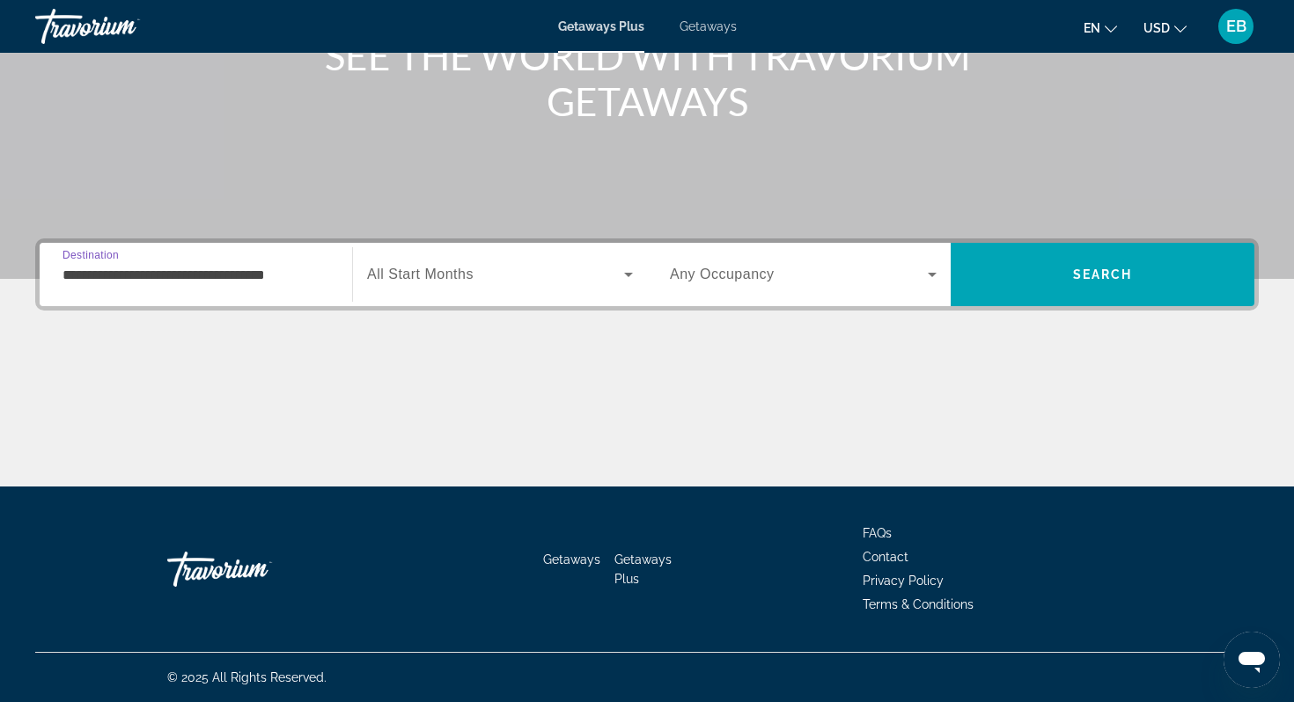
click at [700, 30] on span "Getaways" at bounding box center [707, 26] width 57 height 14
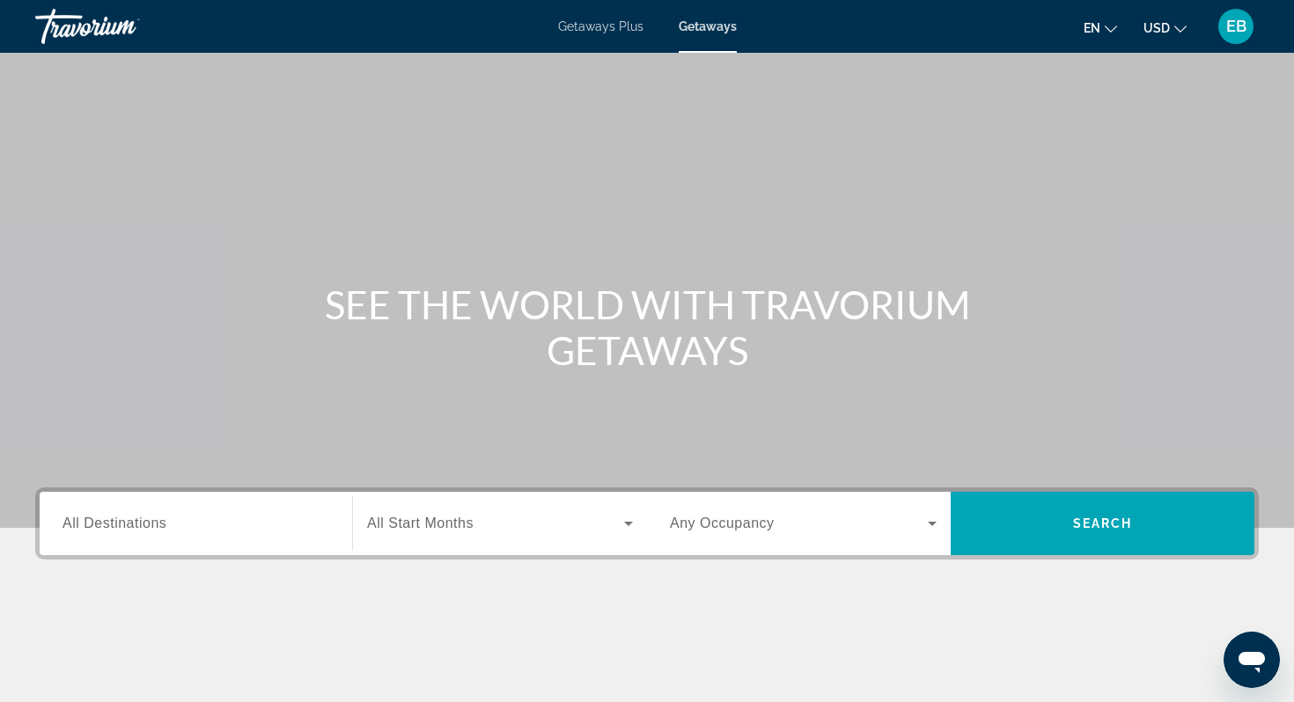
click at [139, 532] on div "Destination All Destinations" at bounding box center [195, 524] width 267 height 50
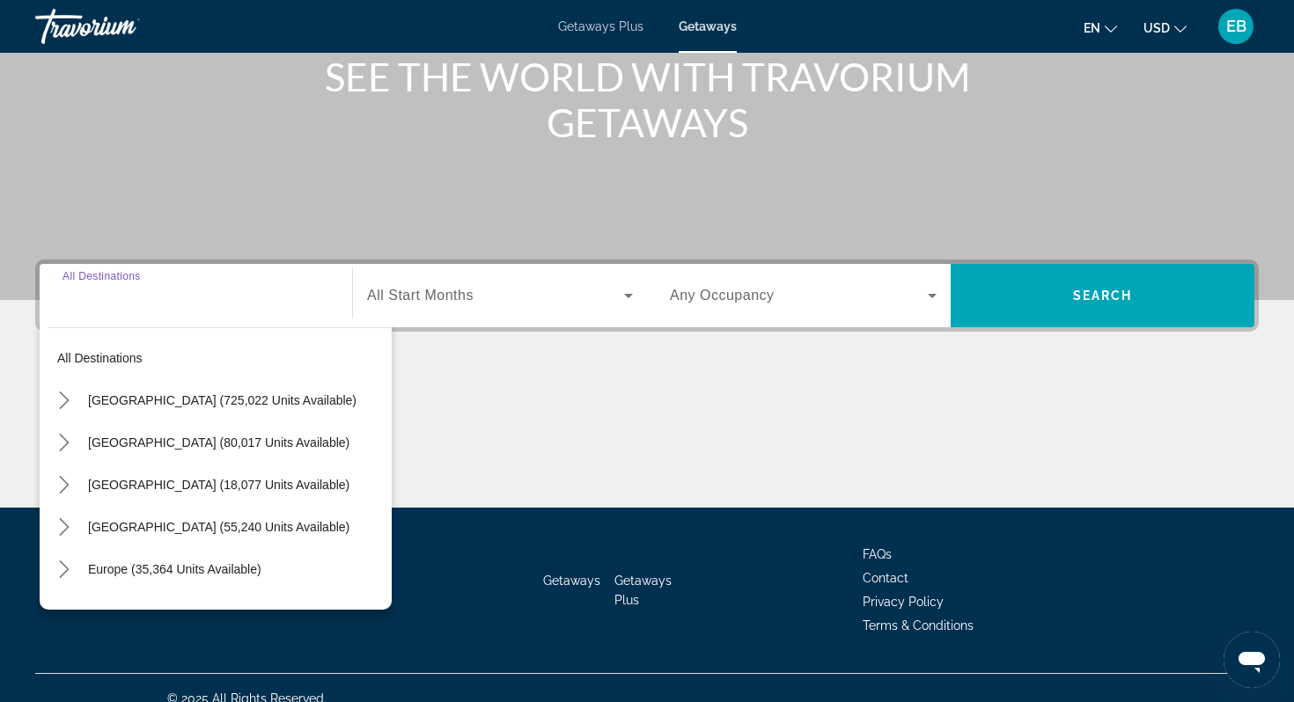
scroll to position [249, 0]
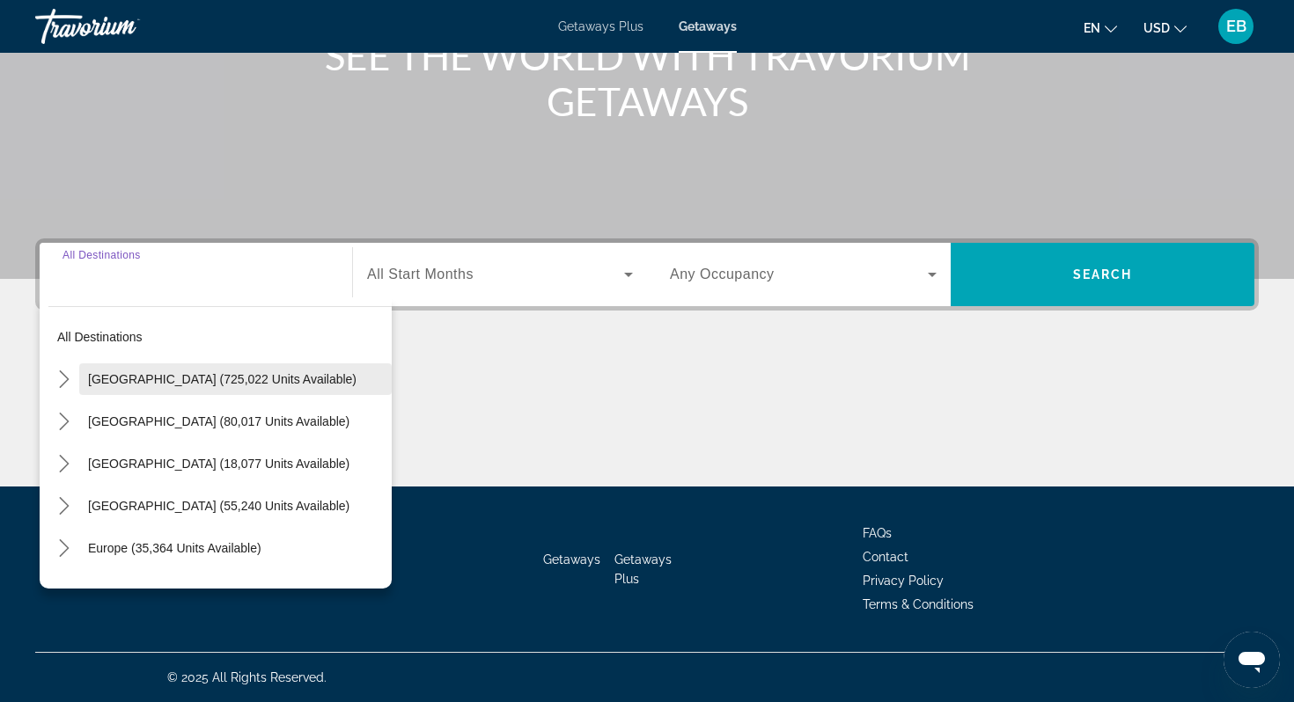
click at [189, 385] on span "[GEOGRAPHIC_DATA] (725,022 units available)" at bounding box center [222, 379] width 268 height 14
type input "**********"
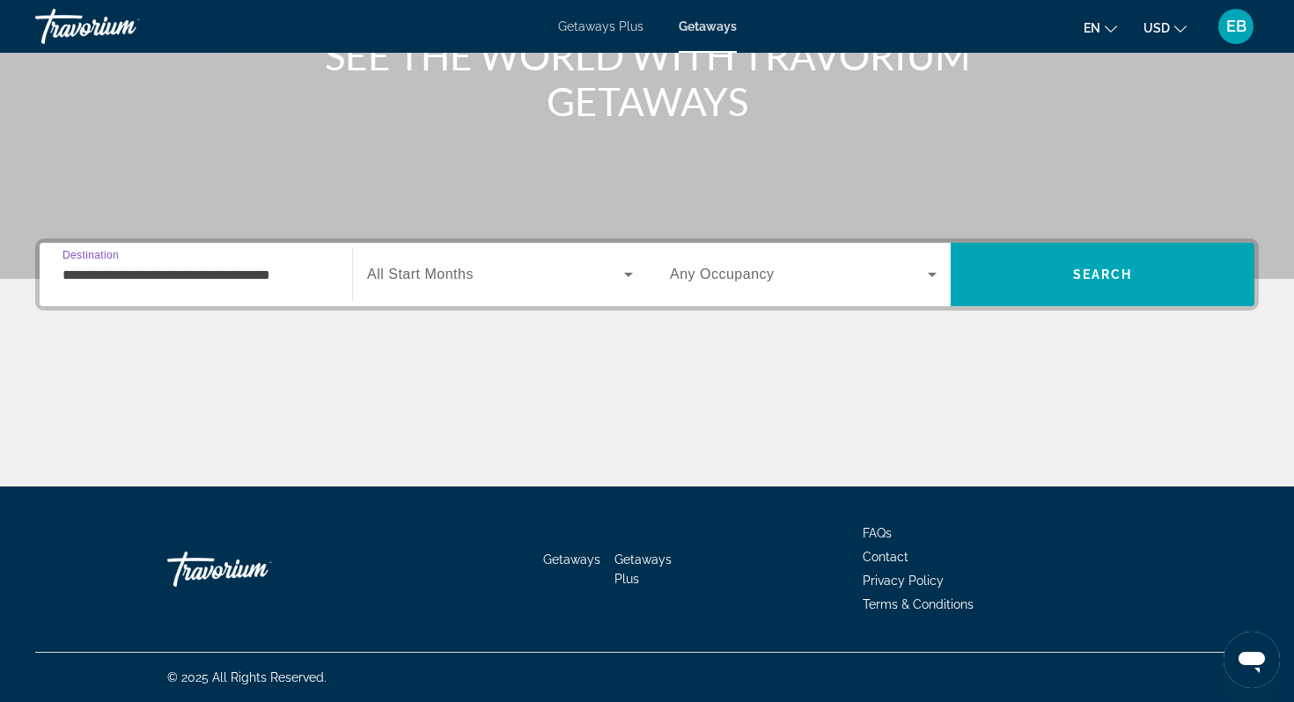
click at [494, 282] on span "Search widget" at bounding box center [495, 274] width 257 height 21
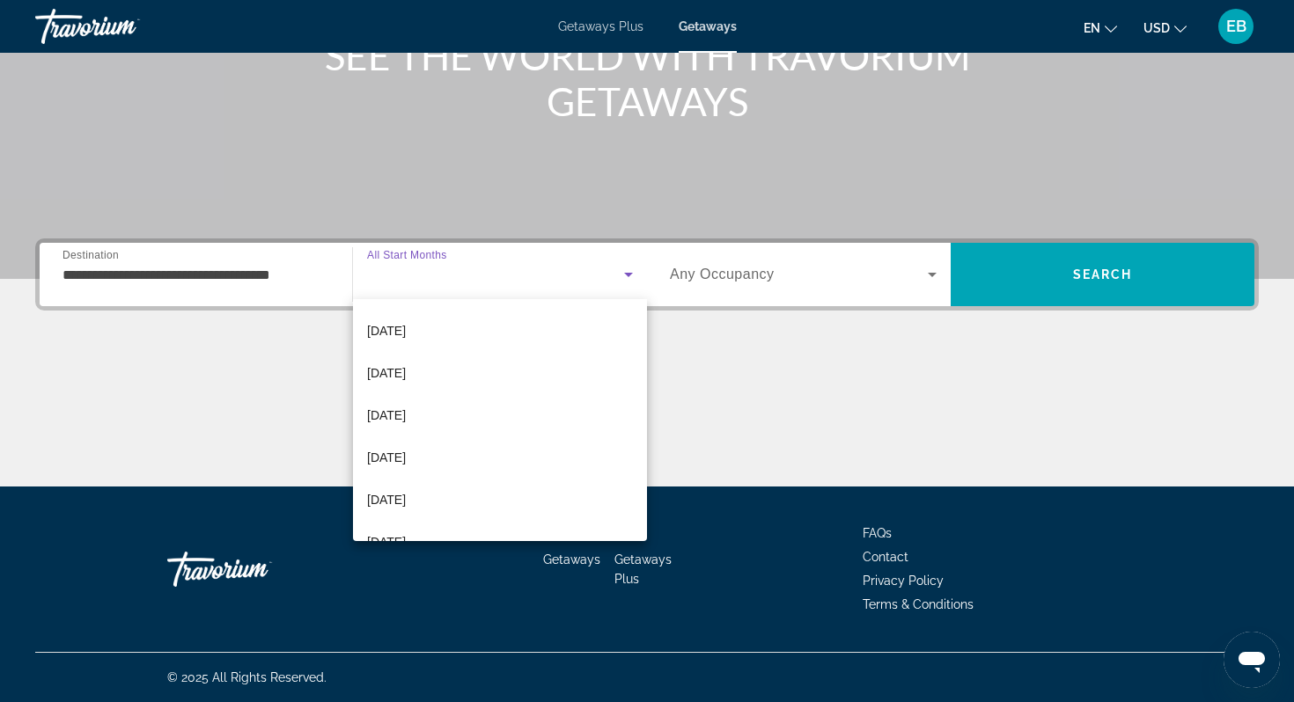
scroll to position [336, 0]
click at [400, 453] on span "[DATE]" at bounding box center [386, 455] width 39 height 21
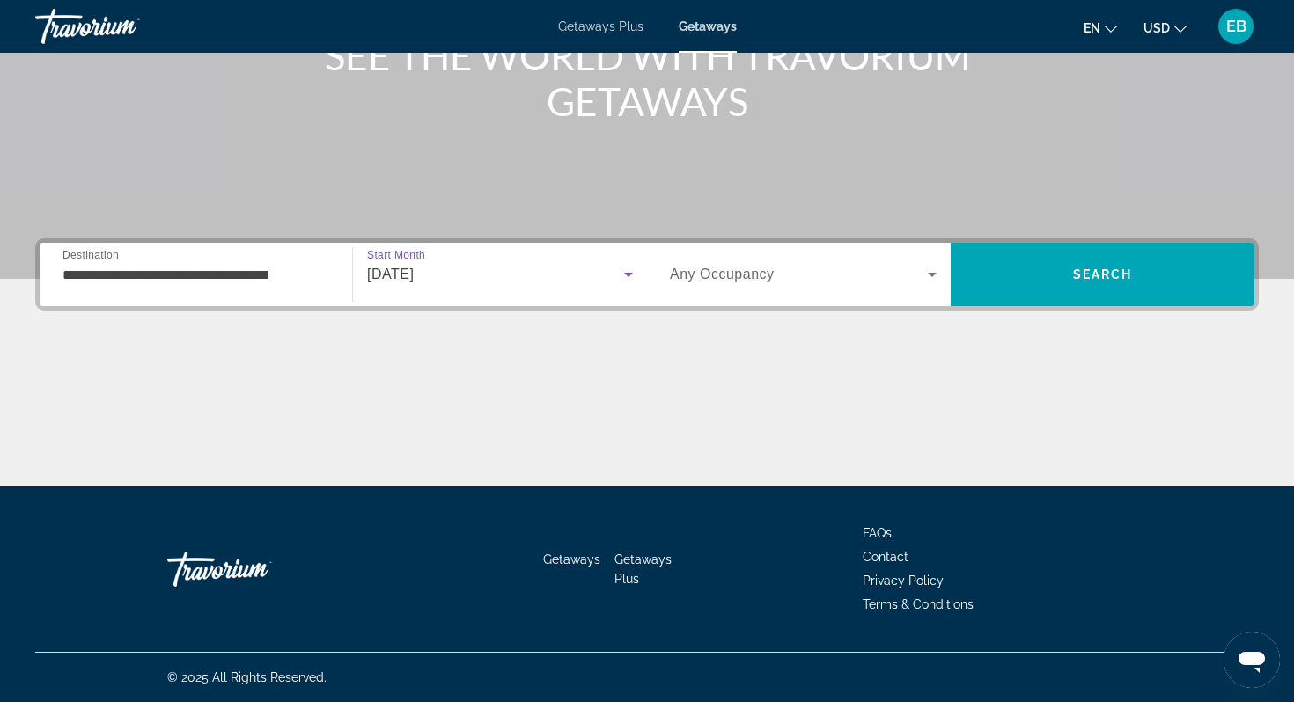
click at [771, 285] on div "Search widget" at bounding box center [803, 274] width 267 height 49
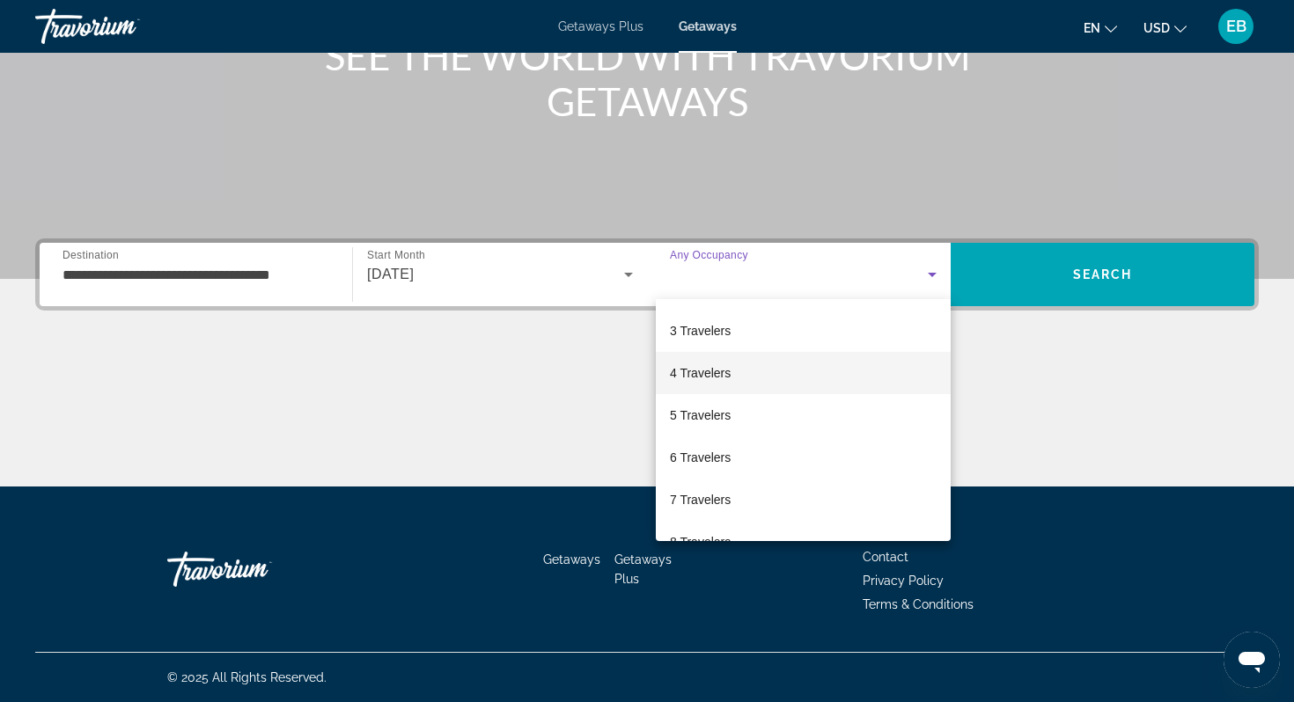
scroll to position [84, 0]
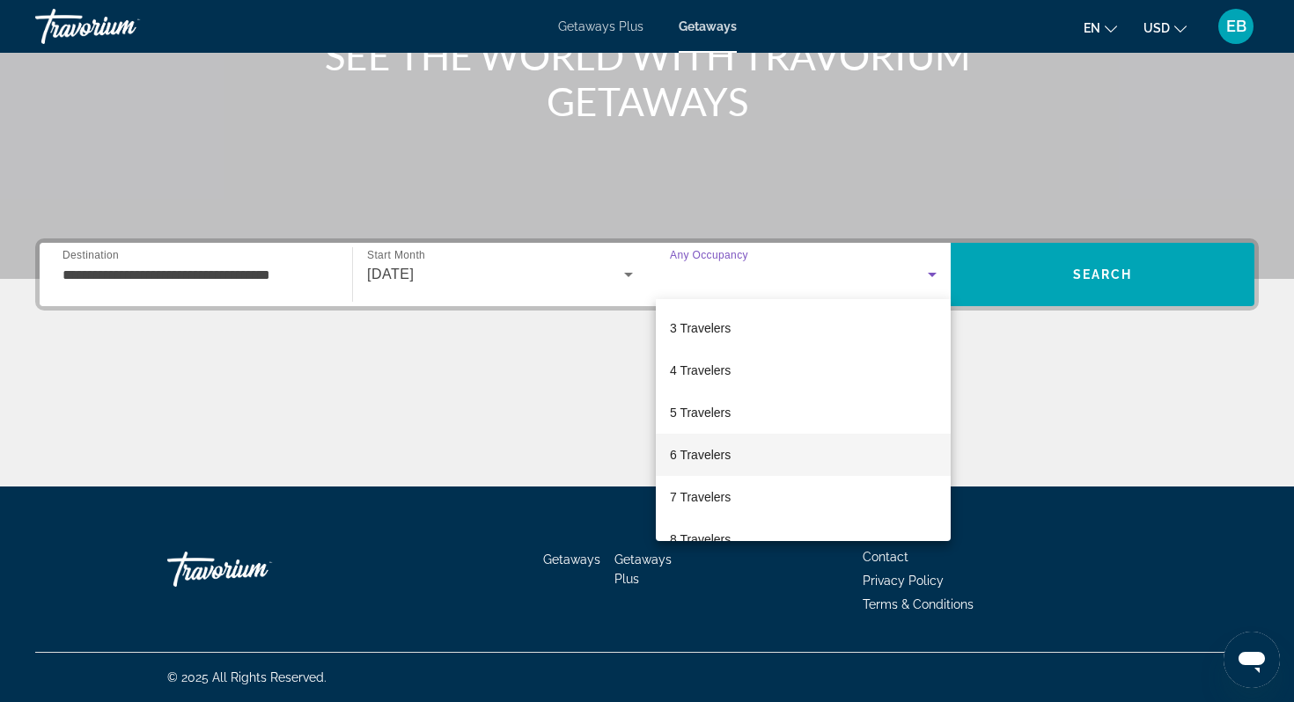
click at [711, 458] on span "6 Travelers" at bounding box center [700, 454] width 61 height 21
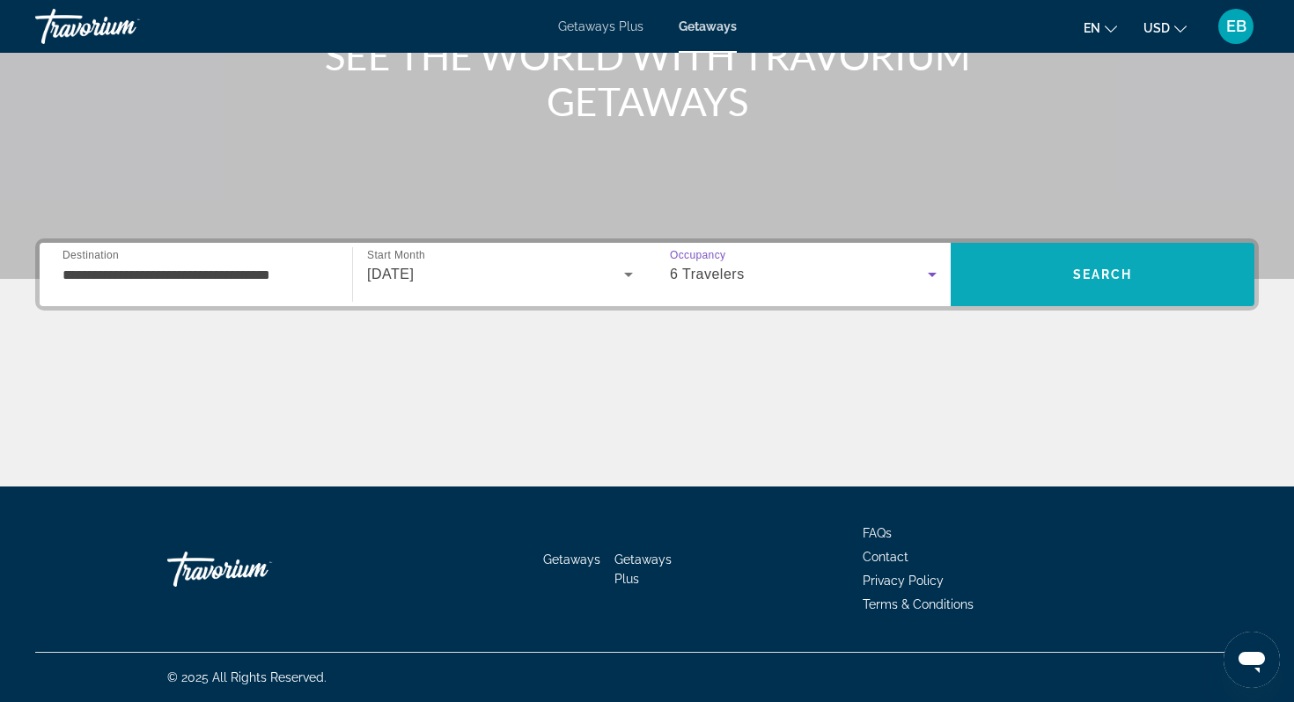
click at [1066, 288] on span "Search" at bounding box center [1102, 274] width 304 height 42
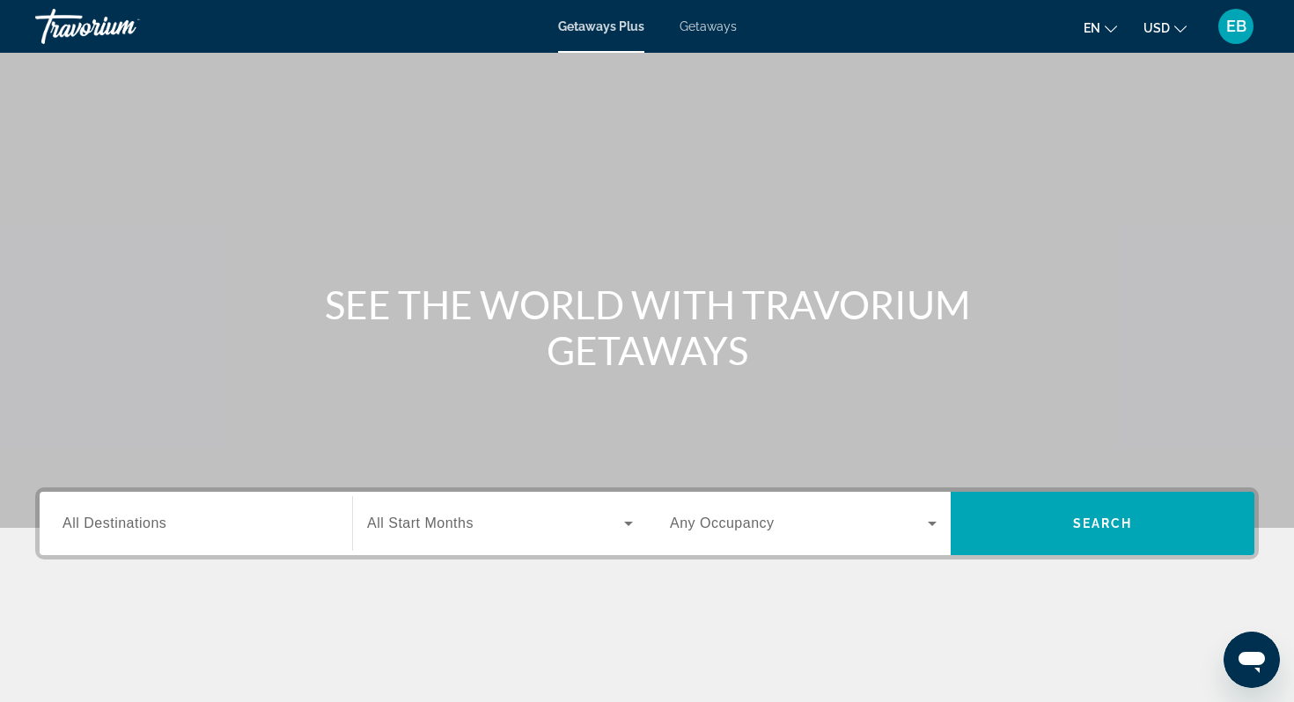
click at [698, 33] on span "Getaways" at bounding box center [707, 26] width 57 height 14
click at [144, 539] on div "Search widget" at bounding box center [195, 524] width 267 height 50
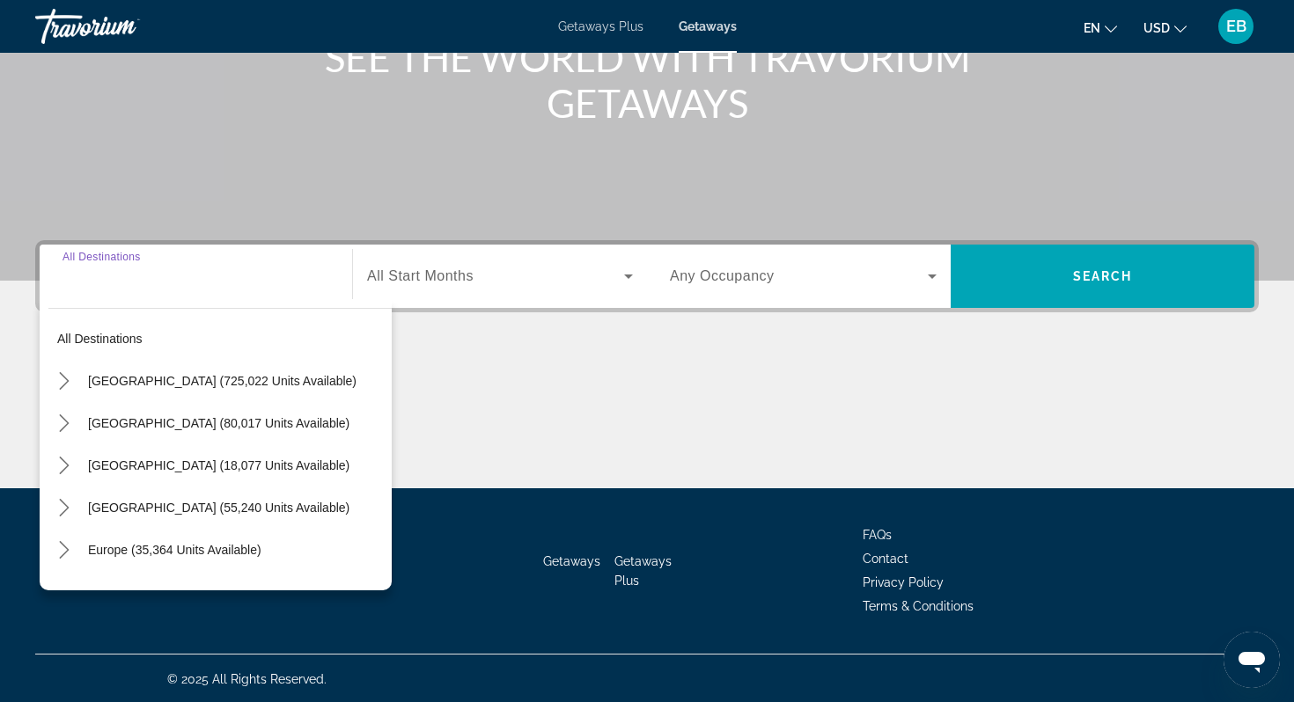
scroll to position [249, 0]
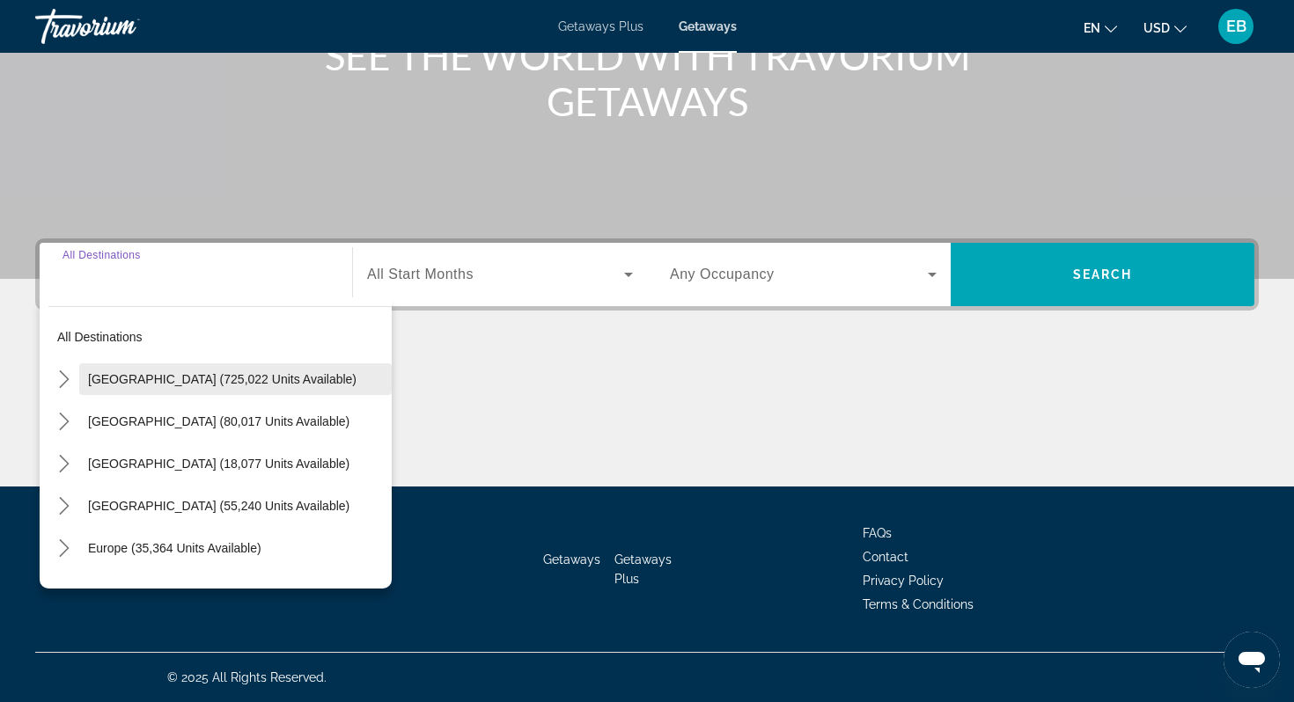
click at [220, 375] on span "[GEOGRAPHIC_DATA] (725,022 units available)" at bounding box center [222, 379] width 268 height 14
type input "**********"
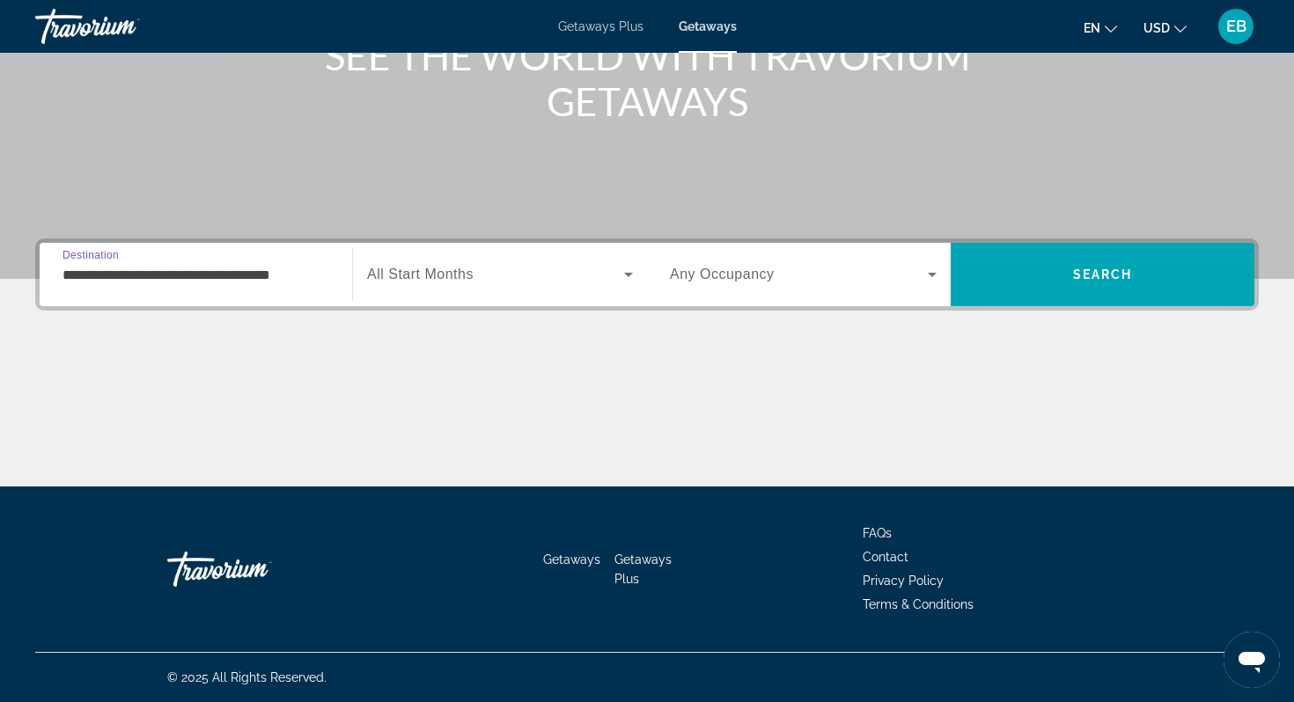
click at [498, 275] on span "Search widget" at bounding box center [495, 274] width 257 height 21
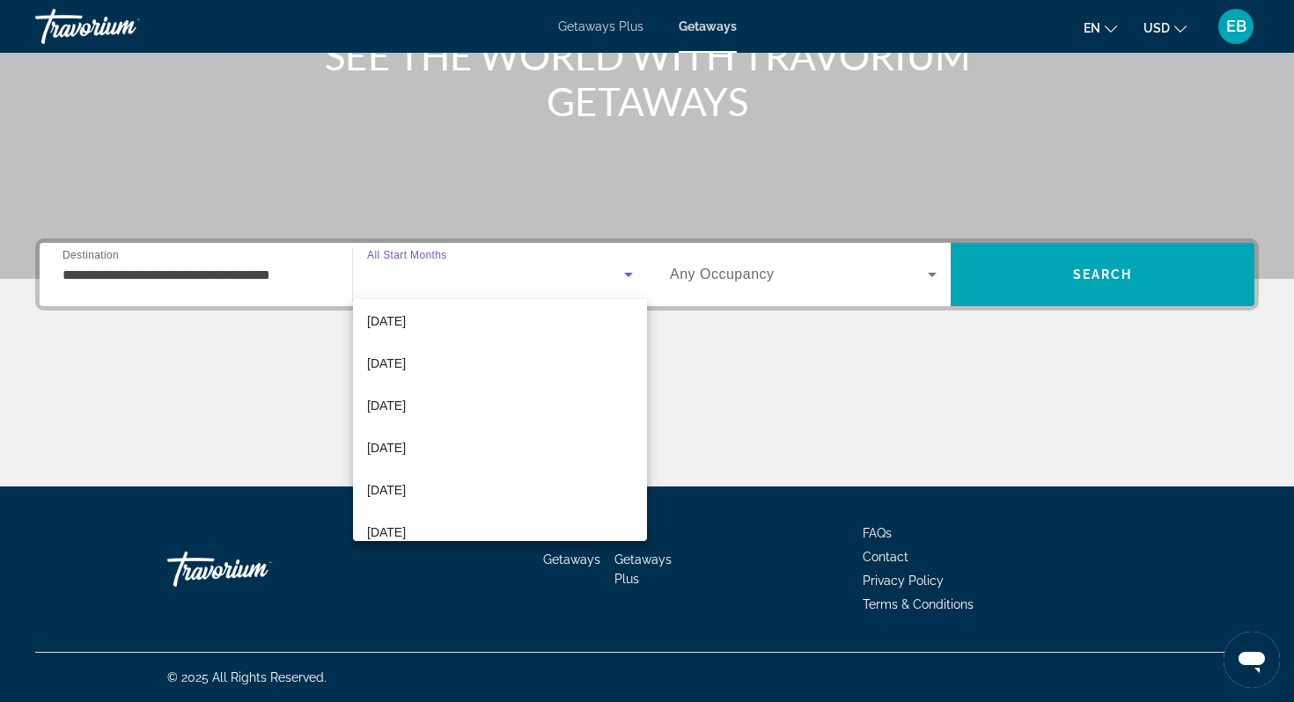
scroll to position [305, 0]
click at [406, 487] on span "[DATE]" at bounding box center [386, 486] width 39 height 21
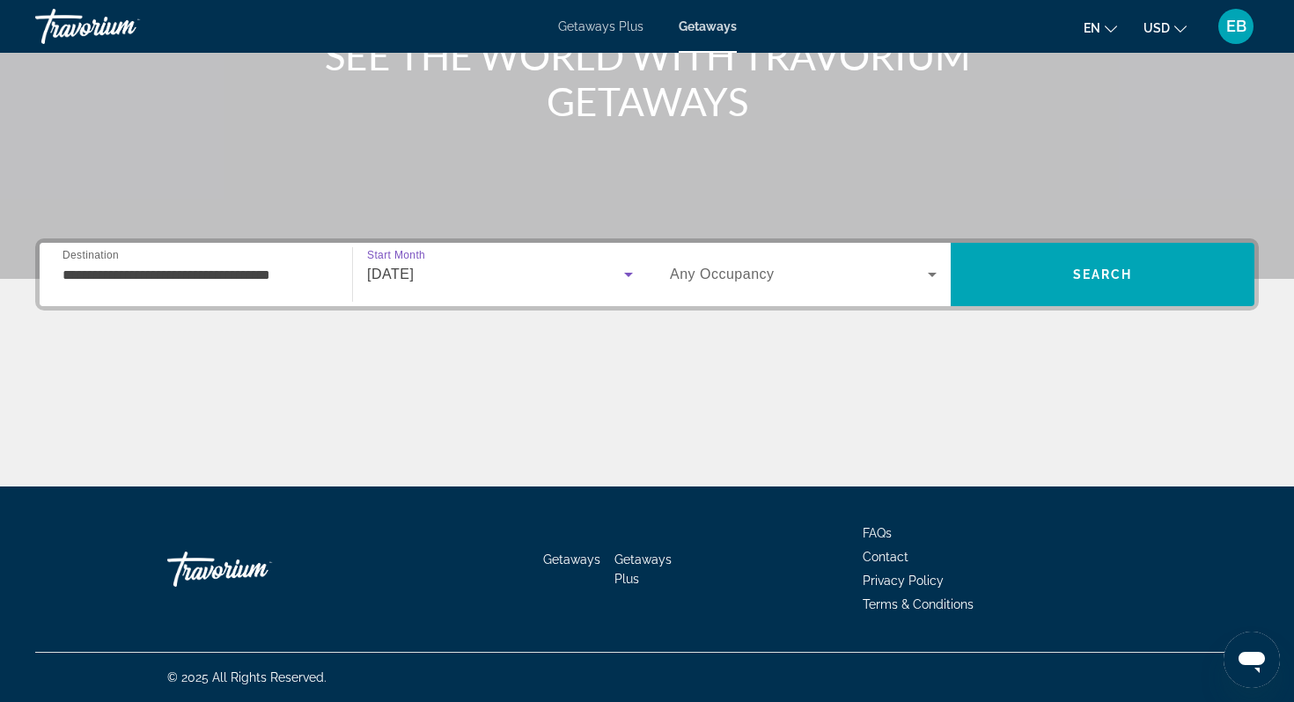
click at [796, 282] on span "Search widget" at bounding box center [799, 274] width 258 height 21
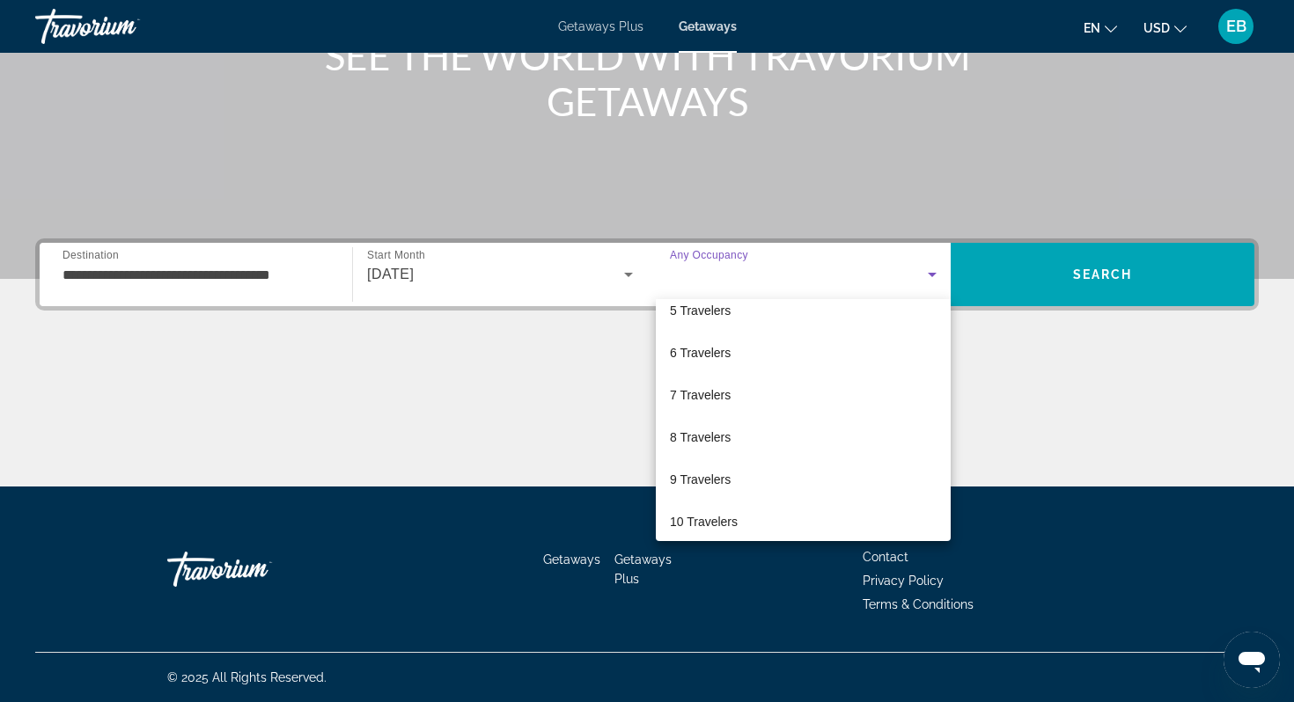
scroll to position [188, 0]
click at [718, 355] on span "6 Travelers" at bounding box center [700, 350] width 61 height 21
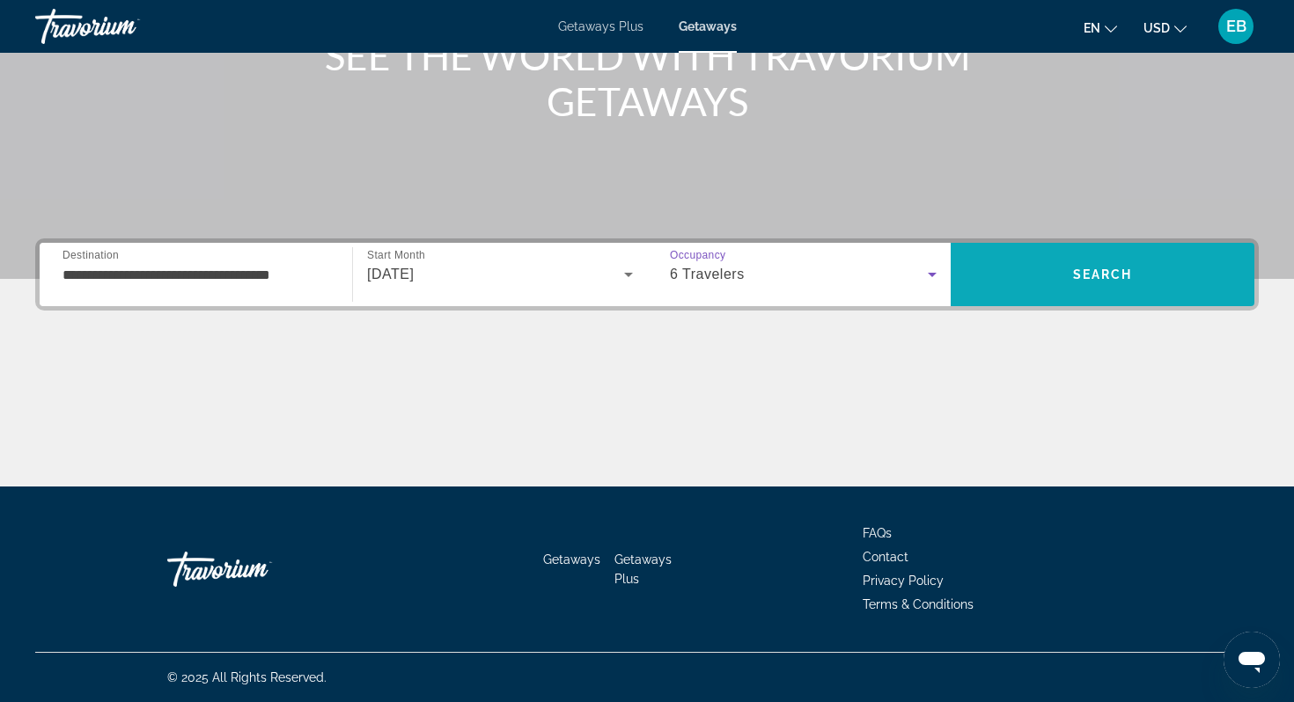
click at [1124, 275] on span "Search" at bounding box center [1103, 275] width 60 height 14
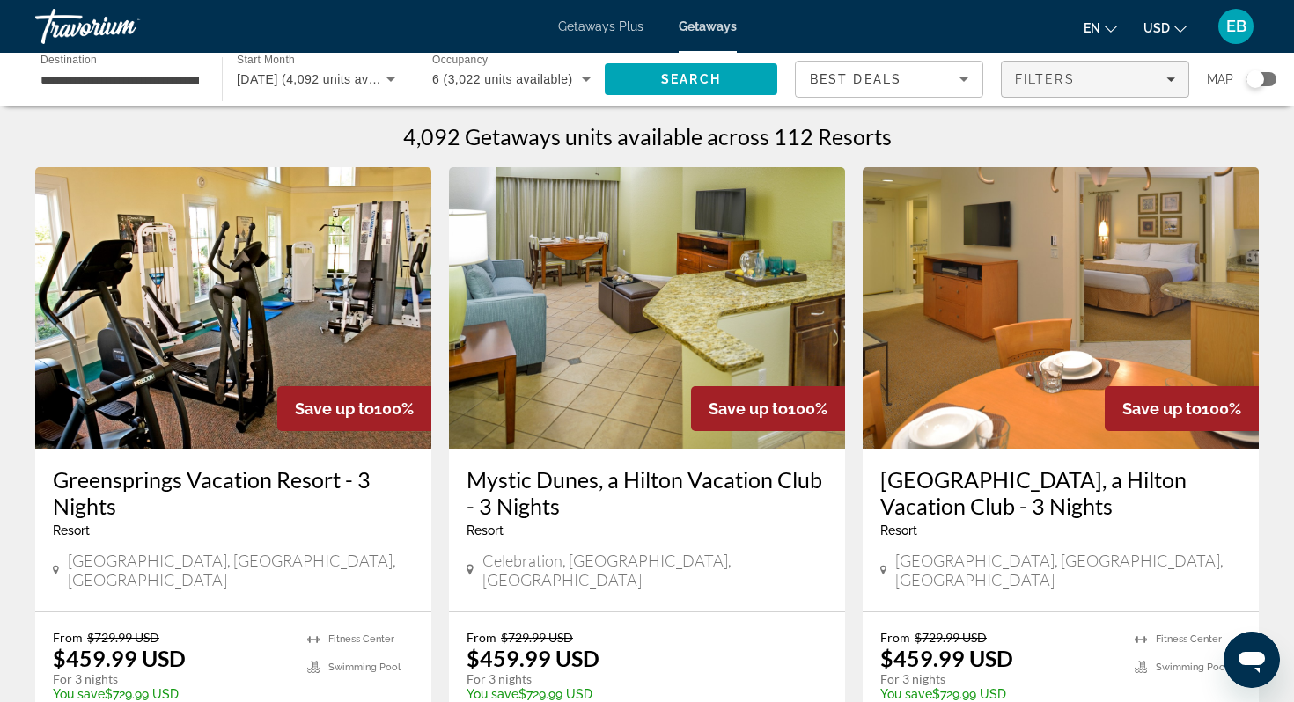
click at [1083, 81] on div "Filters" at bounding box center [1095, 79] width 160 height 14
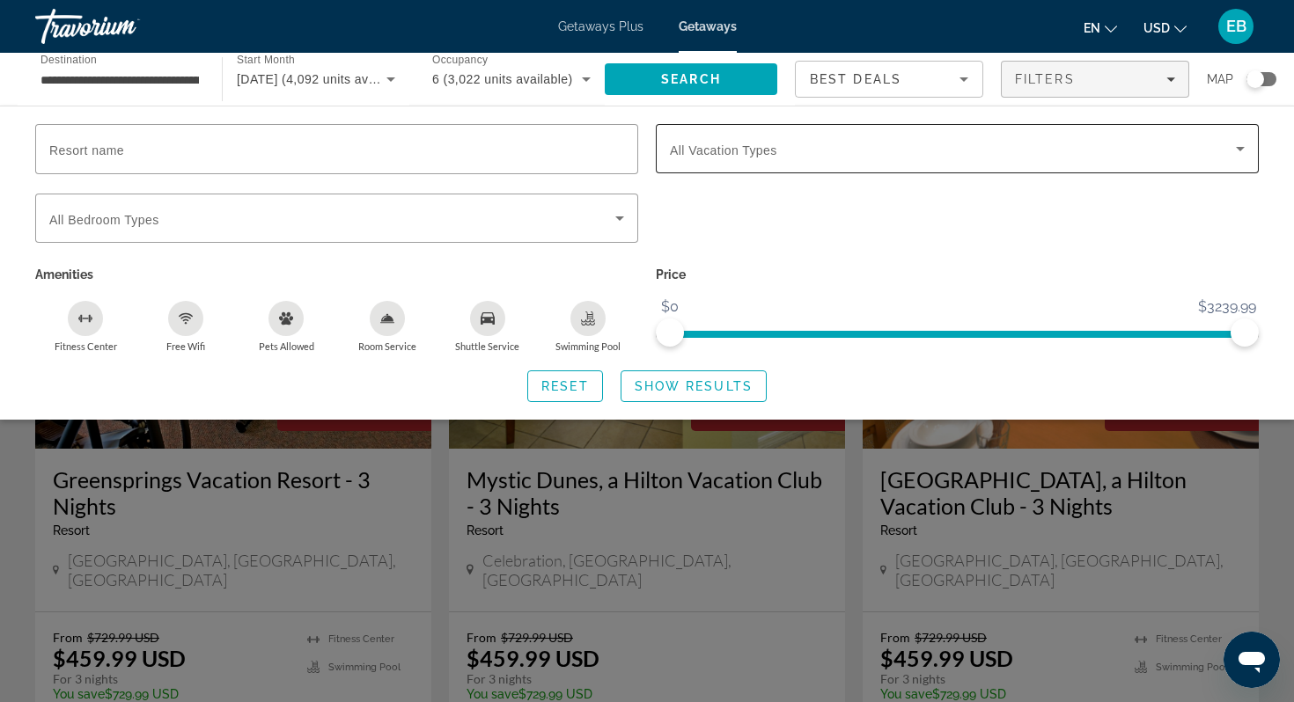
click at [757, 147] on span "All Vacation Types" at bounding box center [723, 150] width 107 height 14
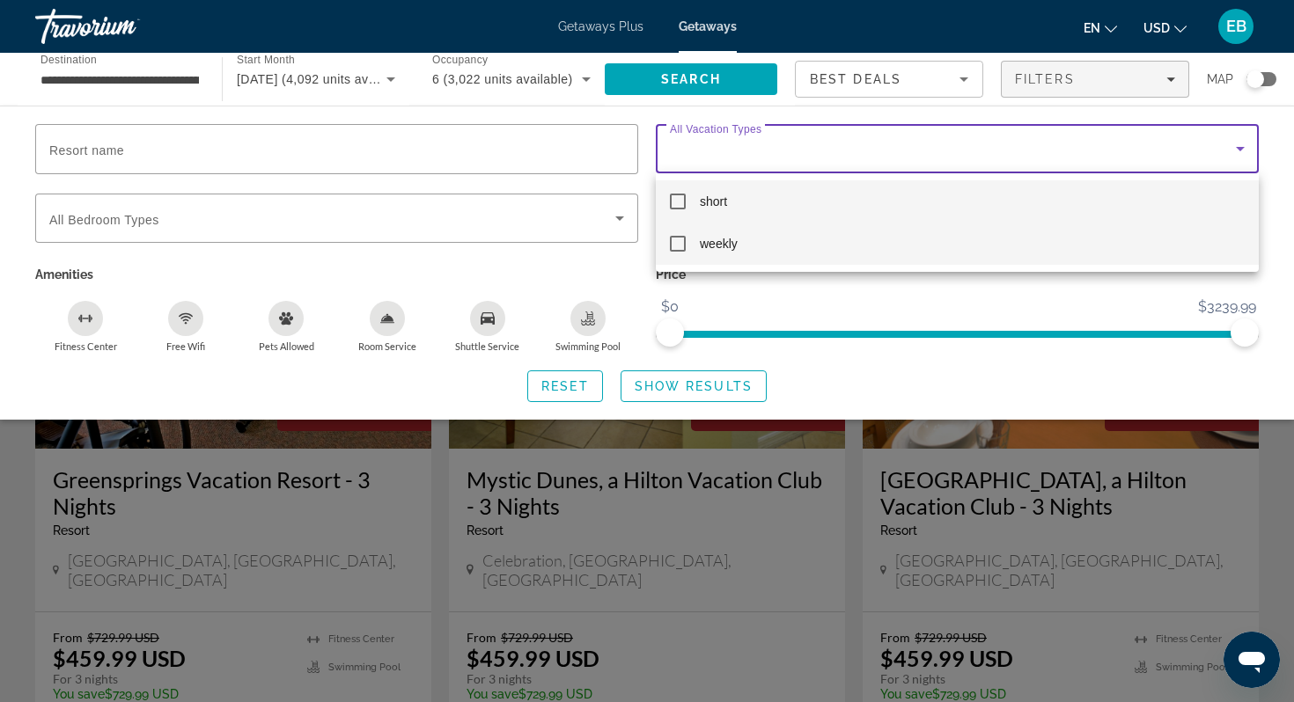
click at [676, 241] on mat-pseudo-checkbox at bounding box center [678, 244] width 16 height 16
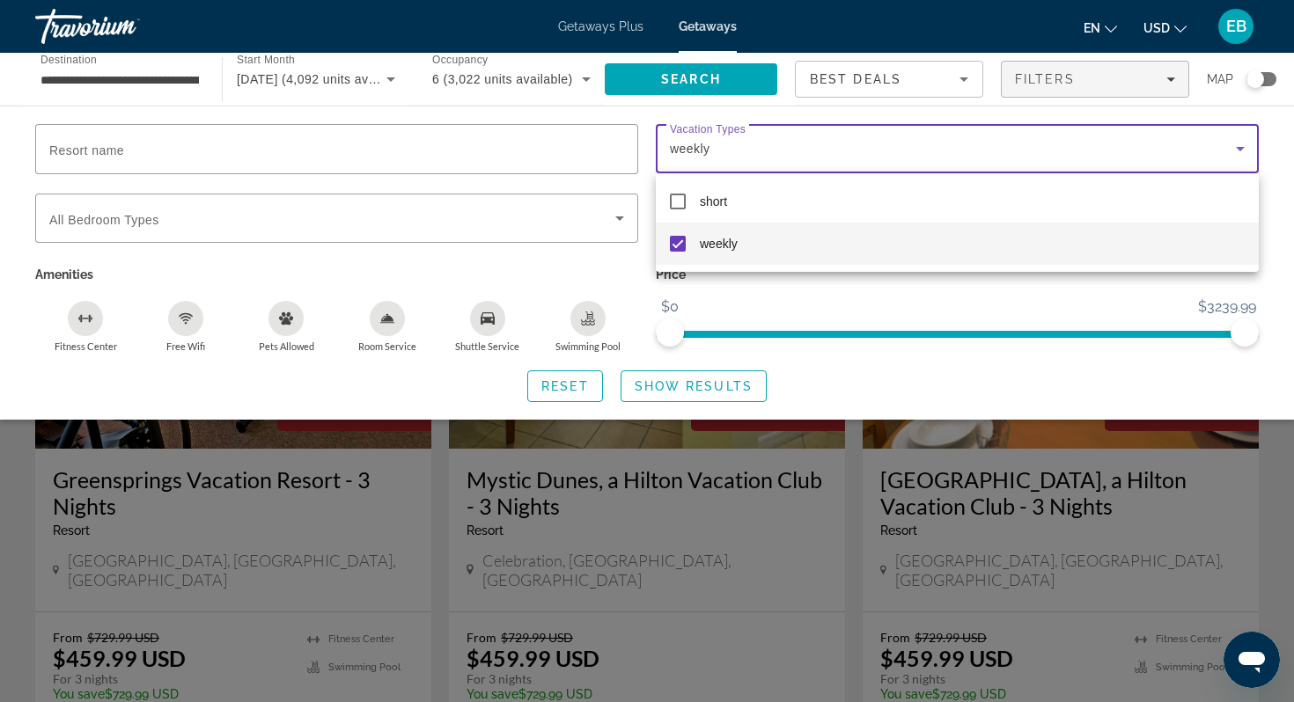
click at [411, 226] on div at bounding box center [647, 351] width 1294 height 702
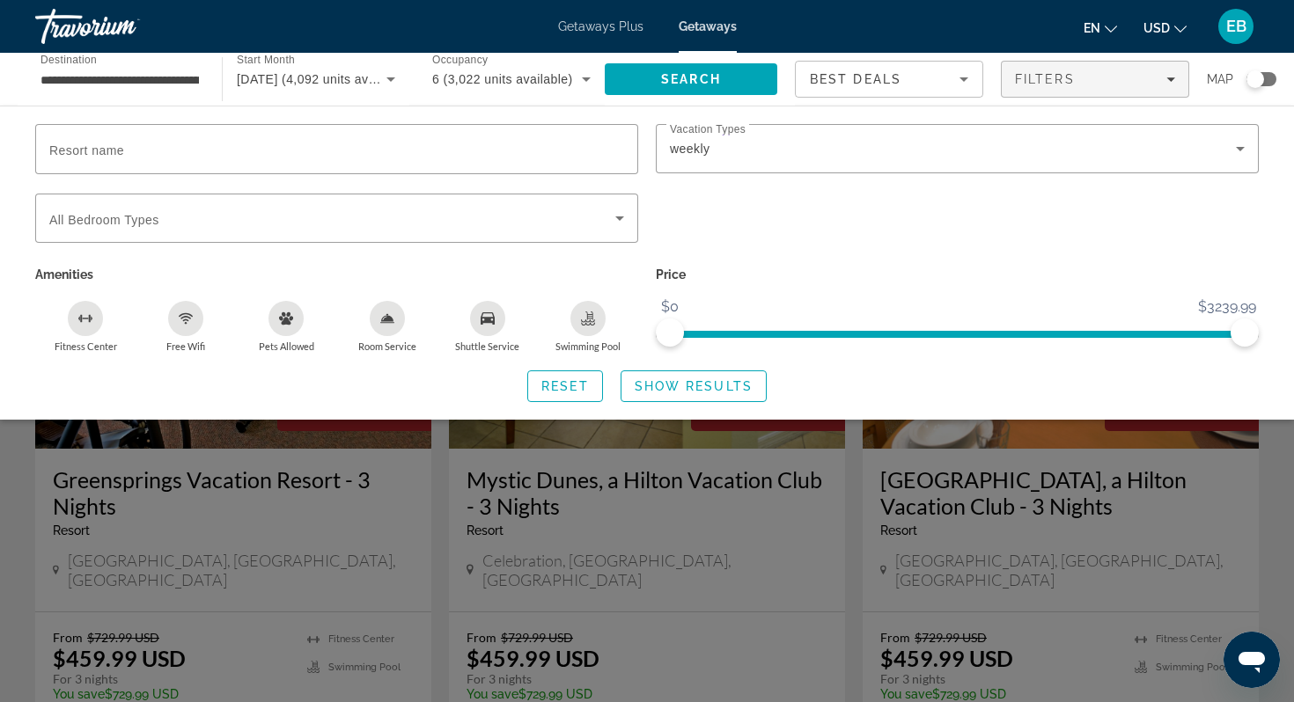
click at [411, 226] on span "Search widget" at bounding box center [332, 218] width 566 height 21
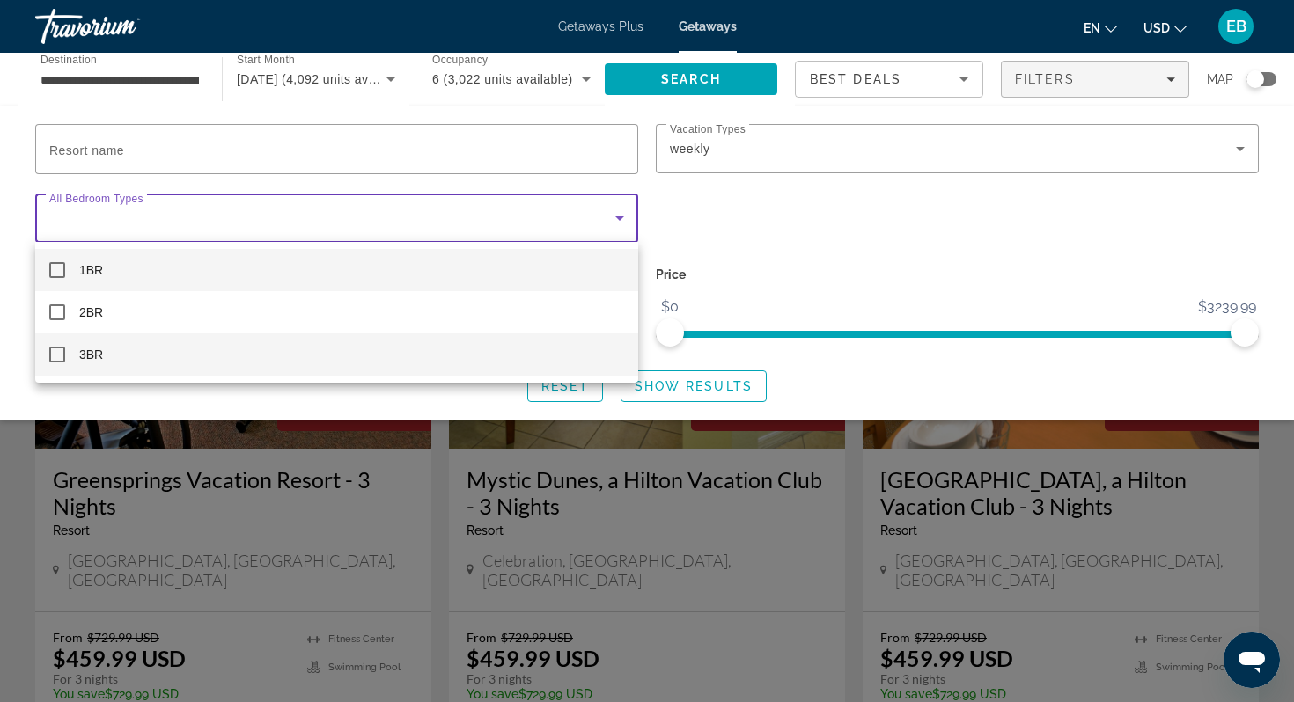
click at [56, 352] on mat-pseudo-checkbox at bounding box center [57, 355] width 16 height 16
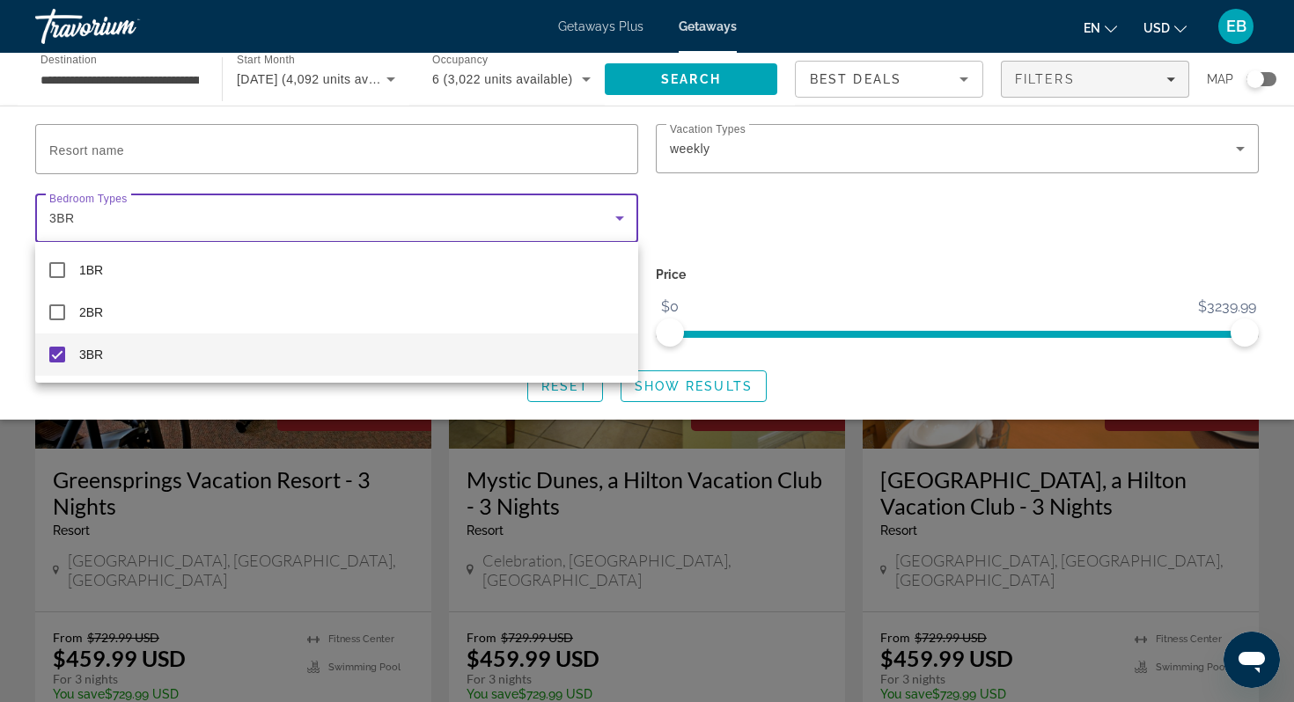
click at [693, 385] on div at bounding box center [647, 351] width 1294 height 702
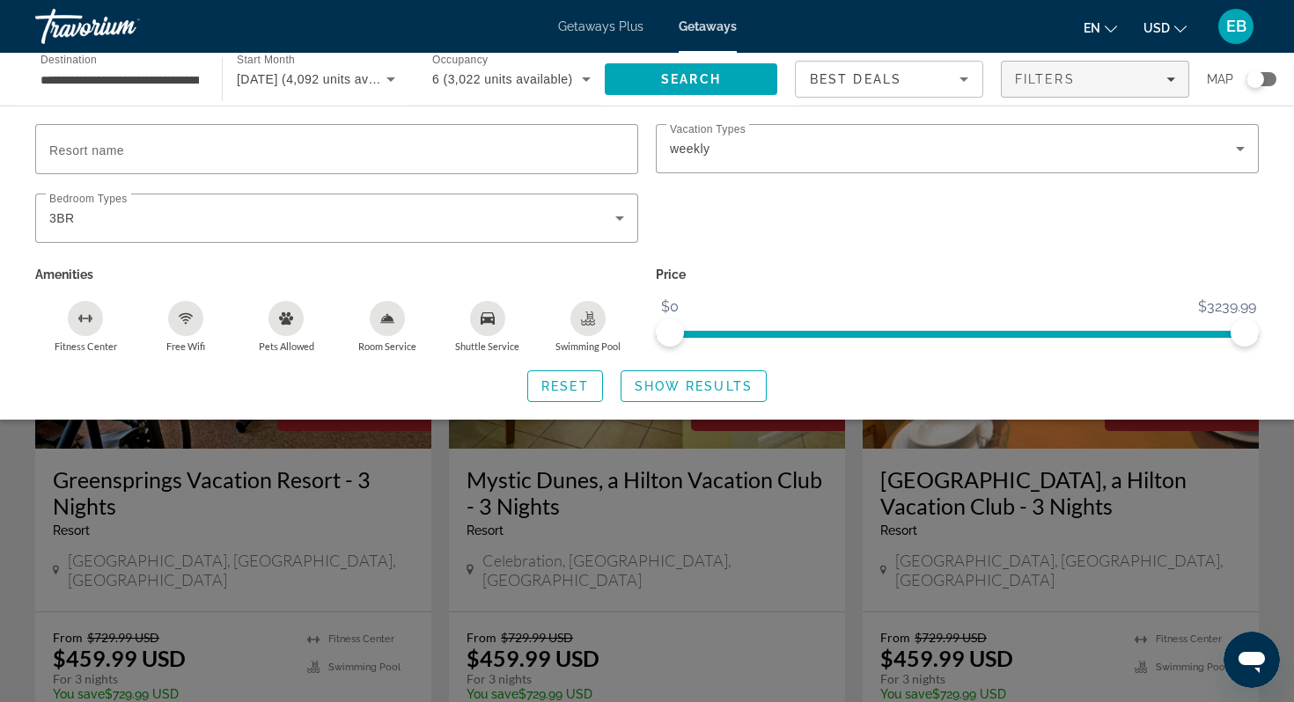
click at [693, 385] on span "Show Results" at bounding box center [693, 386] width 118 height 14
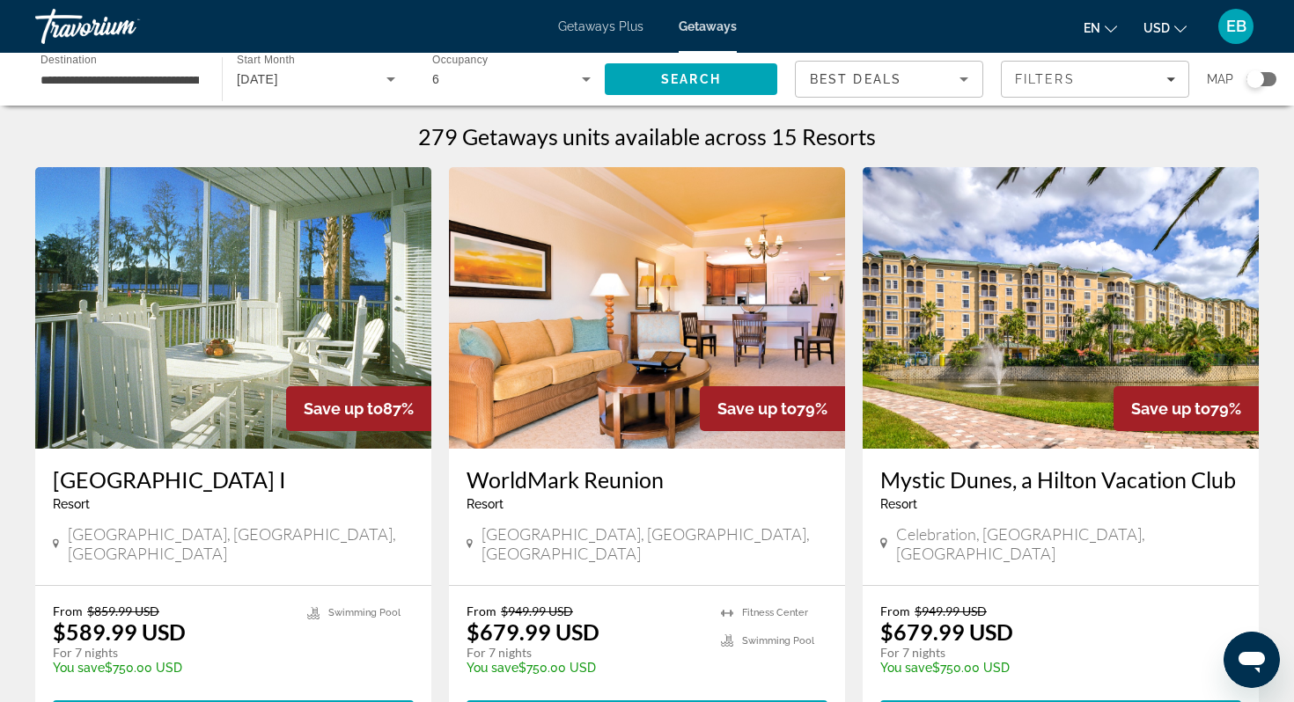
click at [165, 77] on input "**********" at bounding box center [119, 80] width 158 height 21
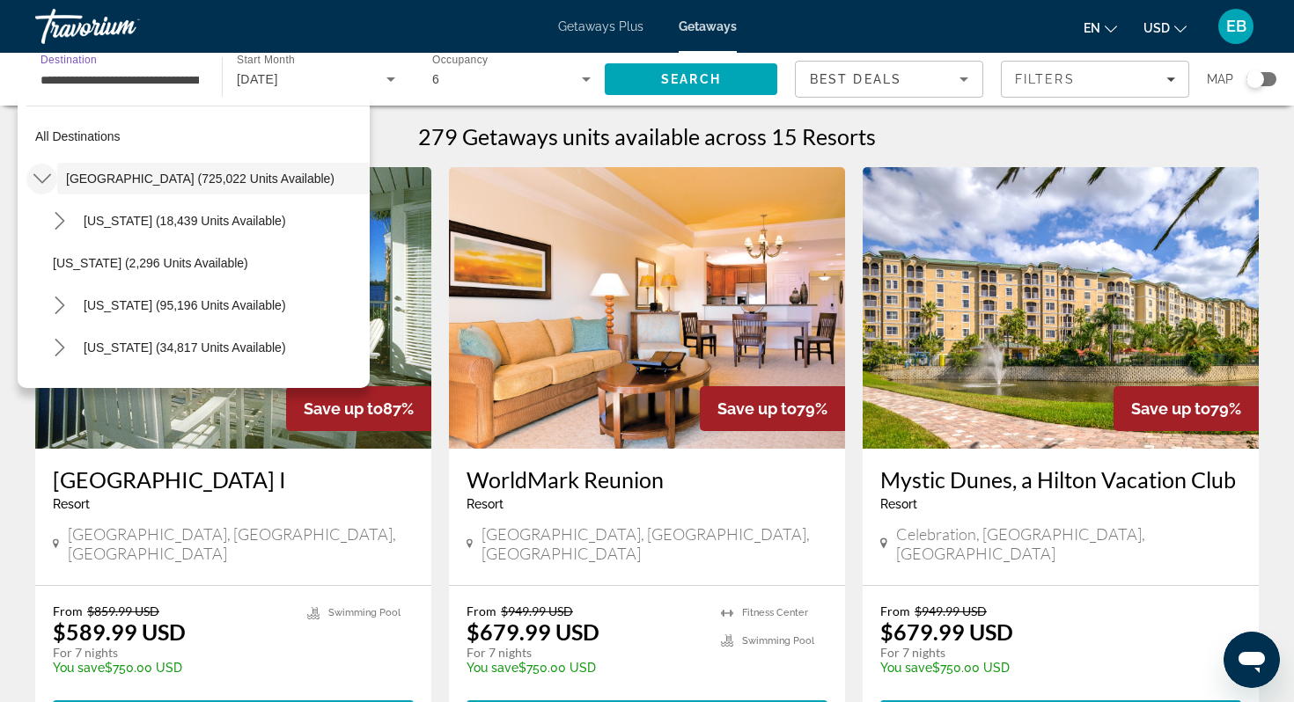
click at [40, 180] on icon "Toggle United States (725,022 units available) submenu" at bounding box center [42, 179] width 18 height 10
click at [40, 180] on icon "Toggle United States (725,022 units available) submenu" at bounding box center [42, 179] width 18 height 18
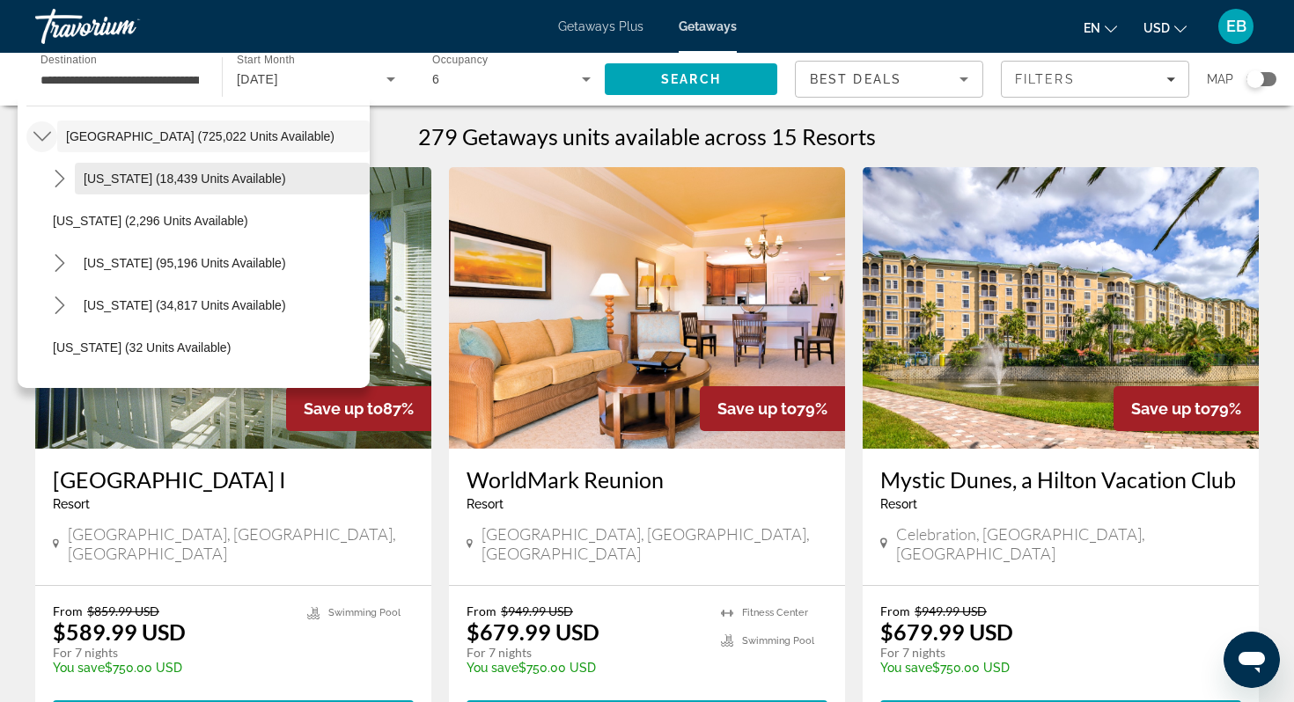
scroll to position [49, 0]
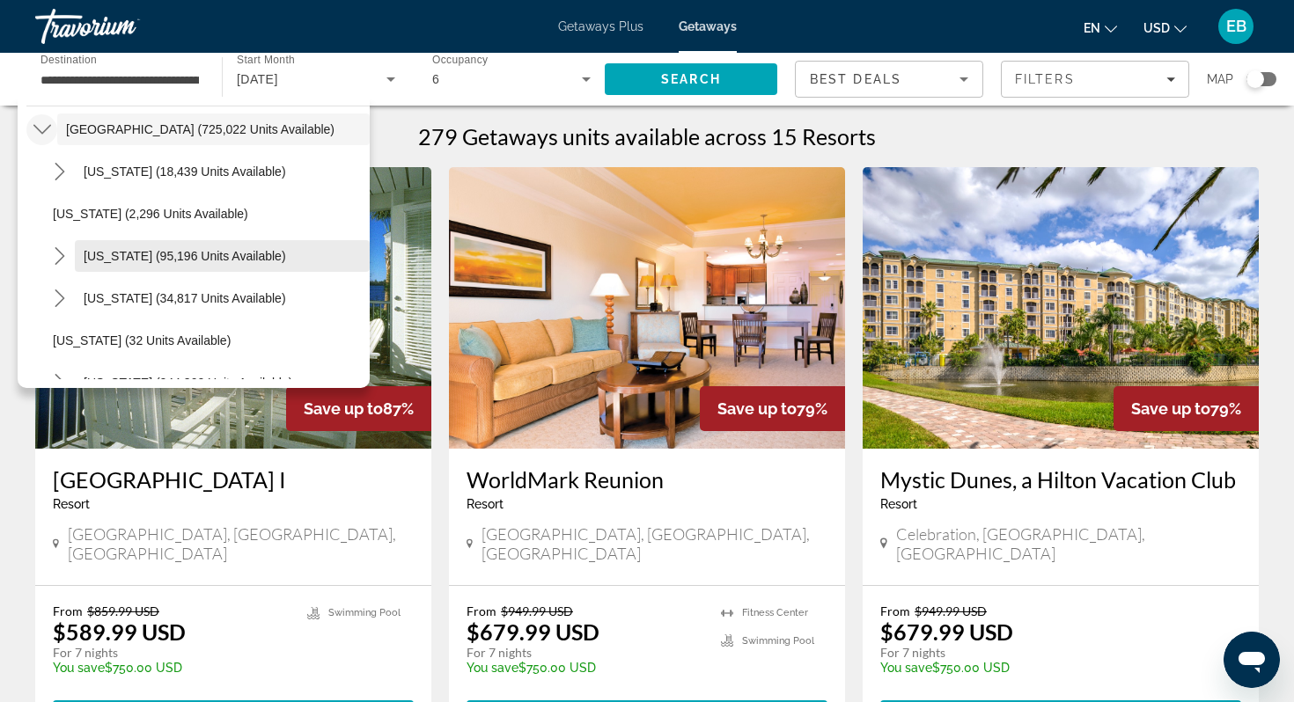
click at [134, 254] on span "[US_STATE] (95,196 units available)" at bounding box center [185, 256] width 202 height 14
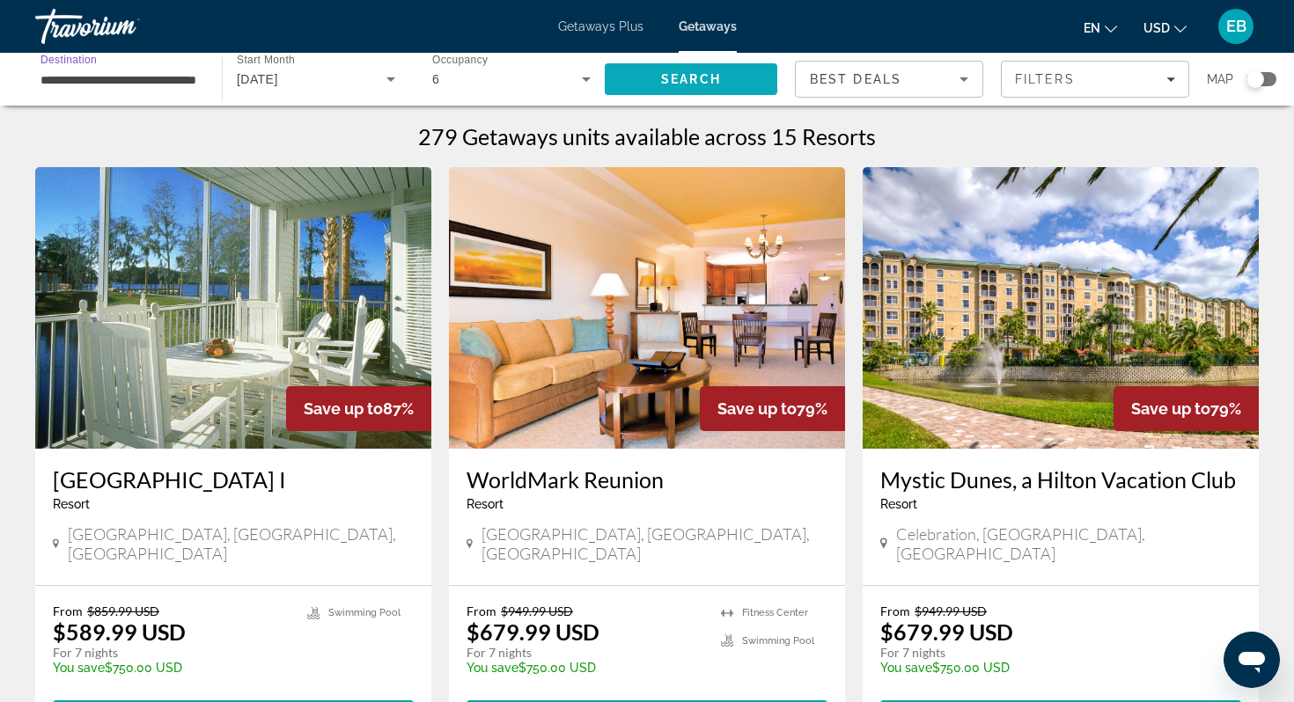
click at [695, 84] on span "Search" at bounding box center [691, 79] width 60 height 14
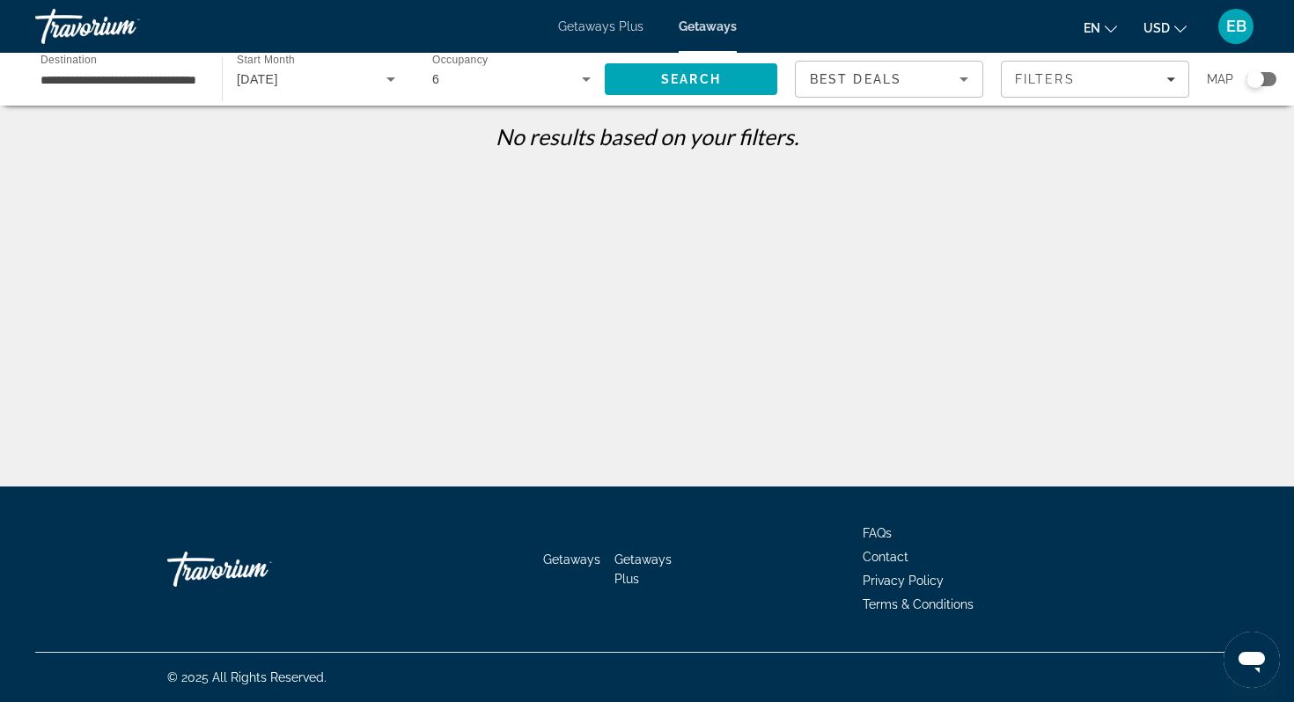
click at [115, 80] on input "**********" at bounding box center [119, 80] width 158 height 21
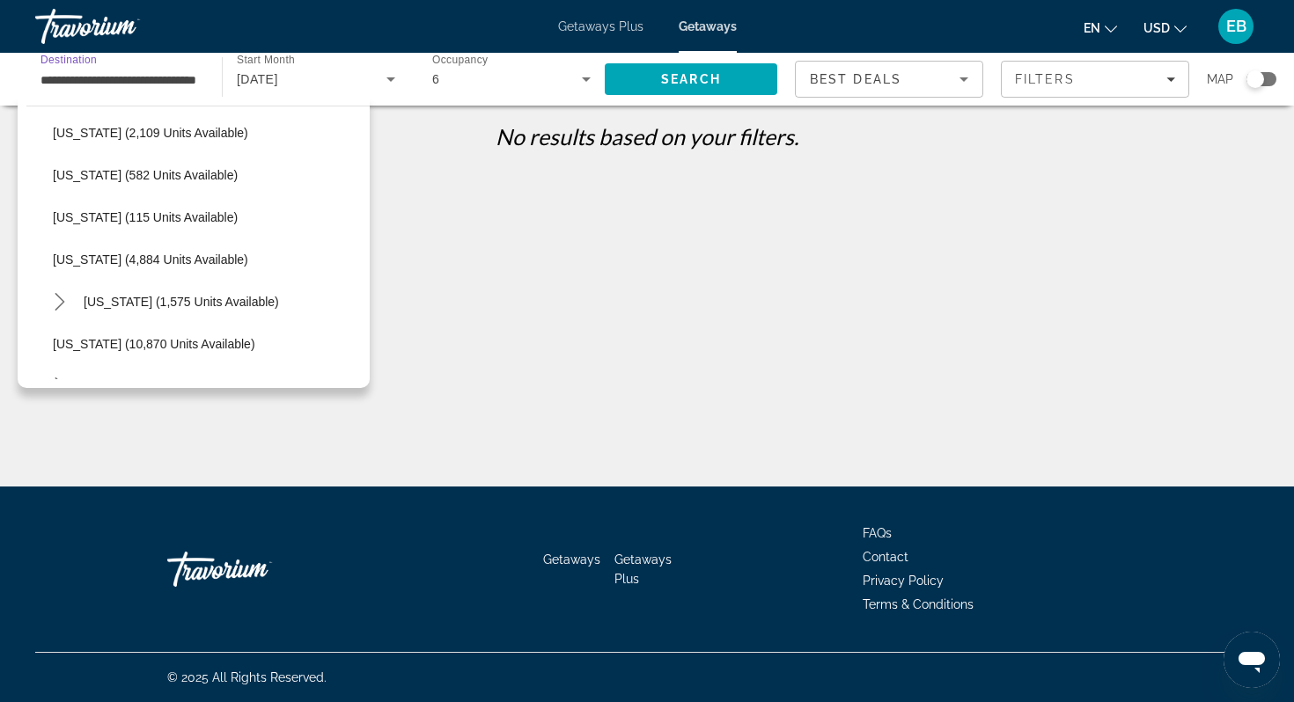
scroll to position [760, 0]
click at [194, 76] on input "**********" at bounding box center [119, 80] width 158 height 21
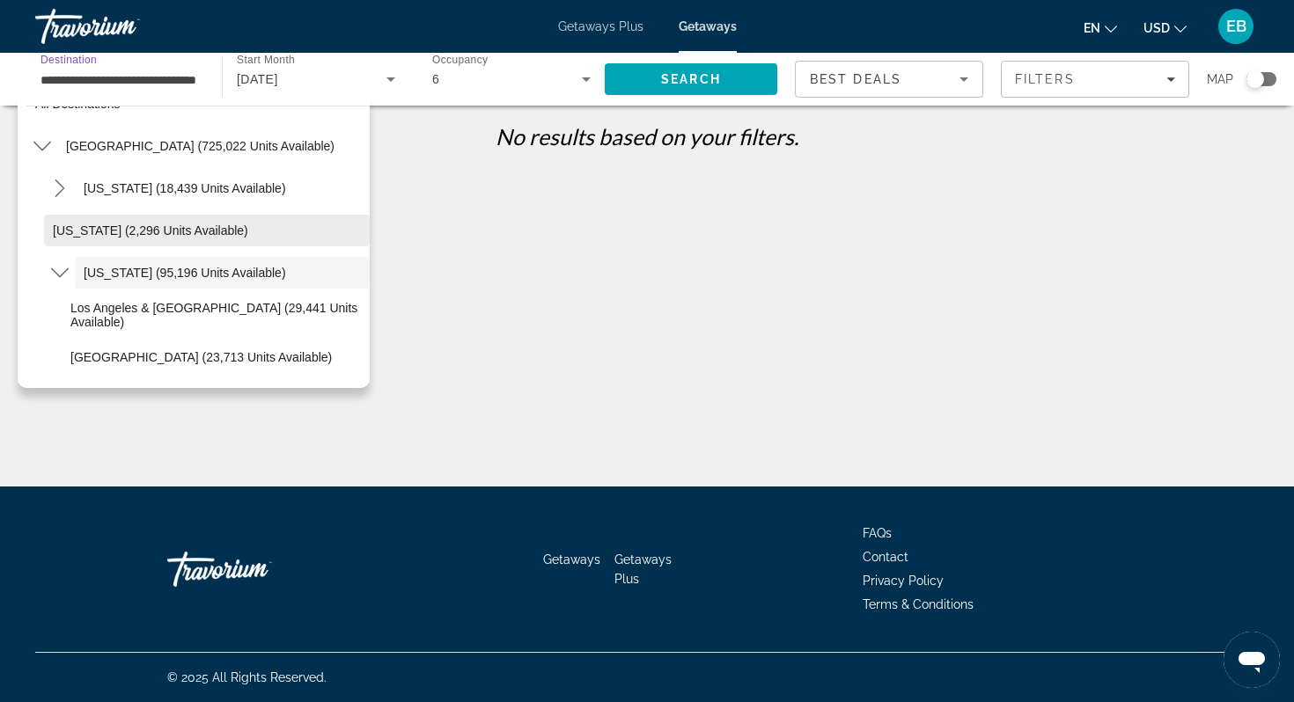
scroll to position [0, 0]
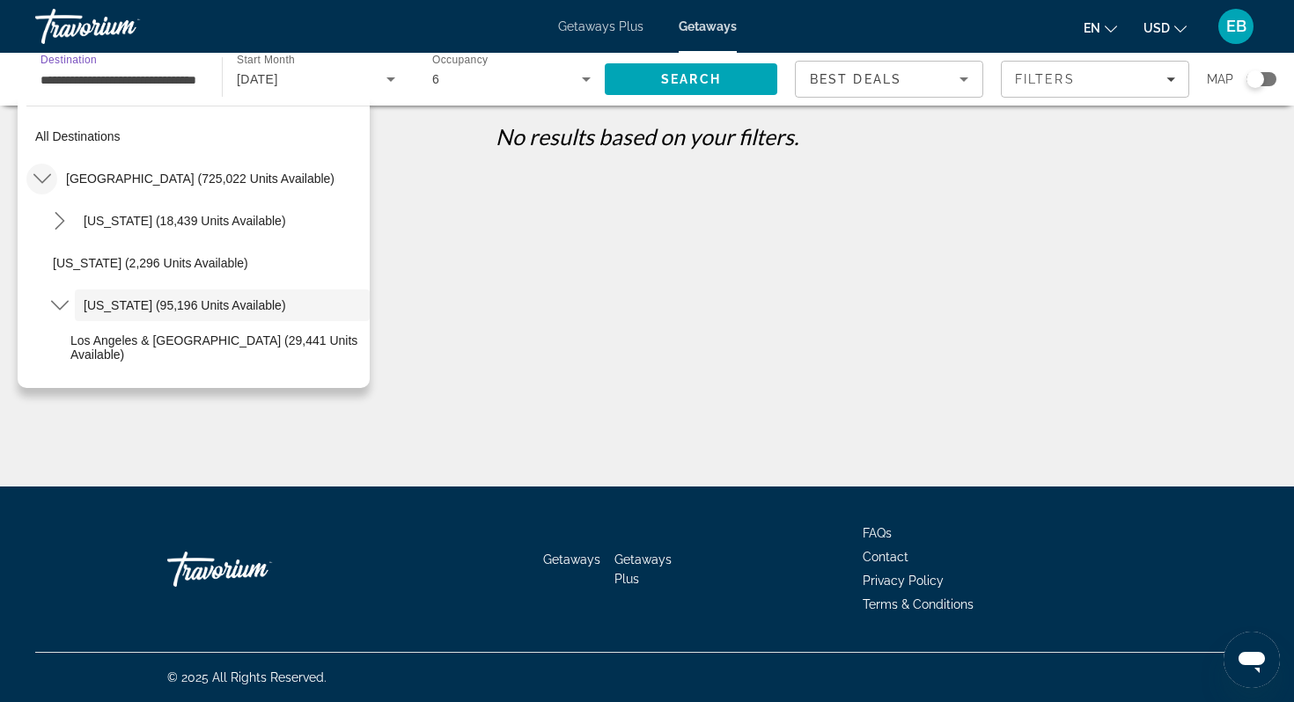
click at [42, 175] on icon "Toggle United States (725,022 units available) submenu" at bounding box center [42, 179] width 18 height 18
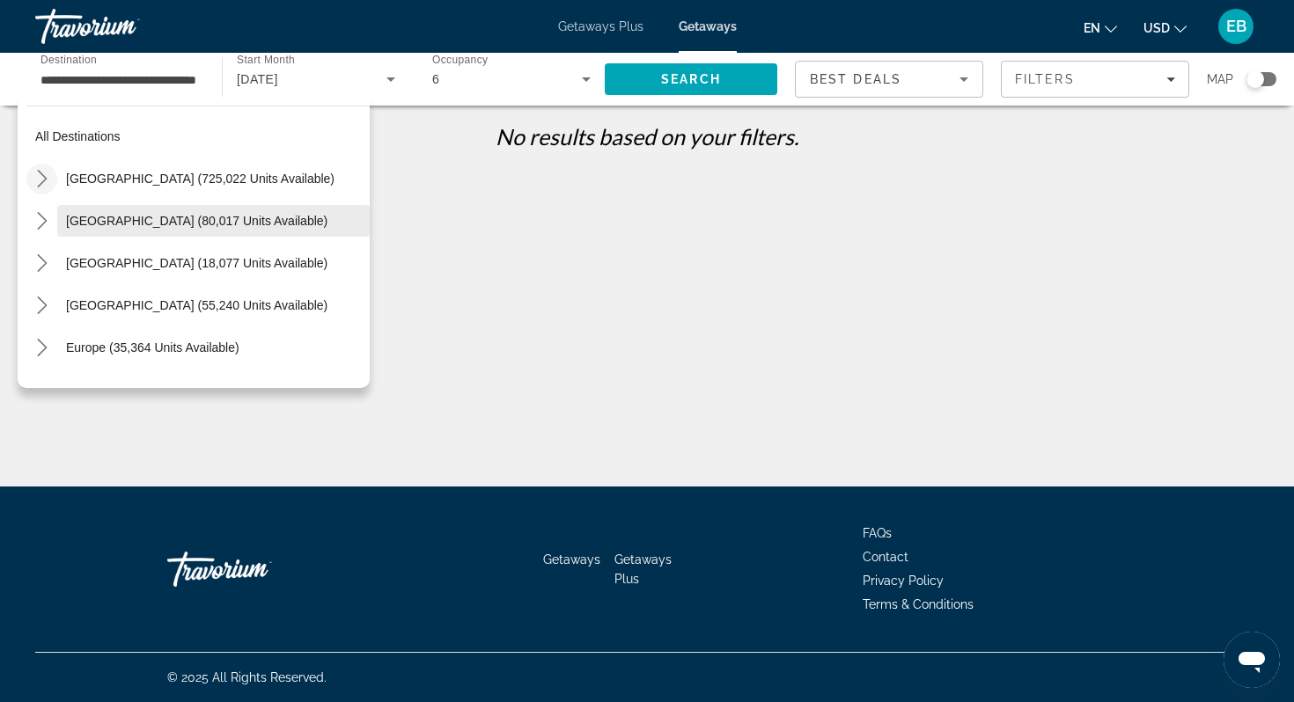
click at [106, 222] on span "[GEOGRAPHIC_DATA] (80,017 units available)" at bounding box center [196, 221] width 261 height 14
type input "**********"
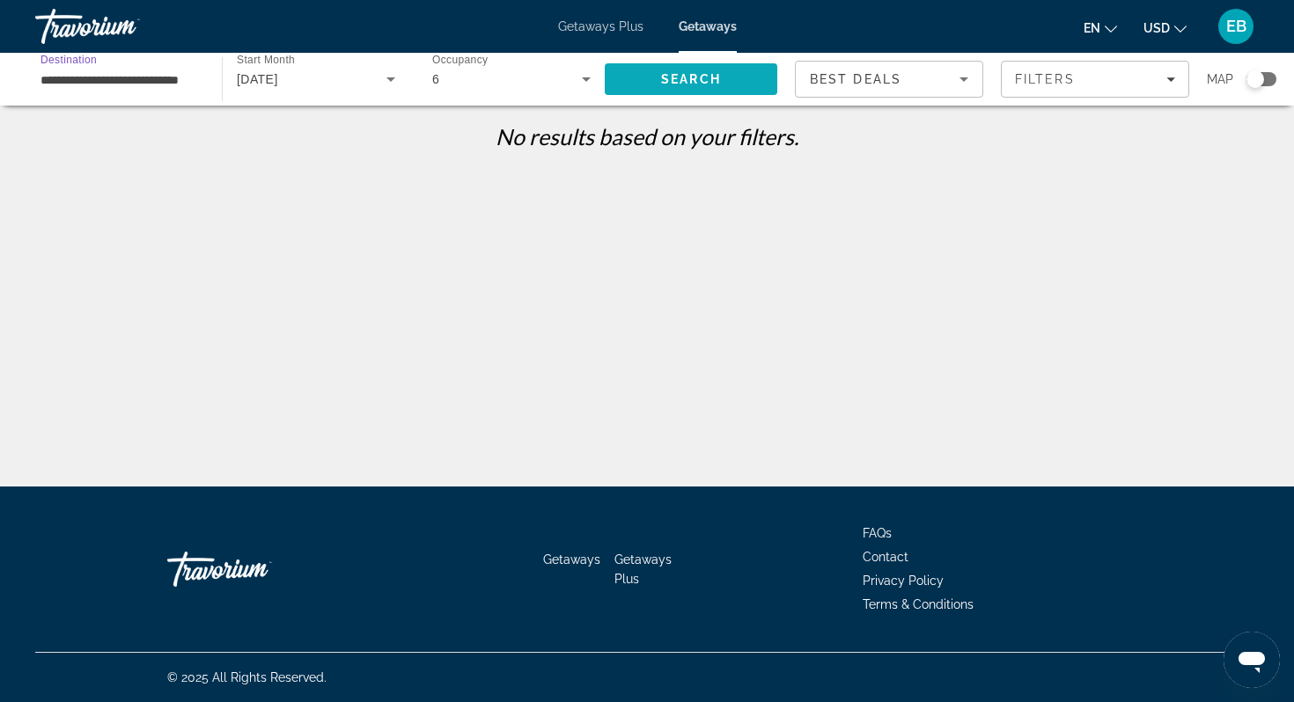
click at [728, 85] on span "Search" at bounding box center [691, 79] width 172 height 42
click at [1073, 81] on span "Filters" at bounding box center [1045, 79] width 60 height 14
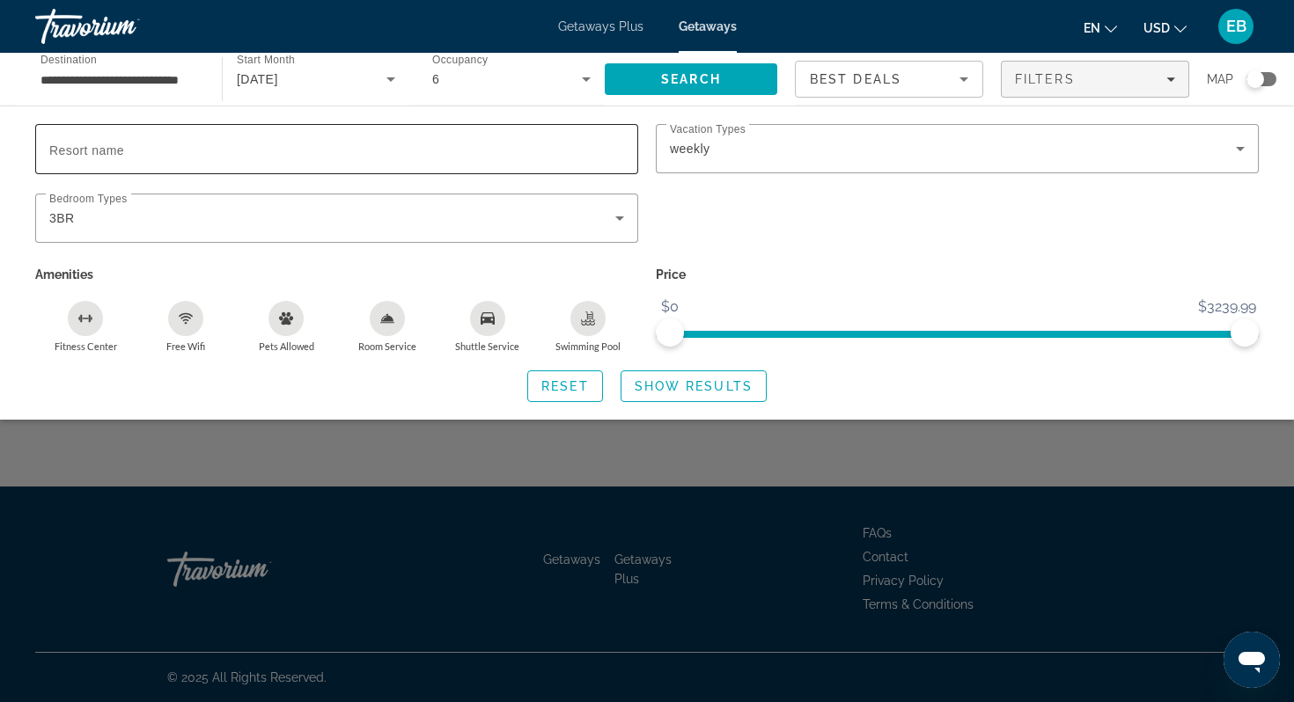
click at [326, 150] on input "Resort name" at bounding box center [336, 149] width 575 height 21
type input "*********"
click at [671, 377] on span "Search widget" at bounding box center [693, 386] width 144 height 42
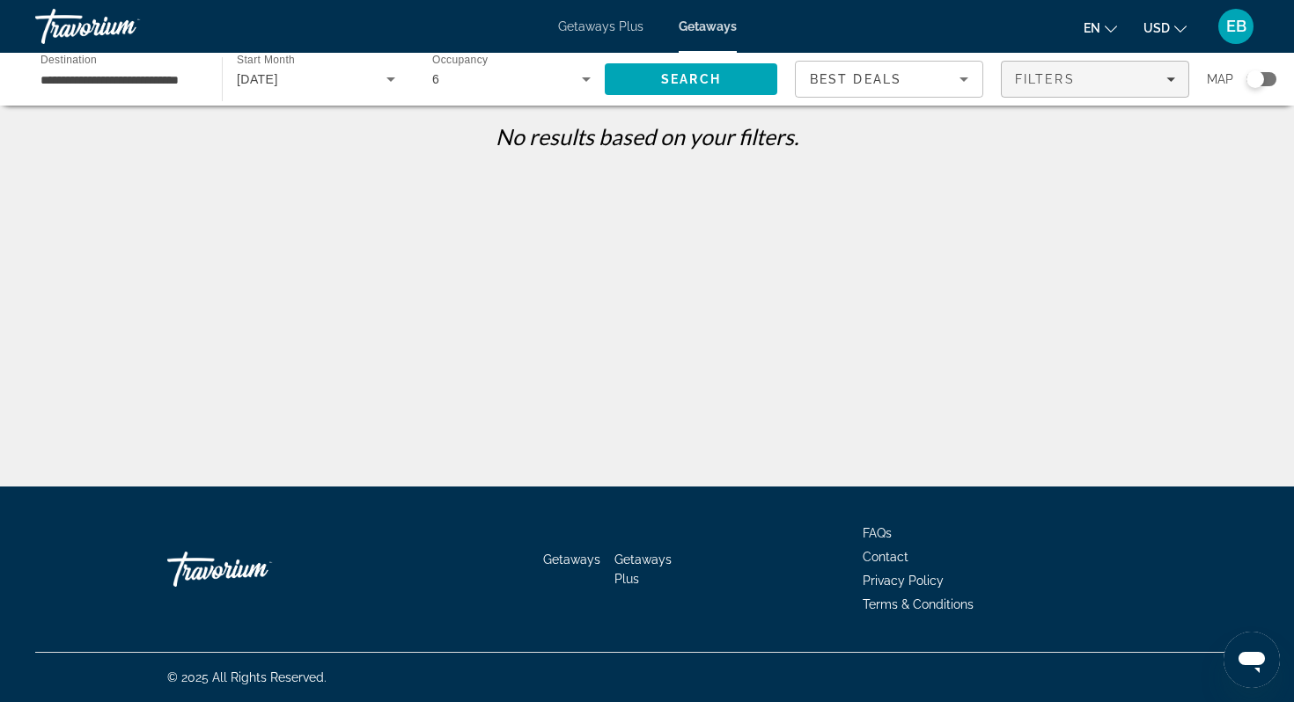
click at [1061, 83] on span "Filters" at bounding box center [1045, 79] width 60 height 14
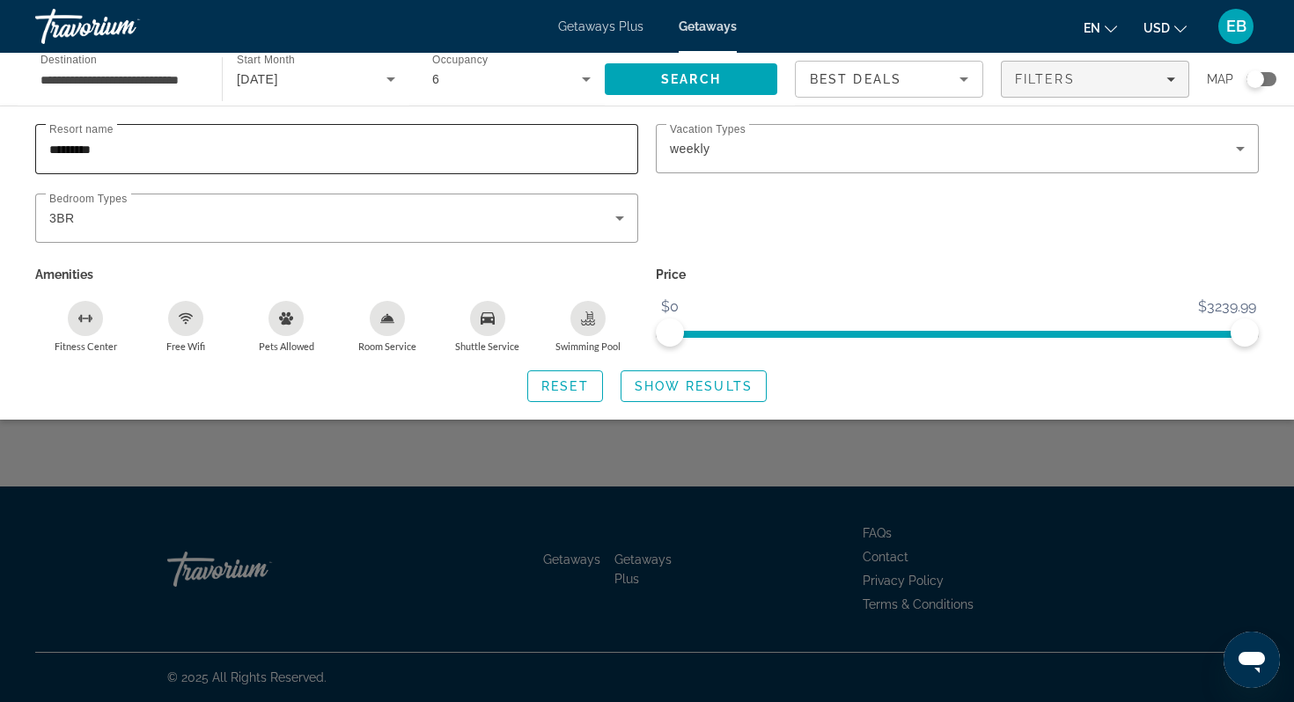
click at [308, 146] on input "*********" at bounding box center [336, 149] width 575 height 21
type input "*"
click at [258, 217] on div "3BR" at bounding box center [332, 218] width 566 height 21
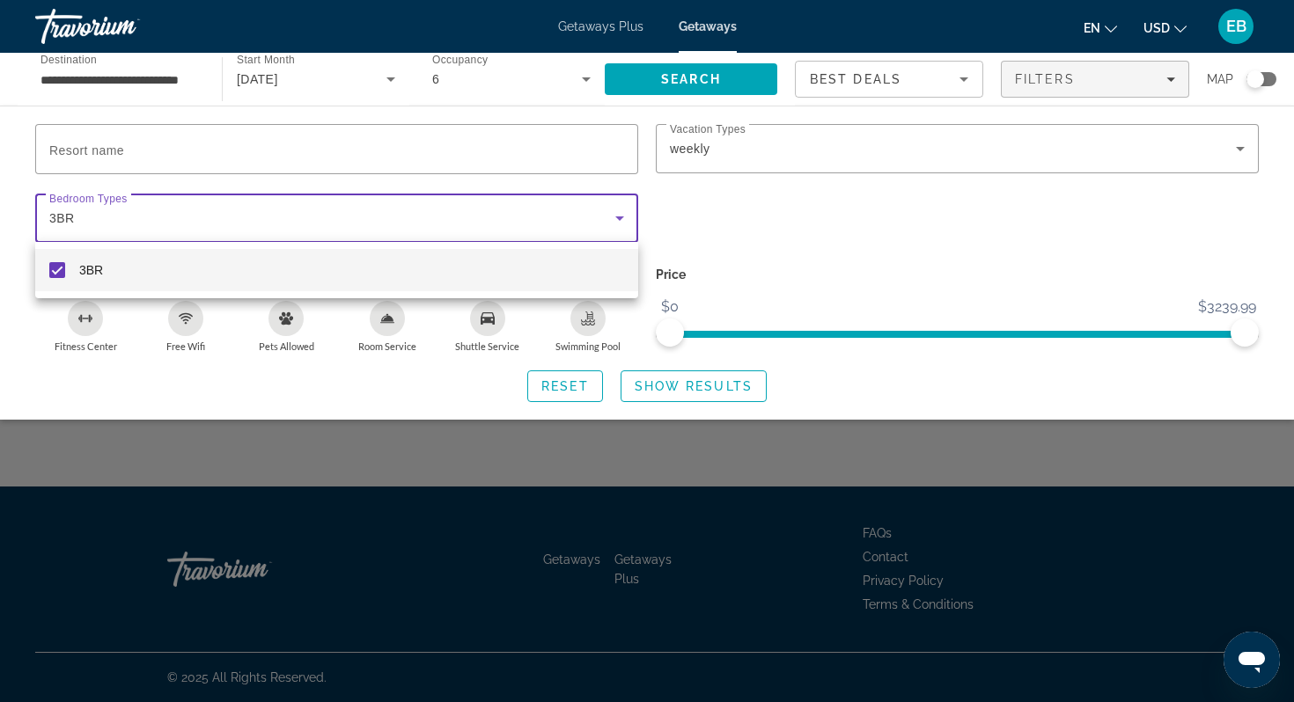
click at [60, 270] on mat-pseudo-checkbox at bounding box center [57, 270] width 16 height 16
click at [710, 379] on div at bounding box center [647, 351] width 1294 height 702
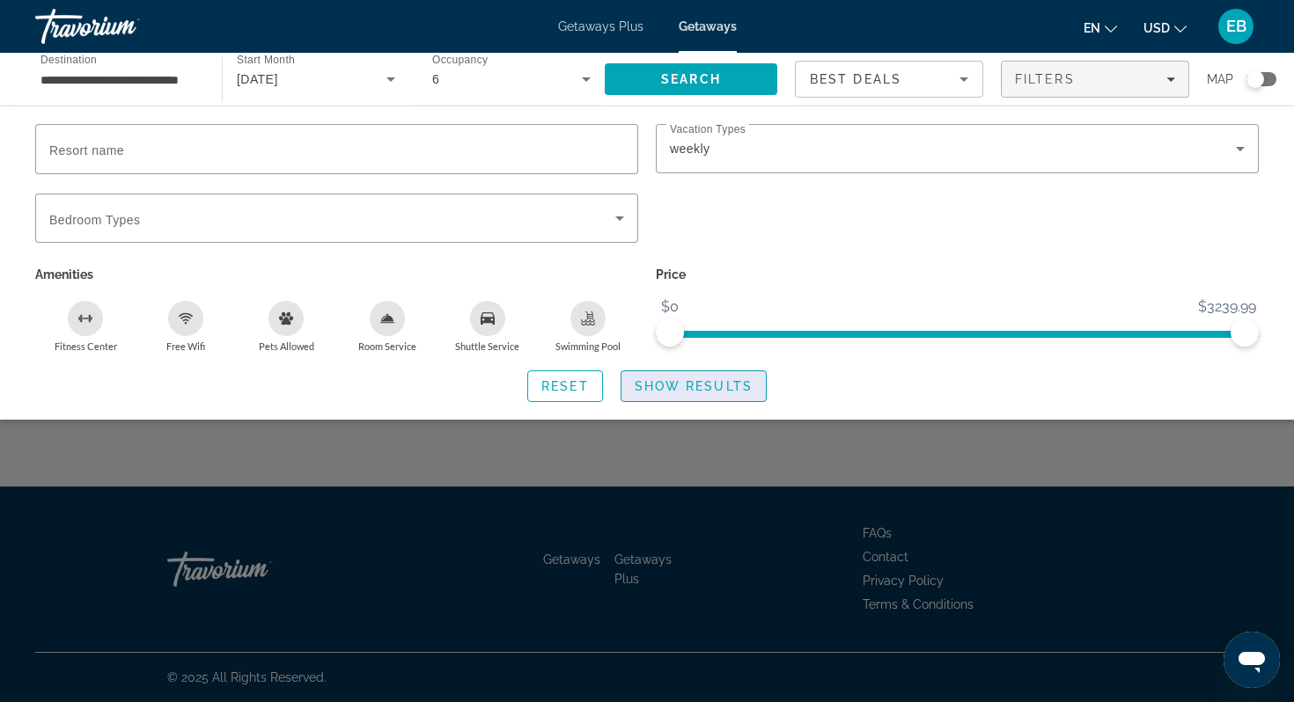
click at [711, 387] on span "Show Results" at bounding box center [693, 386] width 118 height 14
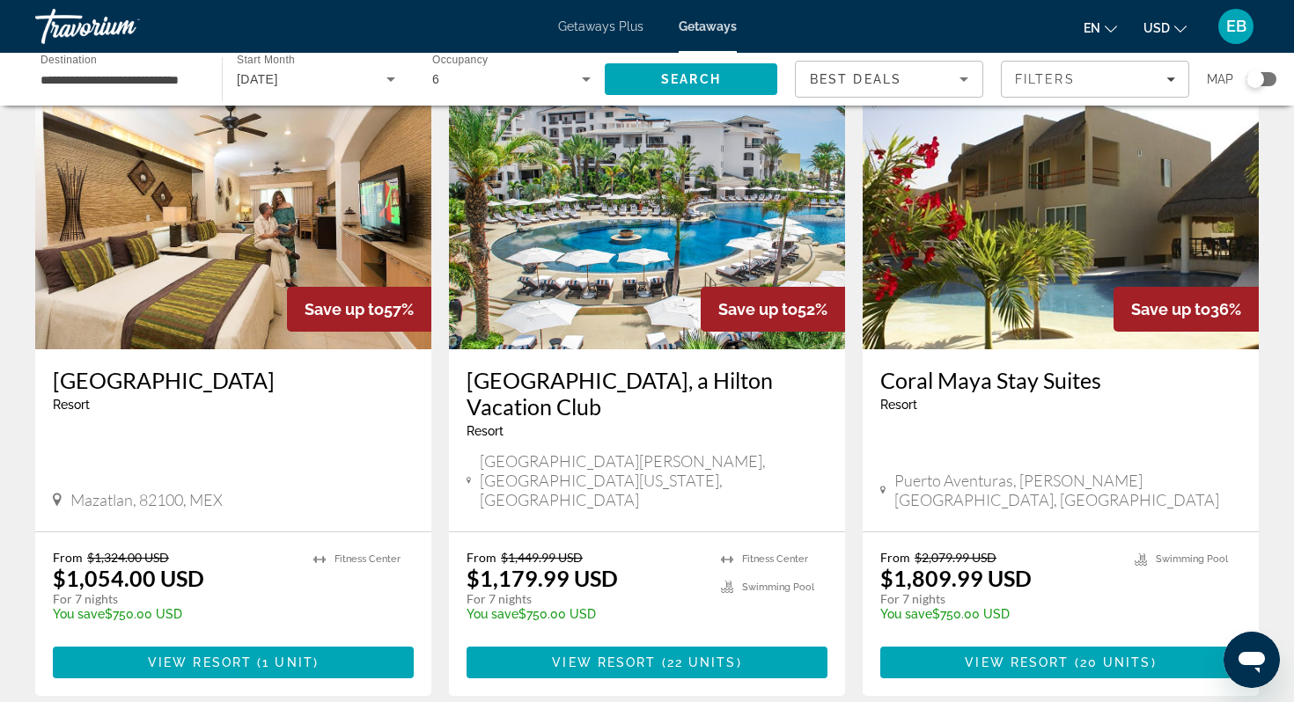
scroll to position [720, 0]
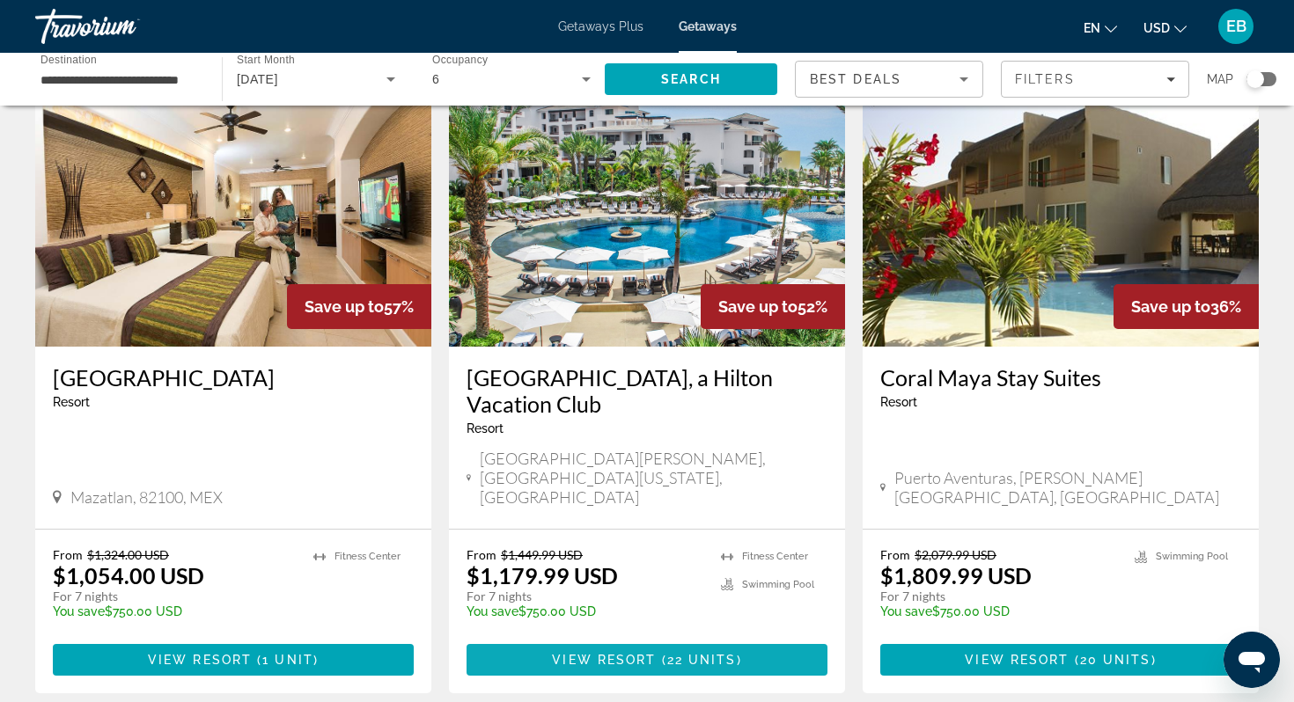
click at [624, 639] on span "Main content" at bounding box center [646, 660] width 361 height 42
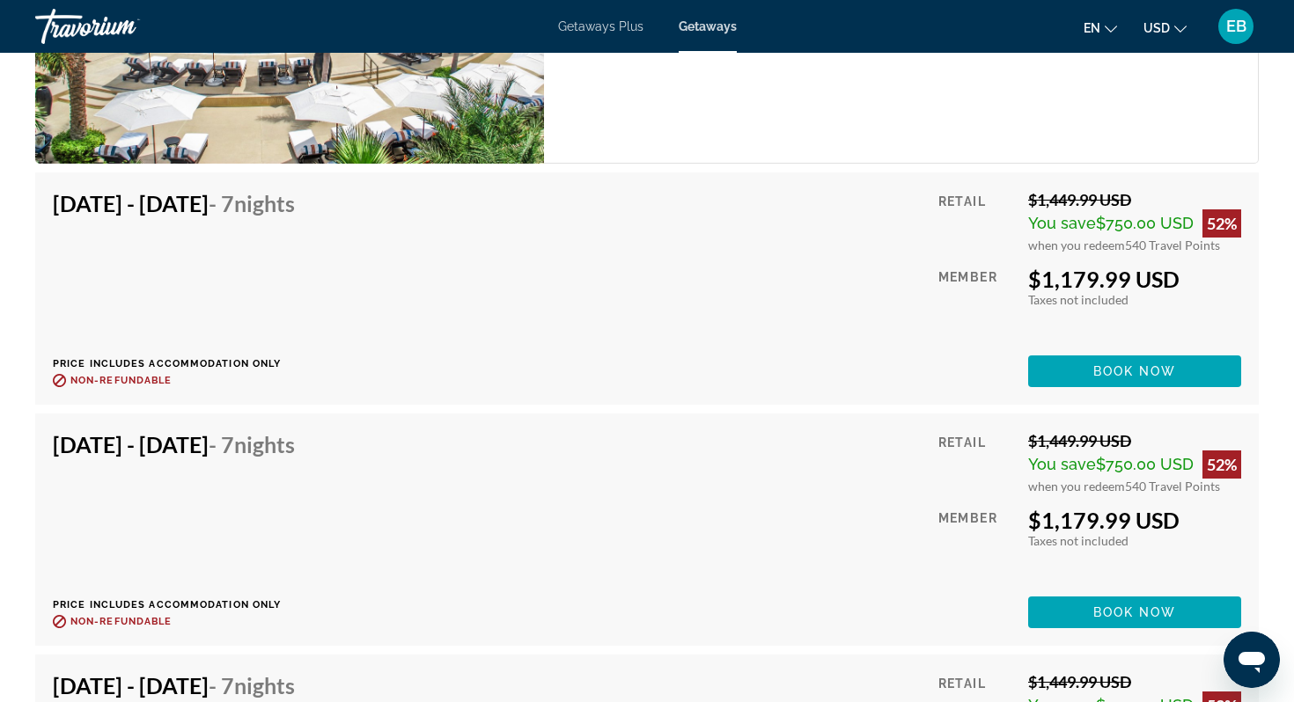
scroll to position [3222, 0]
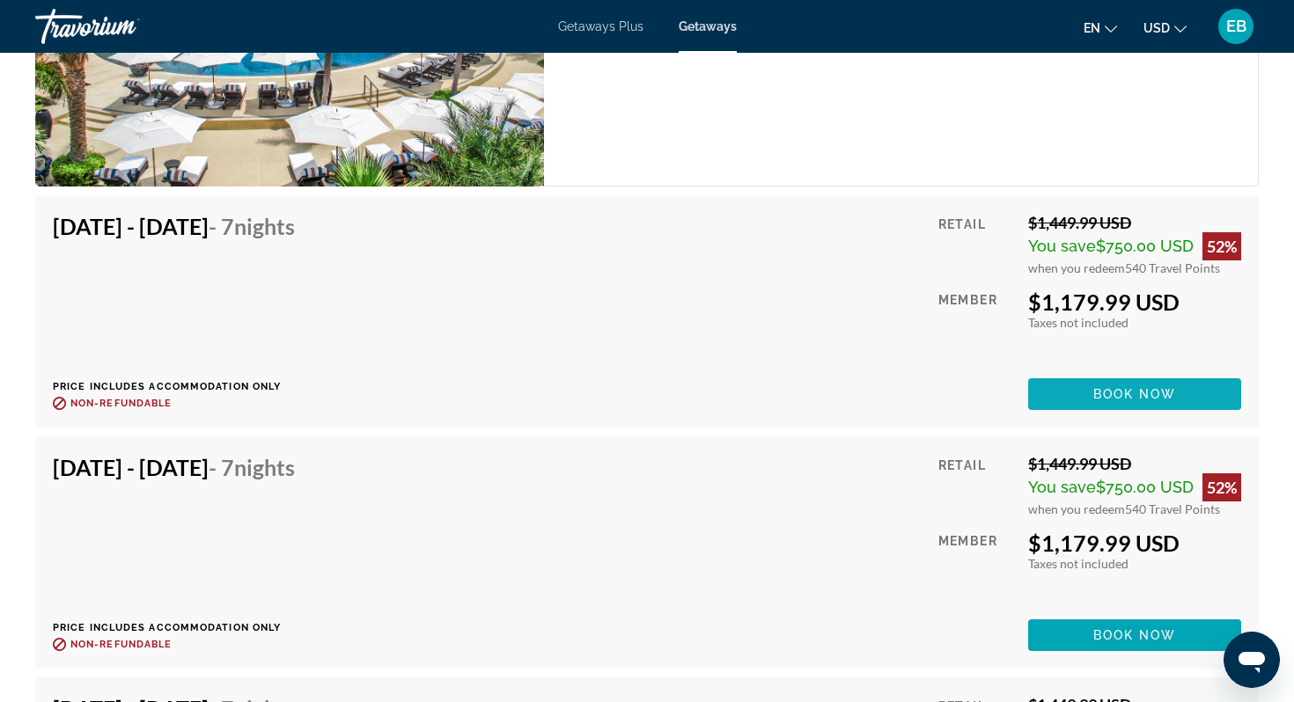
click at [1164, 373] on span "Main content" at bounding box center [1134, 394] width 213 height 42
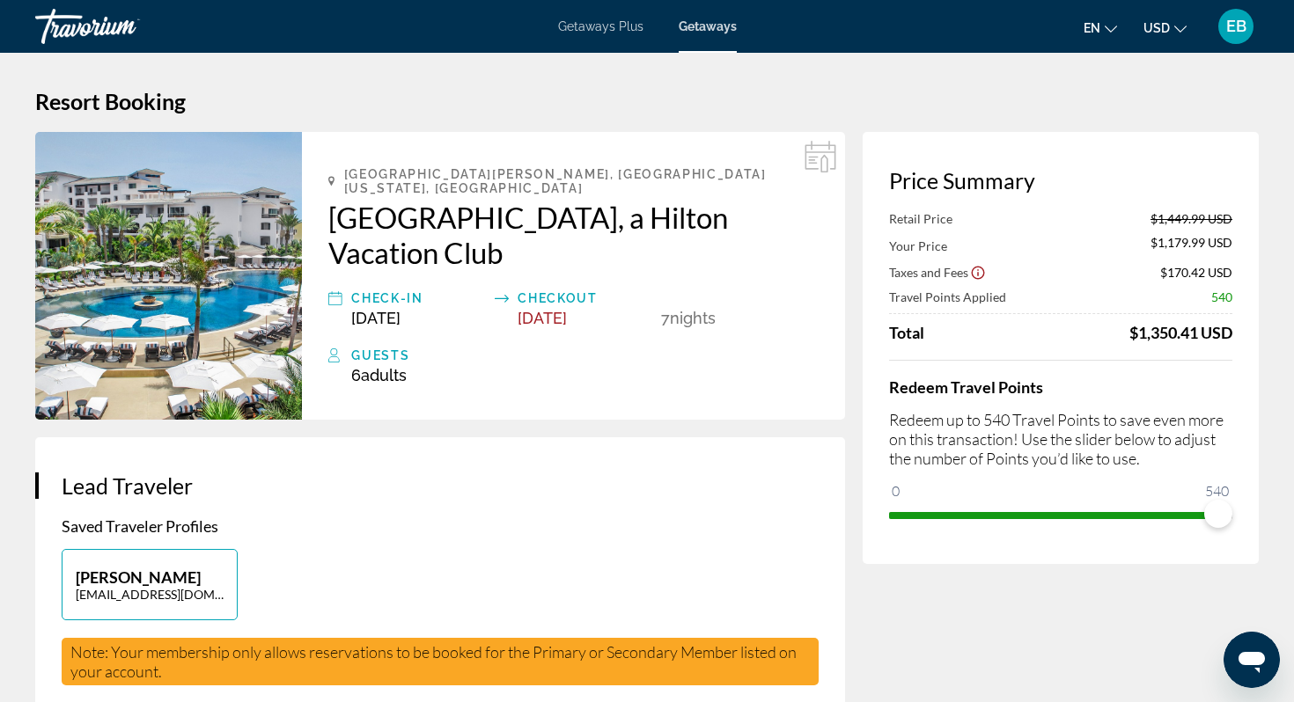
click at [893, 512] on div "Price Summary Retail Price $1,449.99 USD Your Price $1,179.99 USD Taxes and Fee…" at bounding box center [1060, 348] width 396 height 432
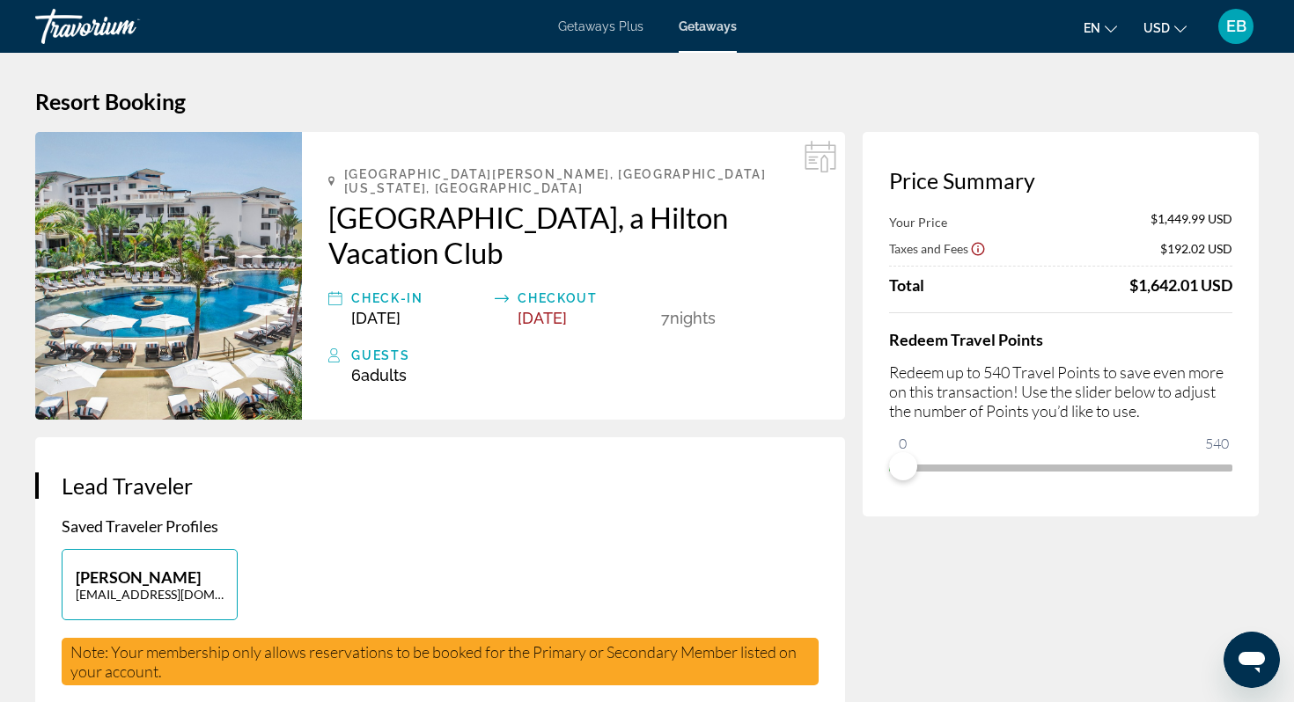
click at [193, 318] on img "Main content" at bounding box center [168, 276] width 267 height 288
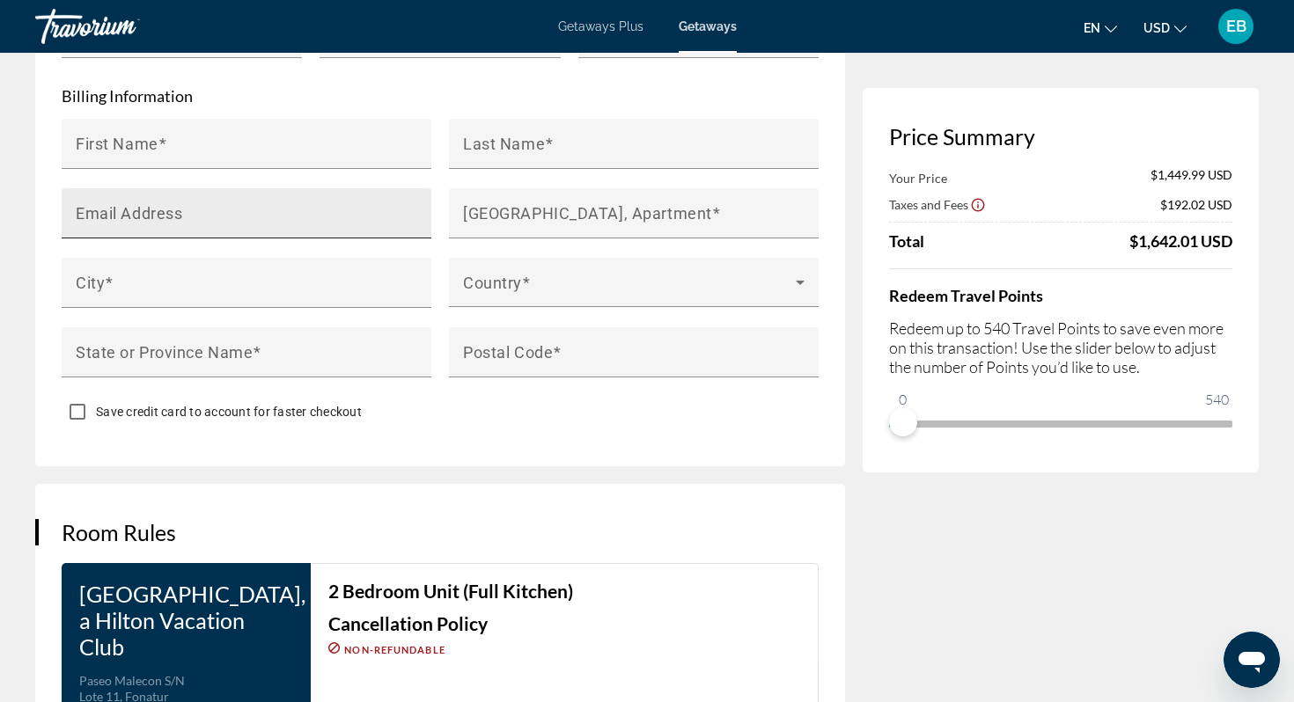
scroll to position [1745, 0]
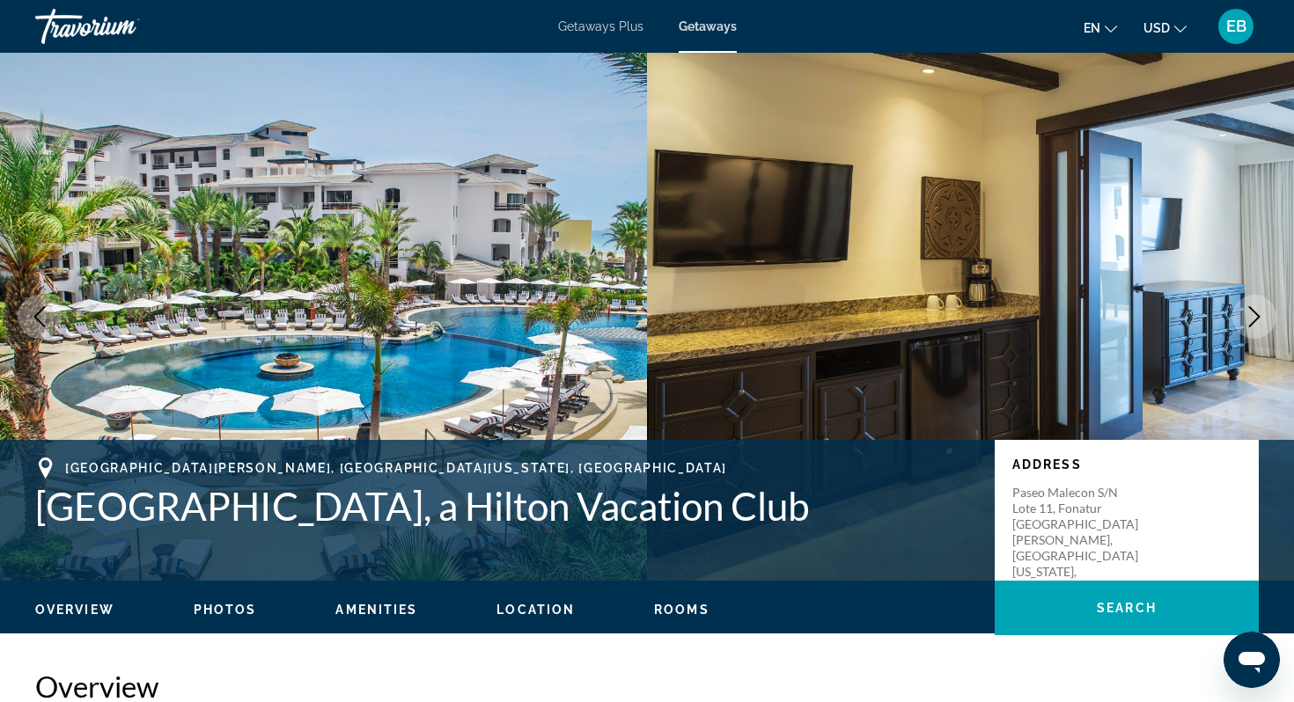
click at [556, 356] on img "Main content" at bounding box center [323, 317] width 647 height 528
click at [233, 608] on span "Photos" at bounding box center [225, 610] width 63 height 14
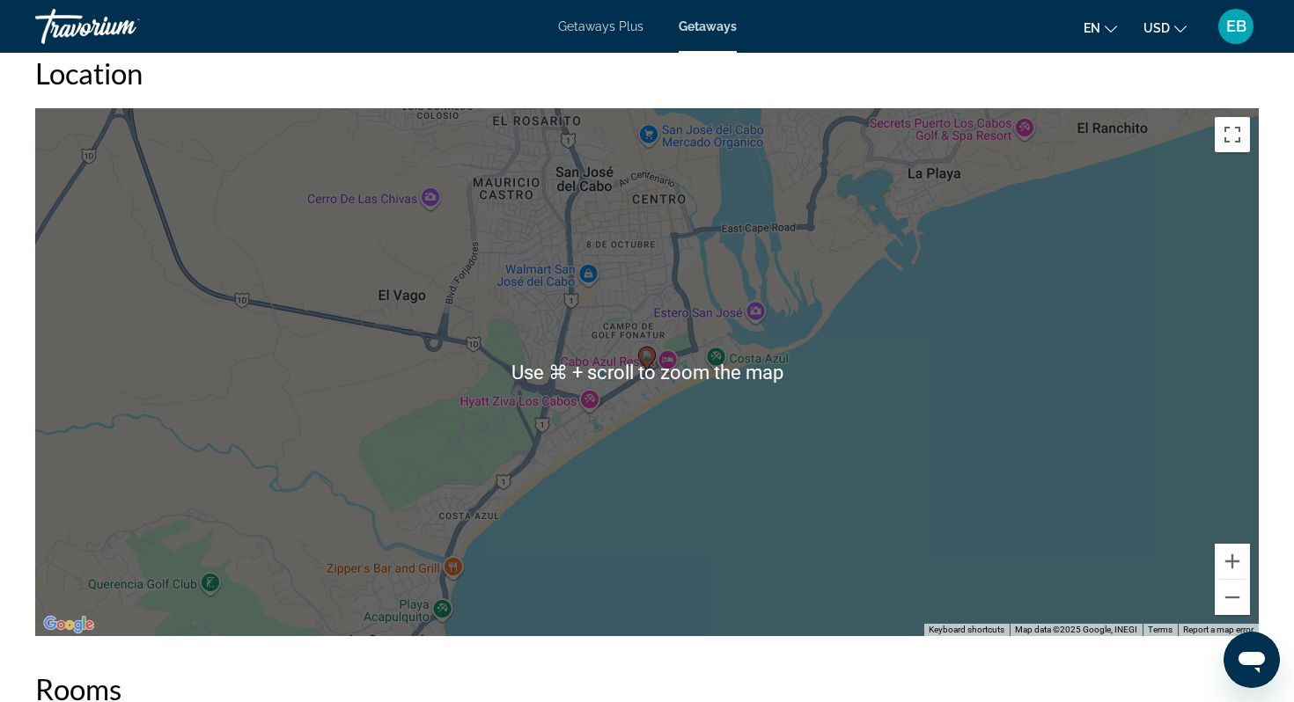
scroll to position [2177, 0]
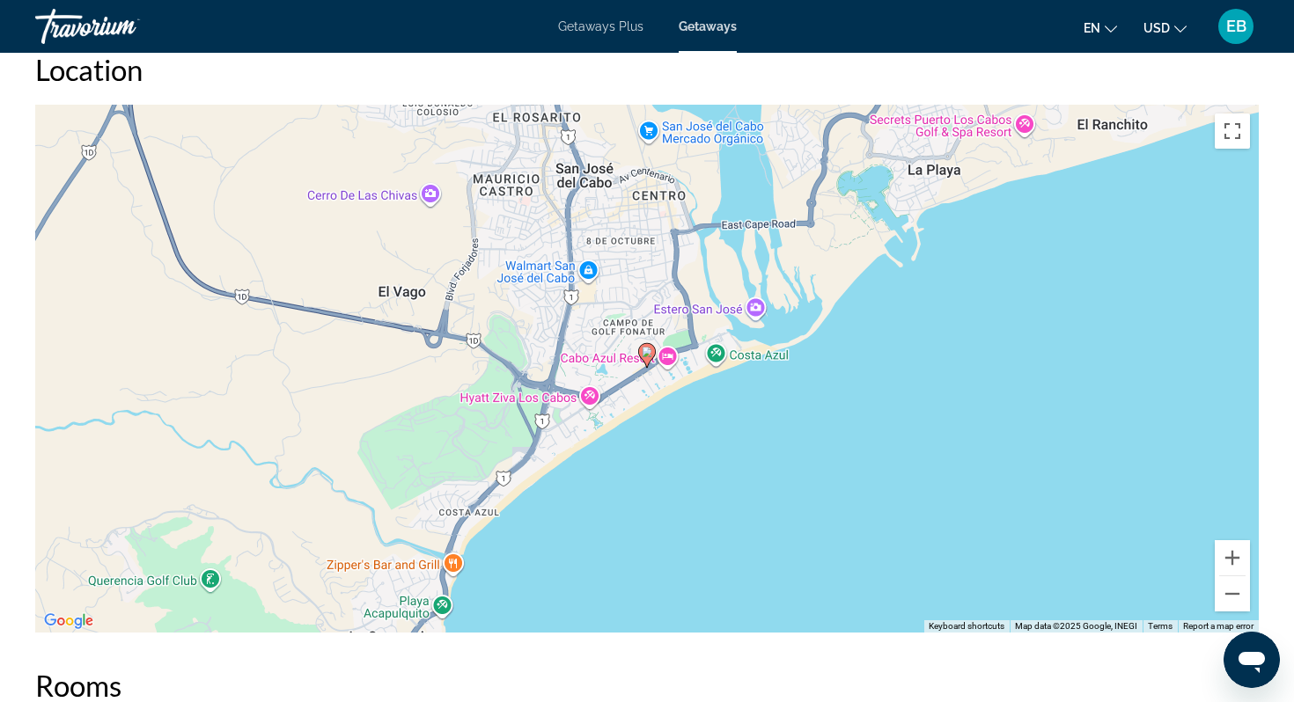
click at [621, 371] on div "To activate drag with keyboard, press Alt + Enter. Once in keyboard drag state,…" at bounding box center [646, 369] width 1223 height 528
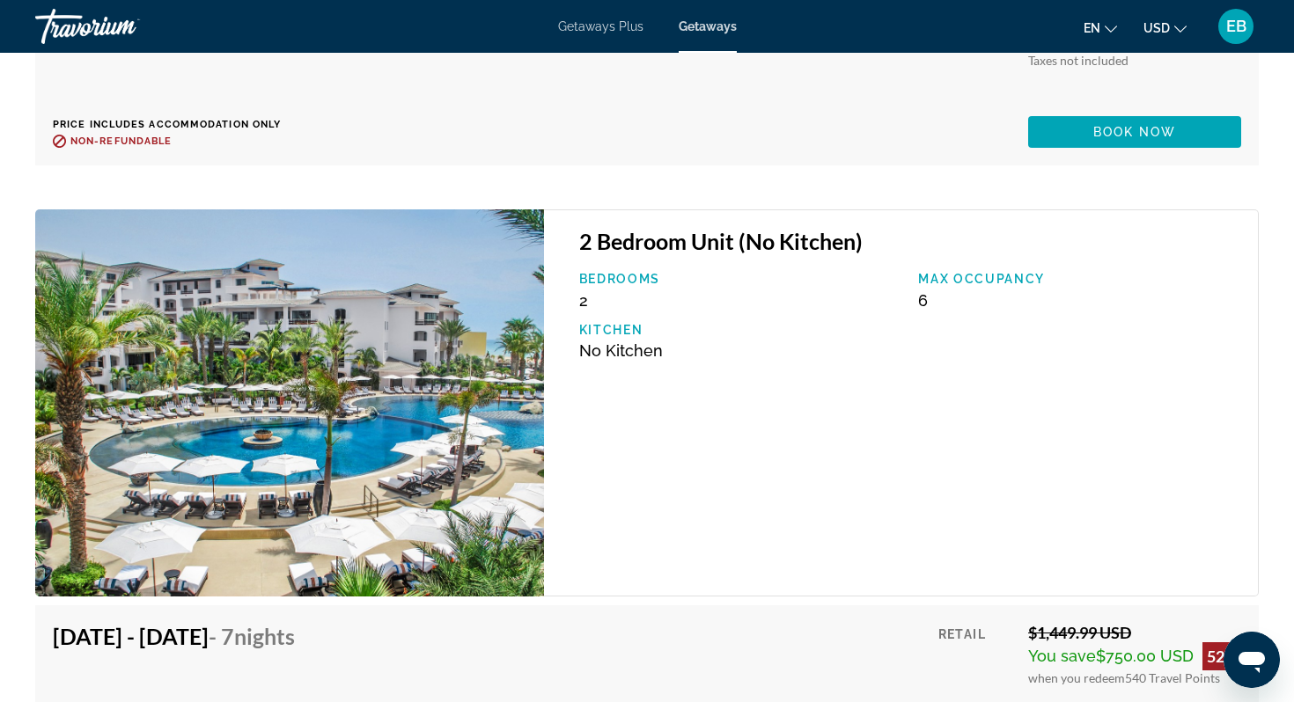
scroll to position [3927, 0]
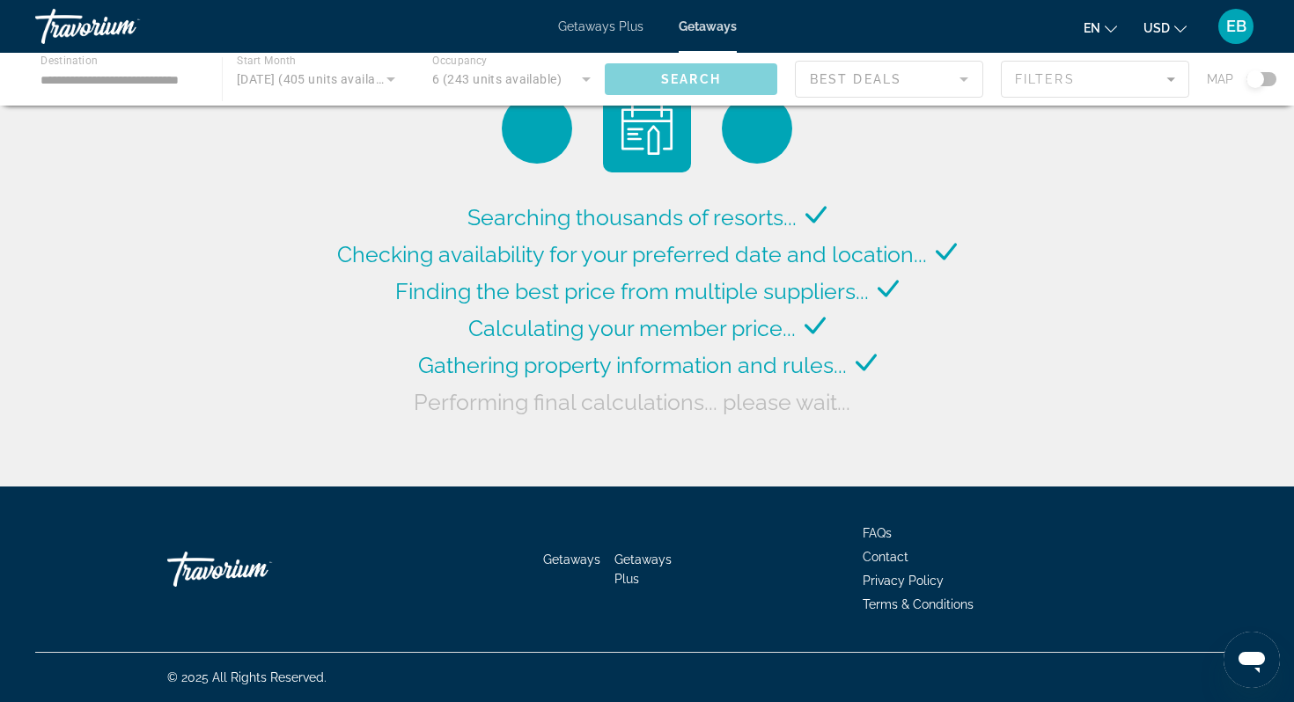
click at [172, 77] on div "Main content" at bounding box center [647, 79] width 1294 height 53
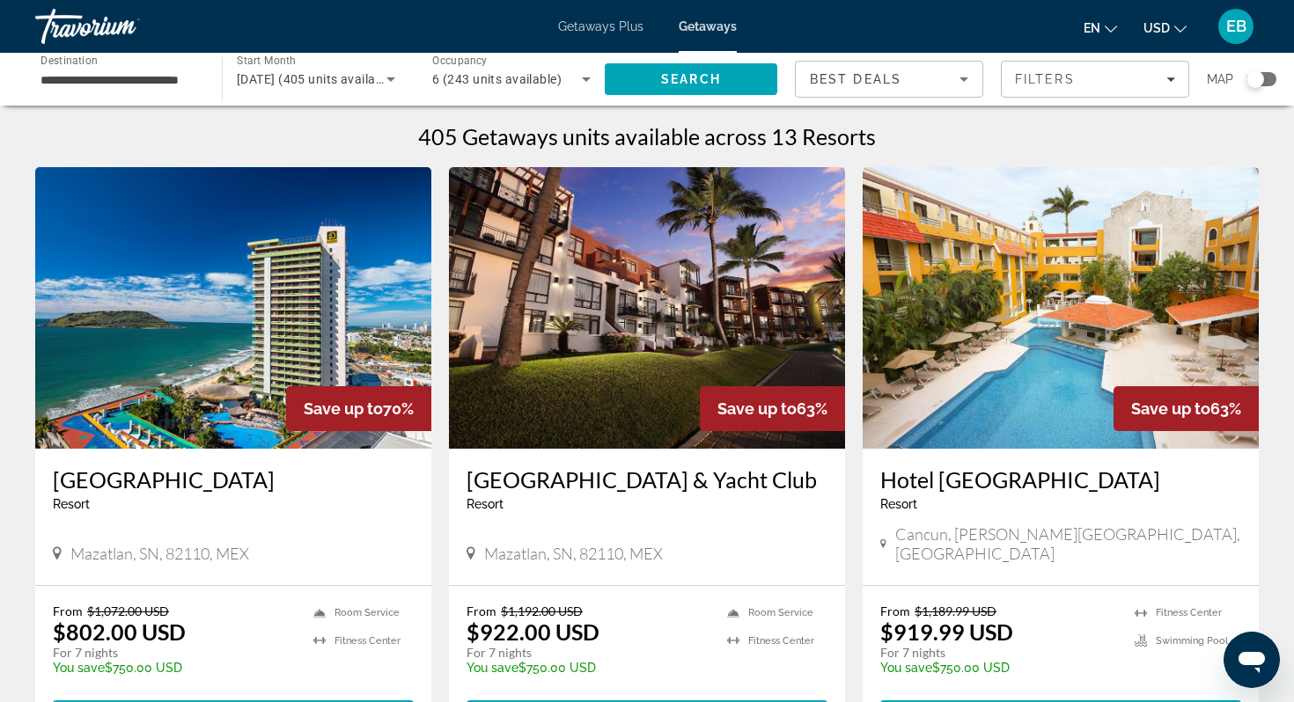
click at [138, 88] on input "**********" at bounding box center [119, 80] width 158 height 21
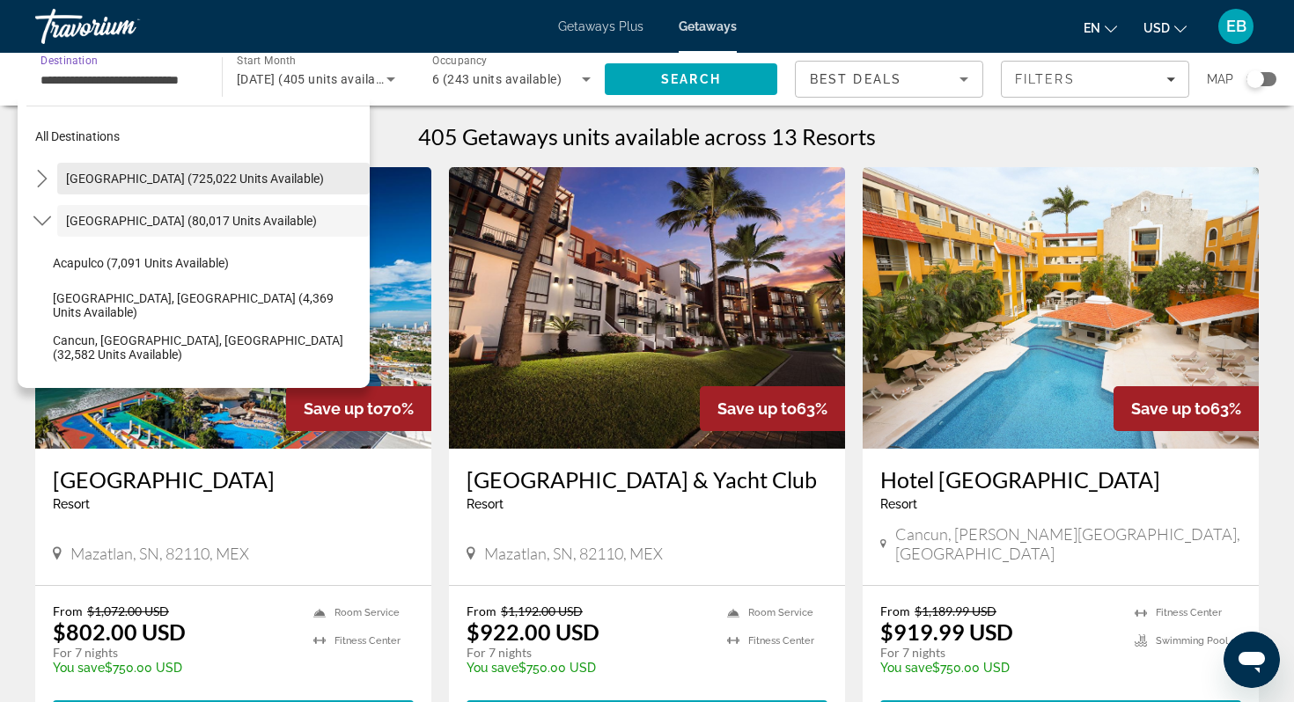
click at [103, 186] on span "Select destination: United States (725,022 units available)" at bounding box center [213, 179] width 312 height 42
type input "**********"
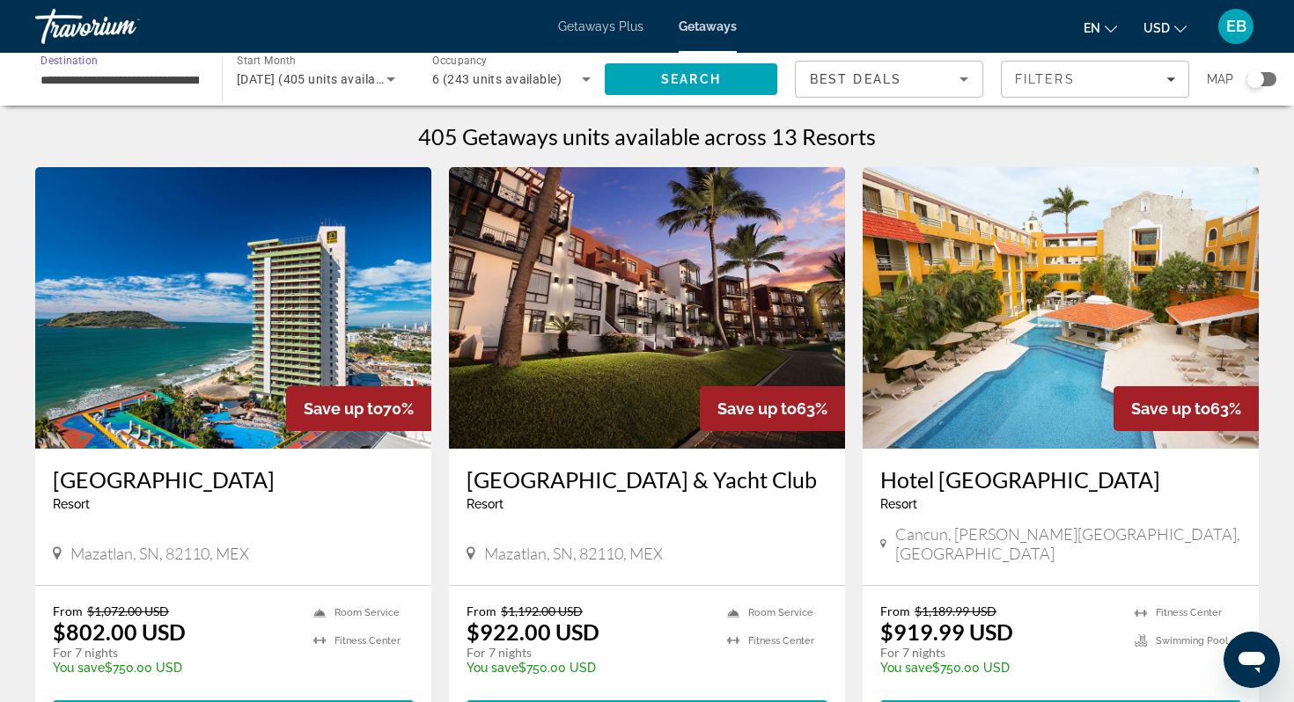
click at [298, 81] on span "[DATE] (405 units available)" at bounding box center [317, 79] width 160 height 14
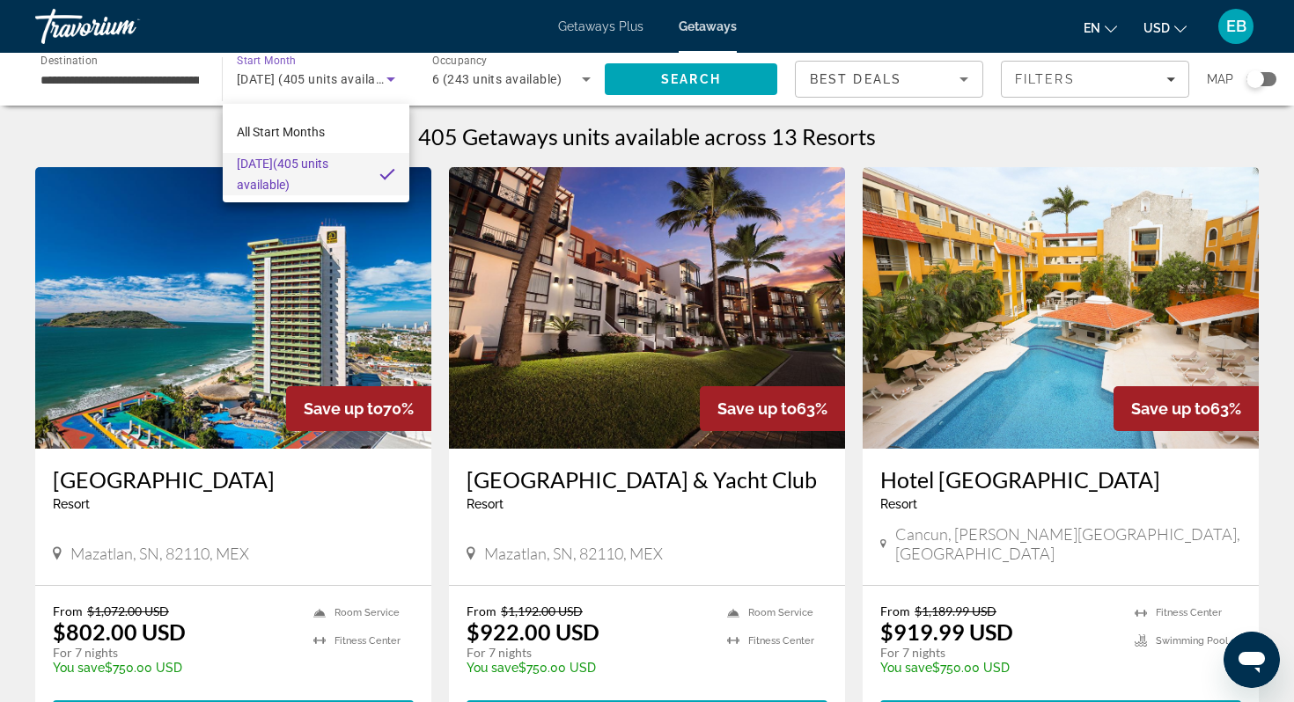
click at [392, 175] on mat-pseudo-checkbox at bounding box center [387, 174] width 16 height 16
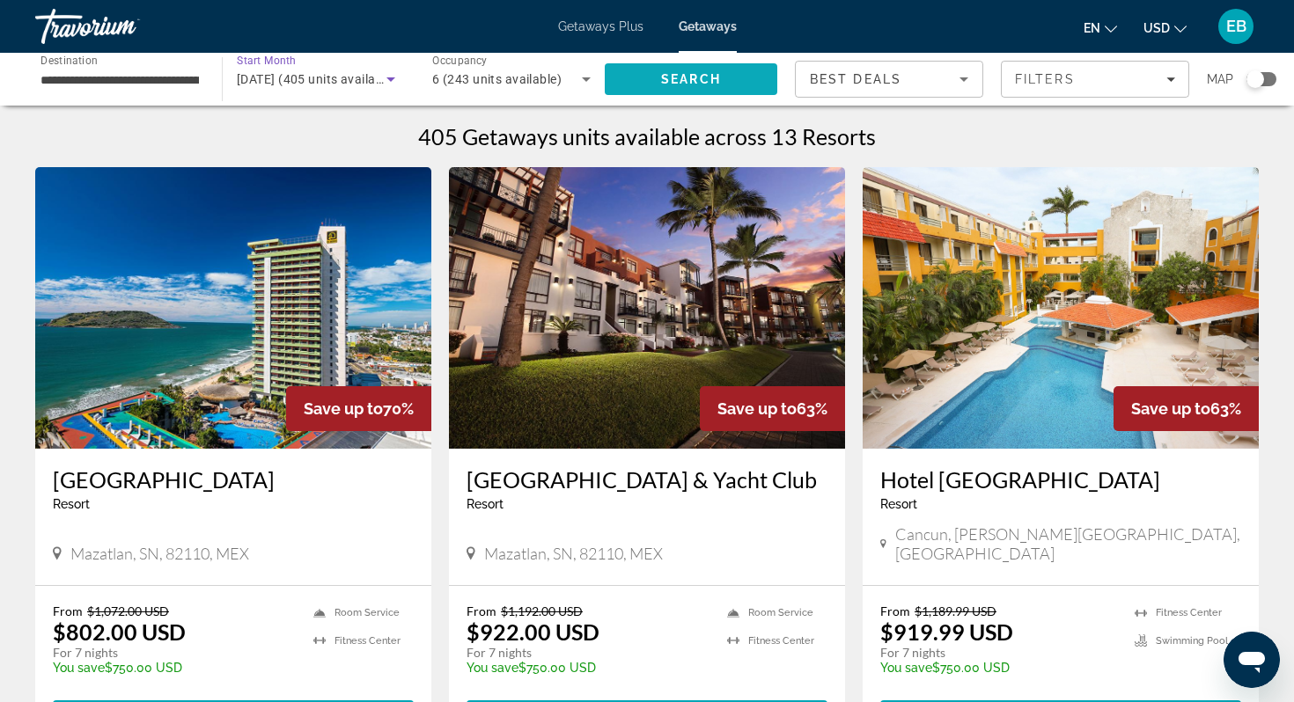
click at [692, 79] on span "Search" at bounding box center [691, 79] width 60 height 14
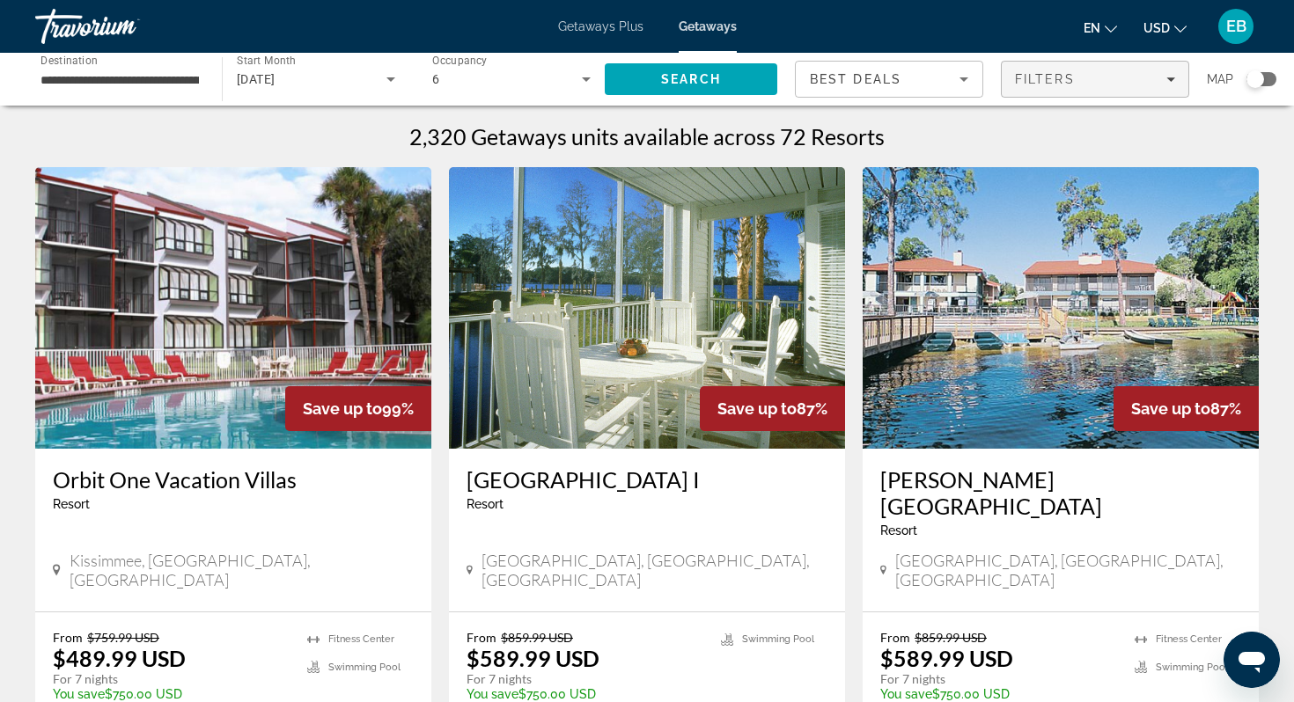
click at [1065, 81] on span "Filters" at bounding box center [1045, 79] width 60 height 14
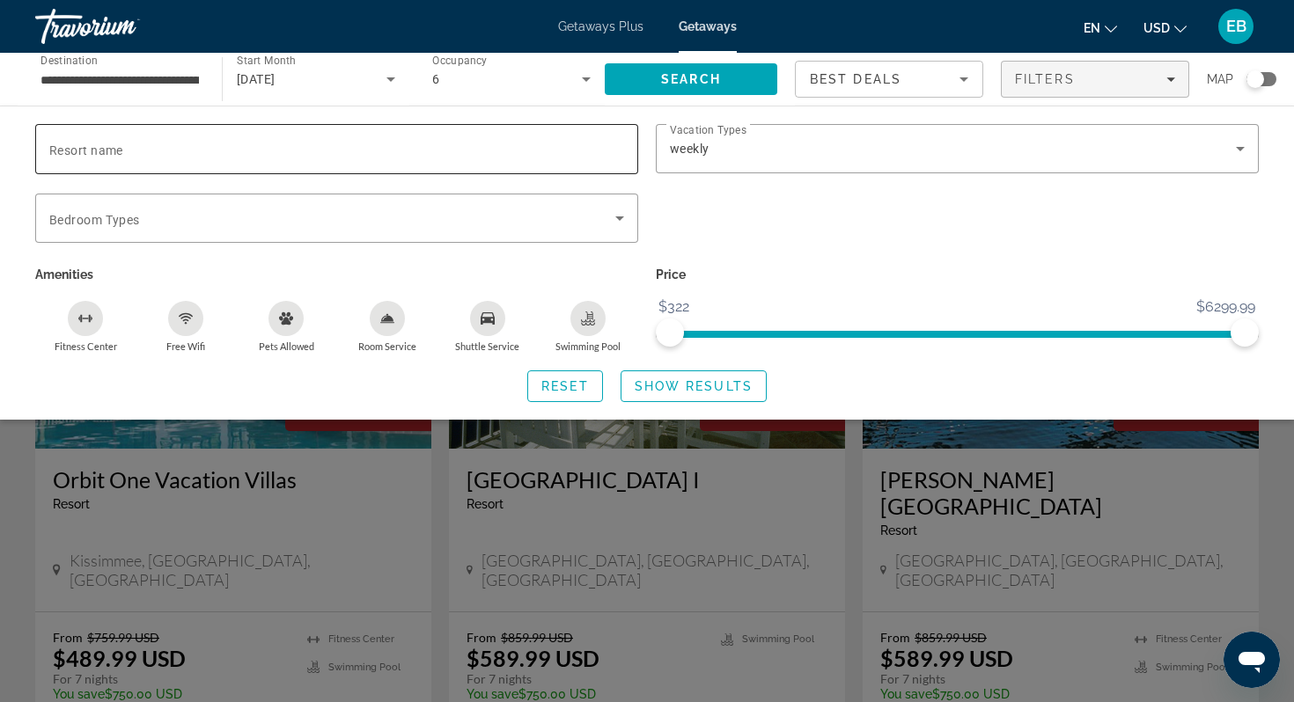
click at [464, 145] on input "Resort name" at bounding box center [336, 149] width 575 height 21
type input "**********"
click at [729, 389] on span "Show Results" at bounding box center [693, 386] width 118 height 14
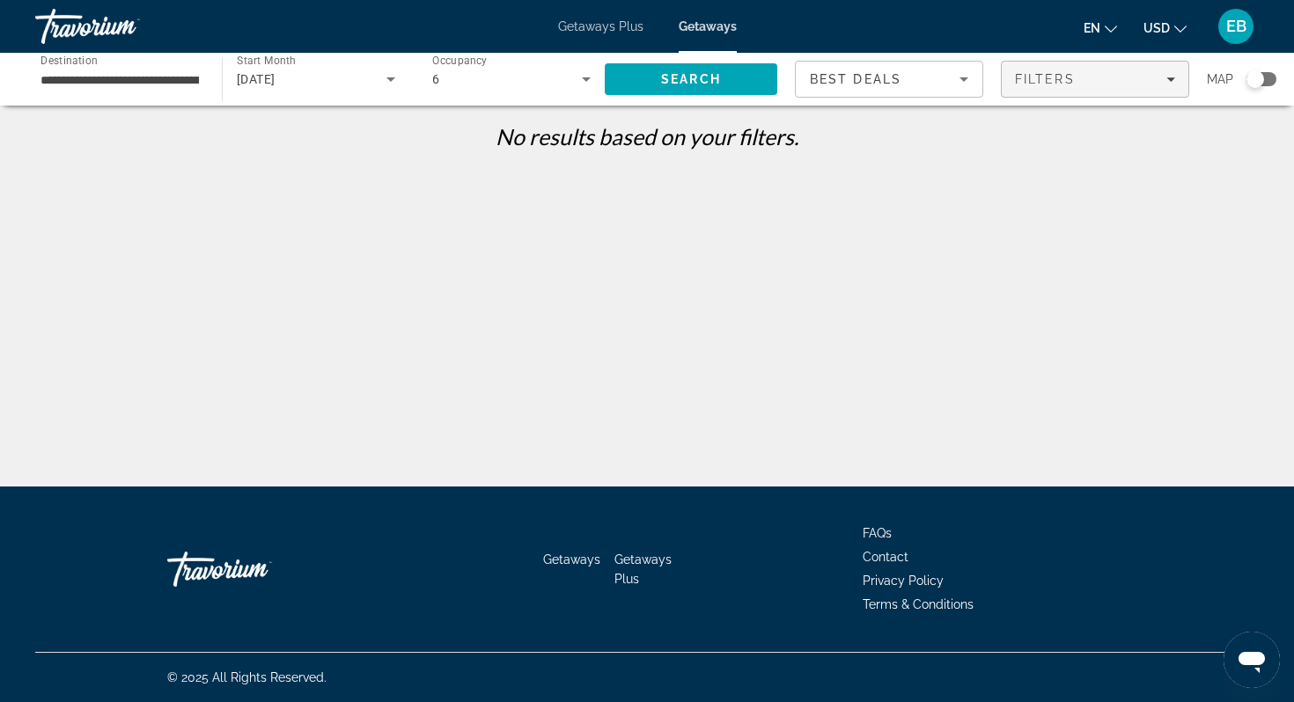
click at [1045, 77] on span "Filters" at bounding box center [1045, 79] width 60 height 14
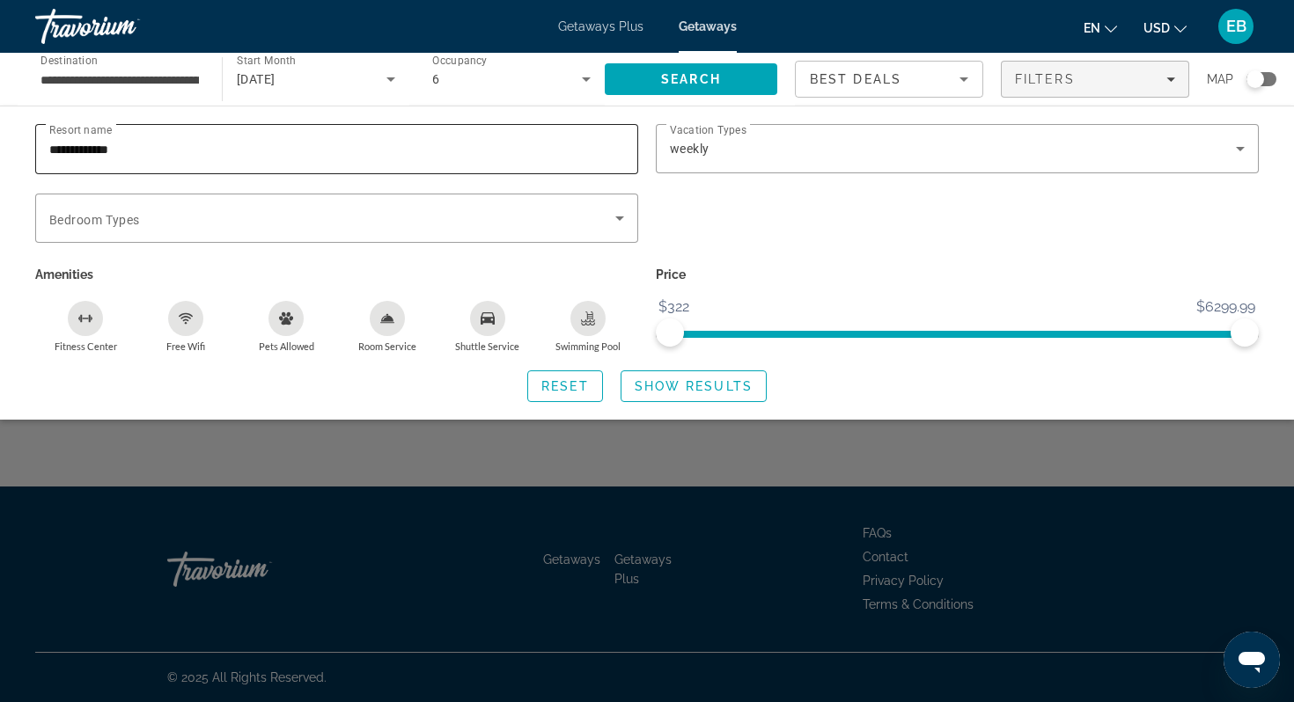
click at [269, 151] on input "**********" at bounding box center [336, 149] width 575 height 21
type input "*"
type input "******"
click at [759, 381] on span "Search widget" at bounding box center [693, 386] width 144 height 42
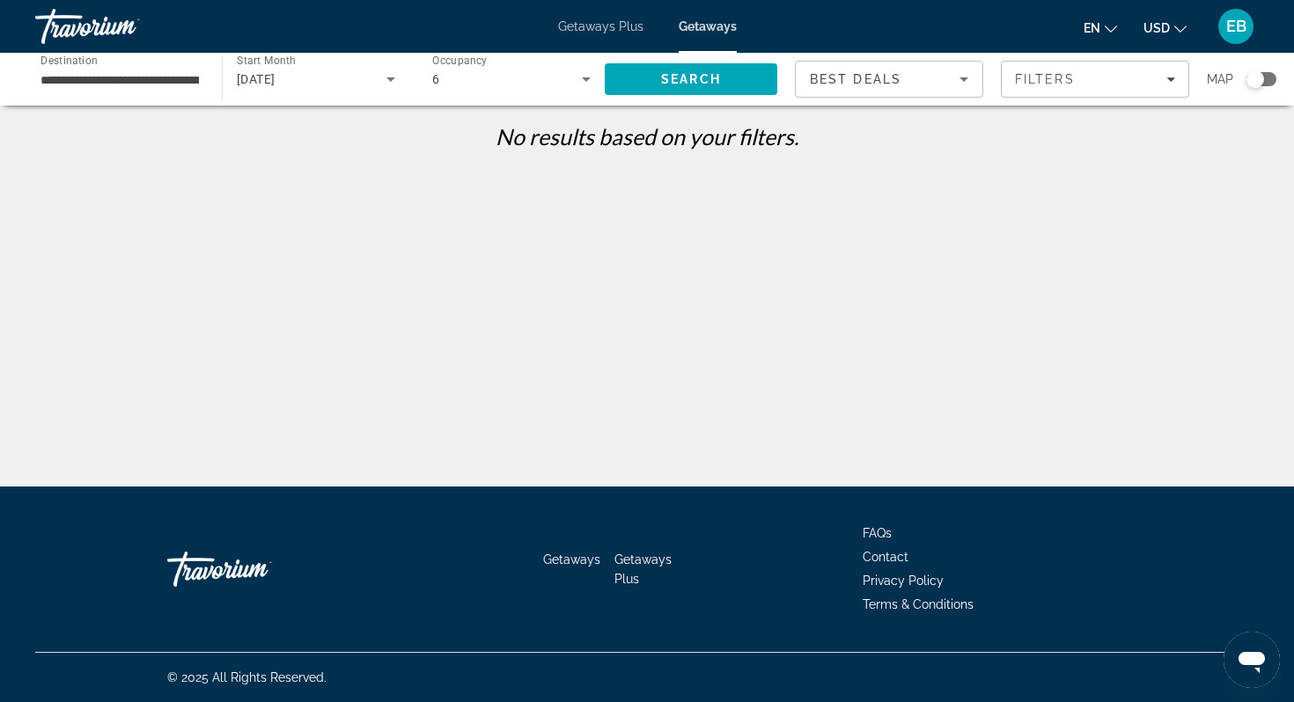
click at [136, 84] on input "**********" at bounding box center [119, 80] width 158 height 21
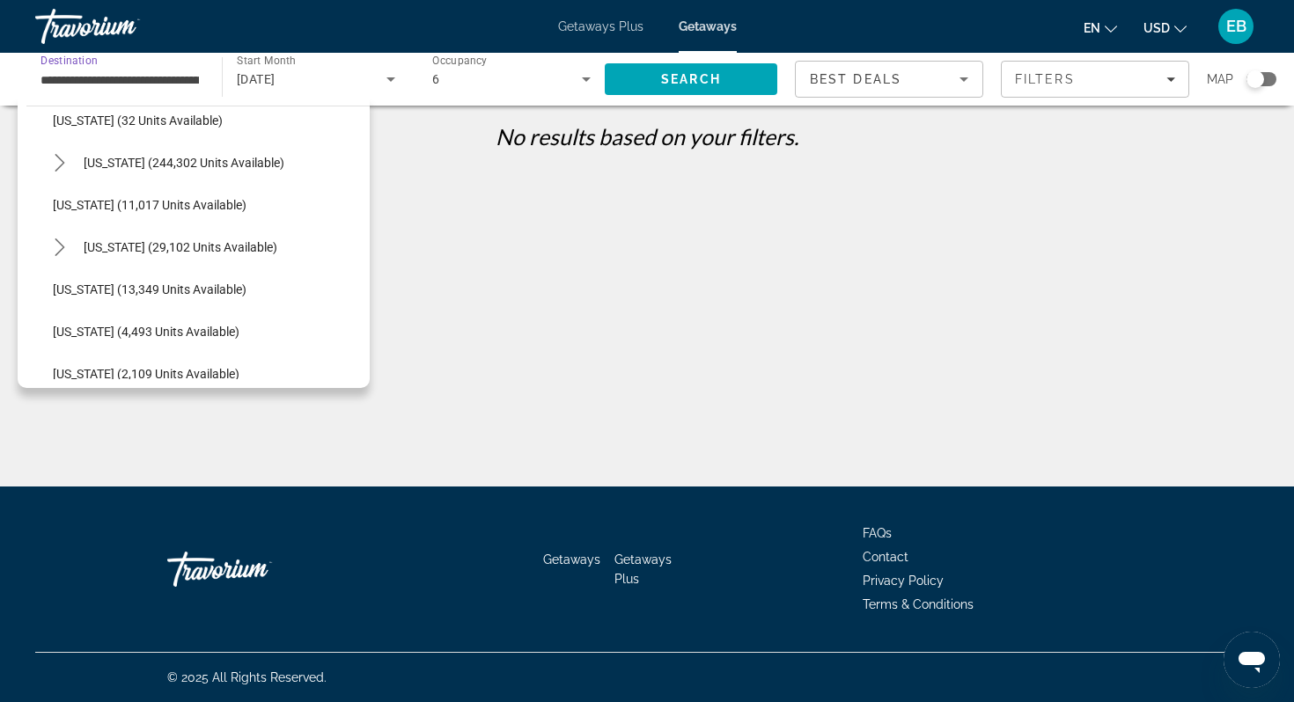
scroll to position [271, 0]
click at [131, 240] on span "[US_STATE] (29,102 units available)" at bounding box center [181, 245] width 194 height 14
type input "**********"
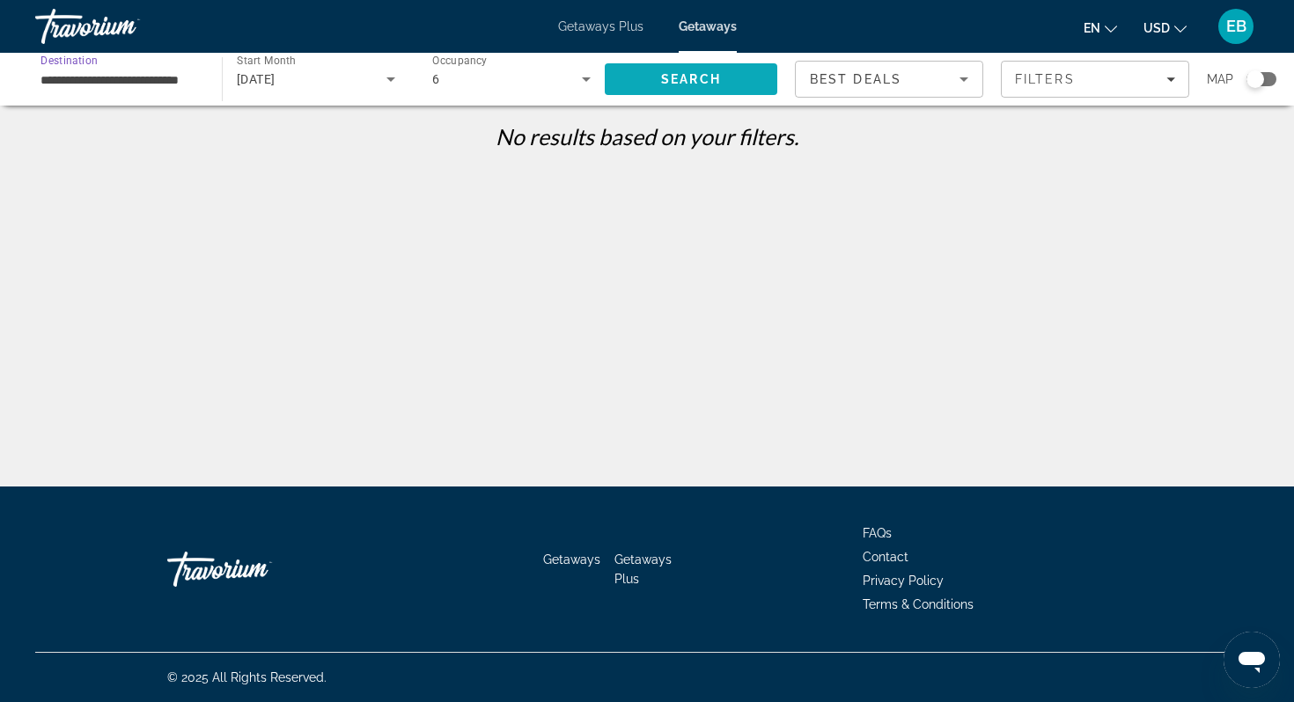
click at [726, 75] on span "Search" at bounding box center [691, 79] width 172 height 42
click at [672, 69] on span "Search" at bounding box center [691, 79] width 172 height 42
click at [354, 77] on div "[DATE]" at bounding box center [312, 79] width 150 height 21
click at [338, 132] on mat-option "All Start Months" at bounding box center [316, 132] width 187 height 42
click at [689, 81] on span "Search" at bounding box center [691, 79] width 60 height 14
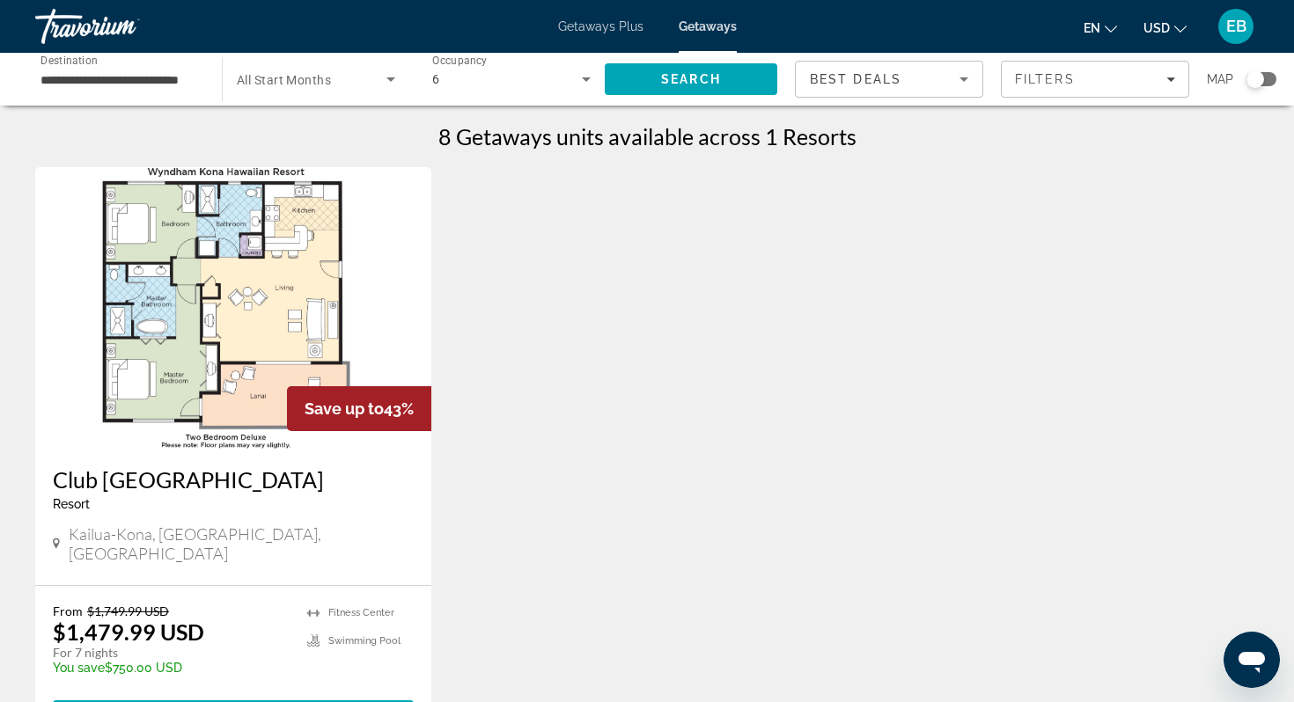
click at [593, 23] on span "Getaways Plus" at bounding box center [600, 26] width 85 height 14
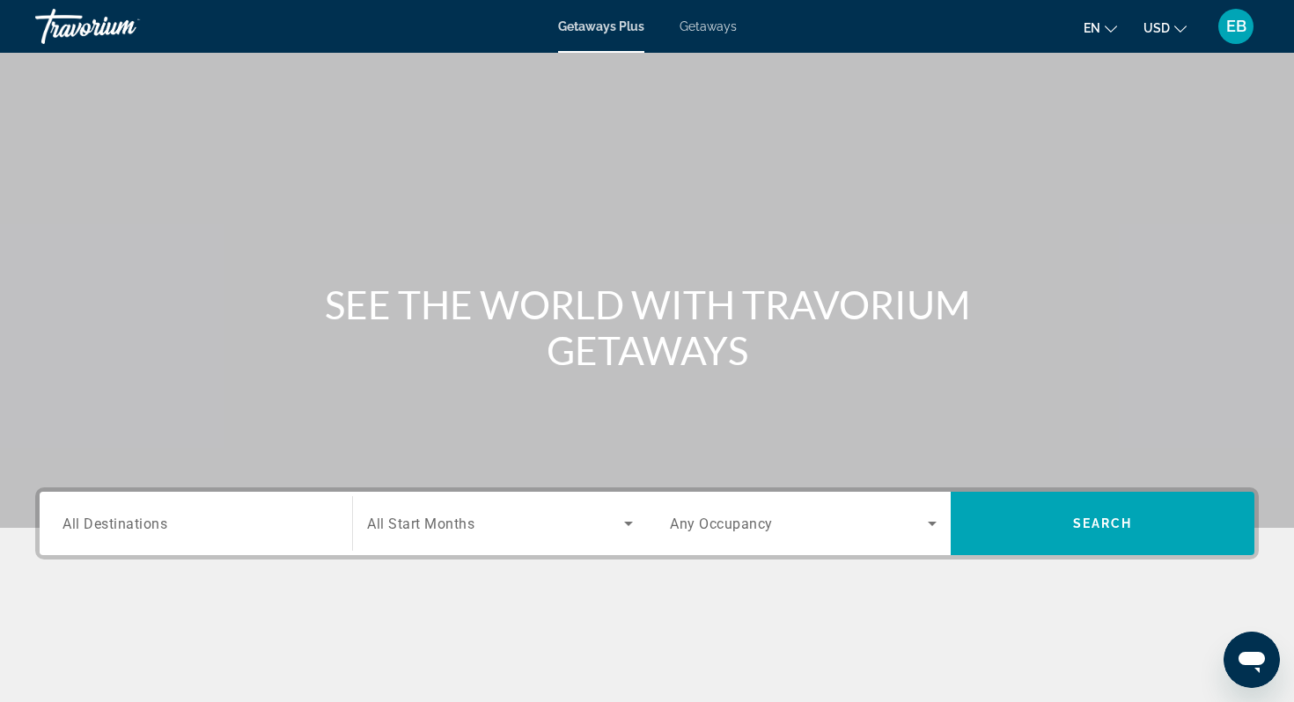
click at [168, 514] on input "Destination All Destinations" at bounding box center [195, 524] width 267 height 21
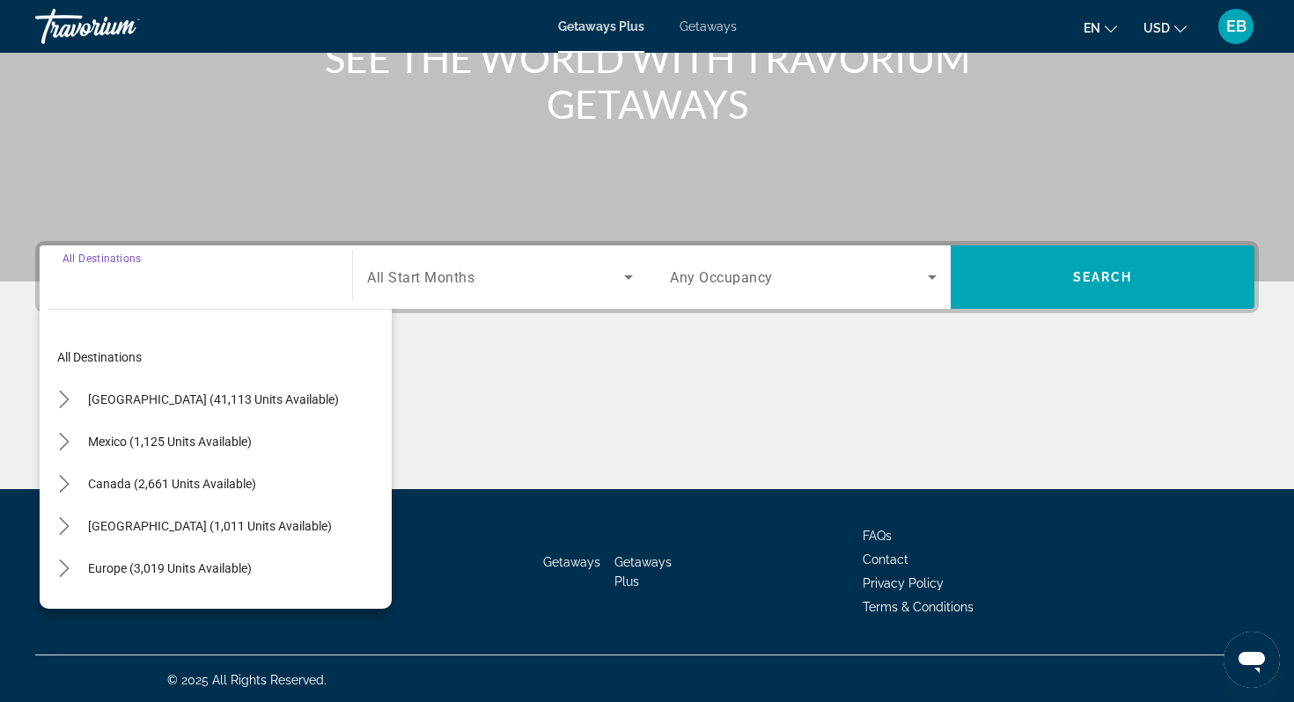
scroll to position [249, 0]
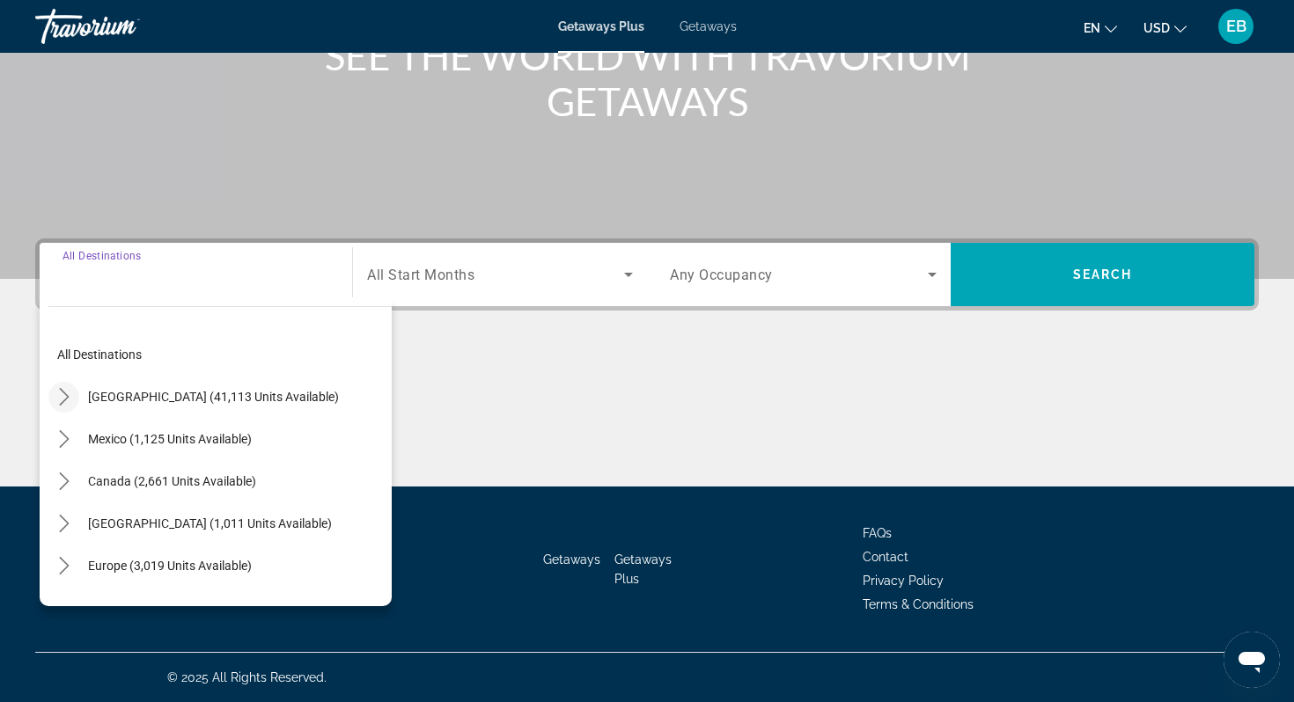
click at [74, 401] on mat-icon "Toggle United States (41,113 units available) submenu" at bounding box center [63, 397] width 31 height 31
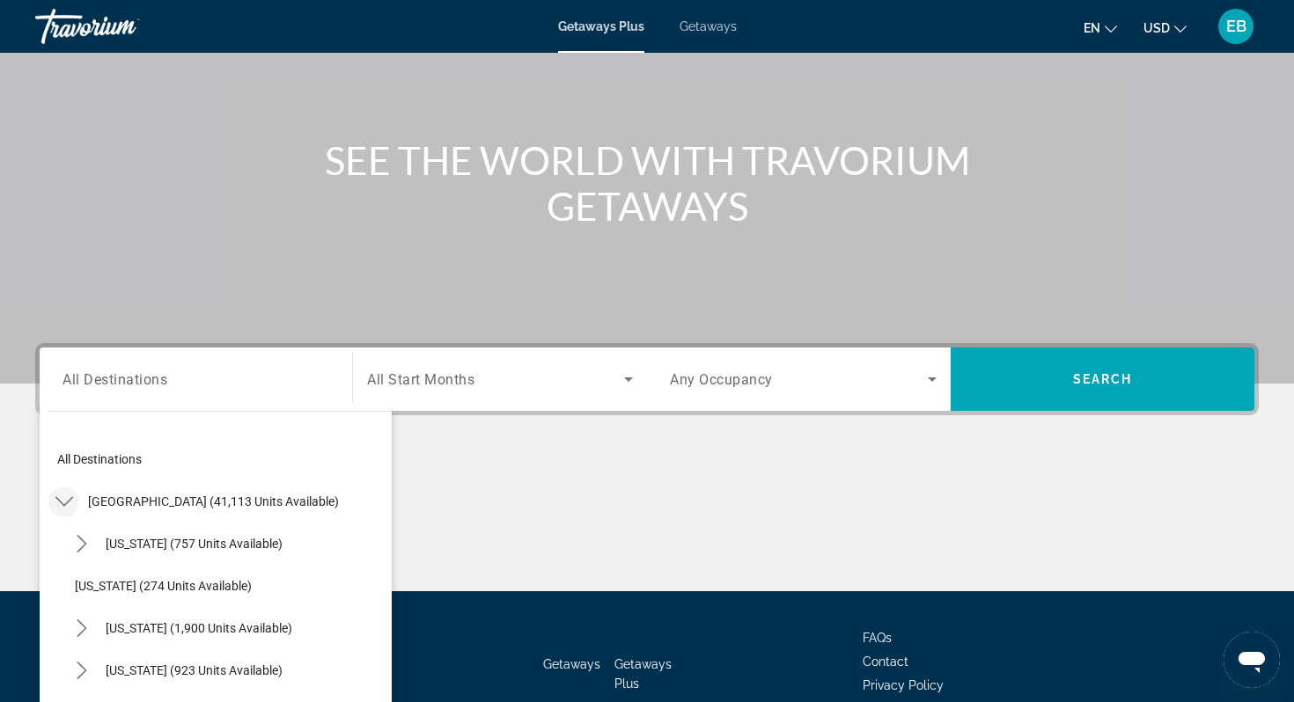
scroll to position [140, 0]
